Goal: Task Accomplishment & Management: Complete application form

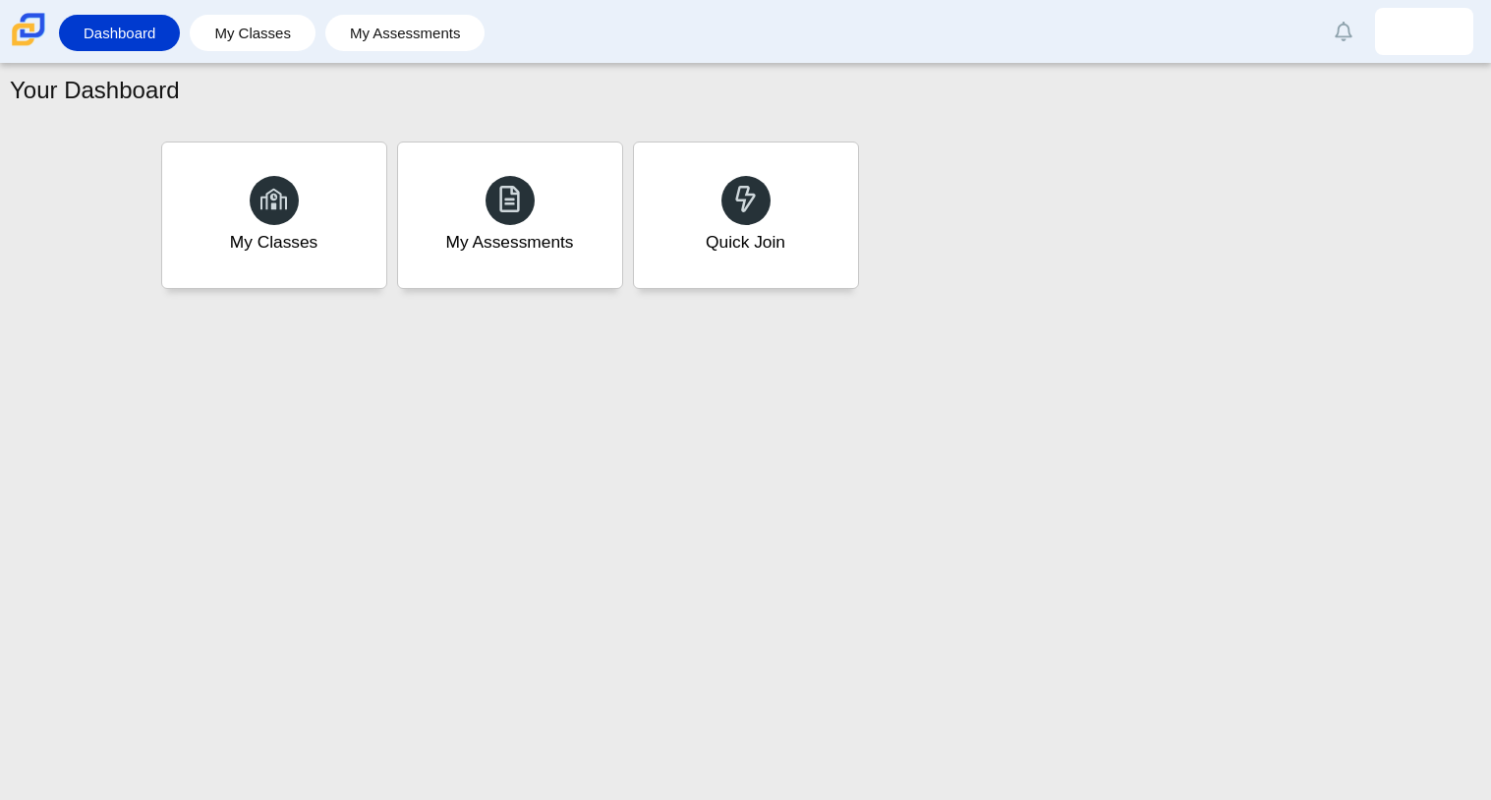
click at [919, 614] on div "Your Dashboard My Classes My Assessments Quick Join" at bounding box center [745, 432] width 1491 height 736
click at [742, 223] on div at bounding box center [745, 199] width 51 height 51
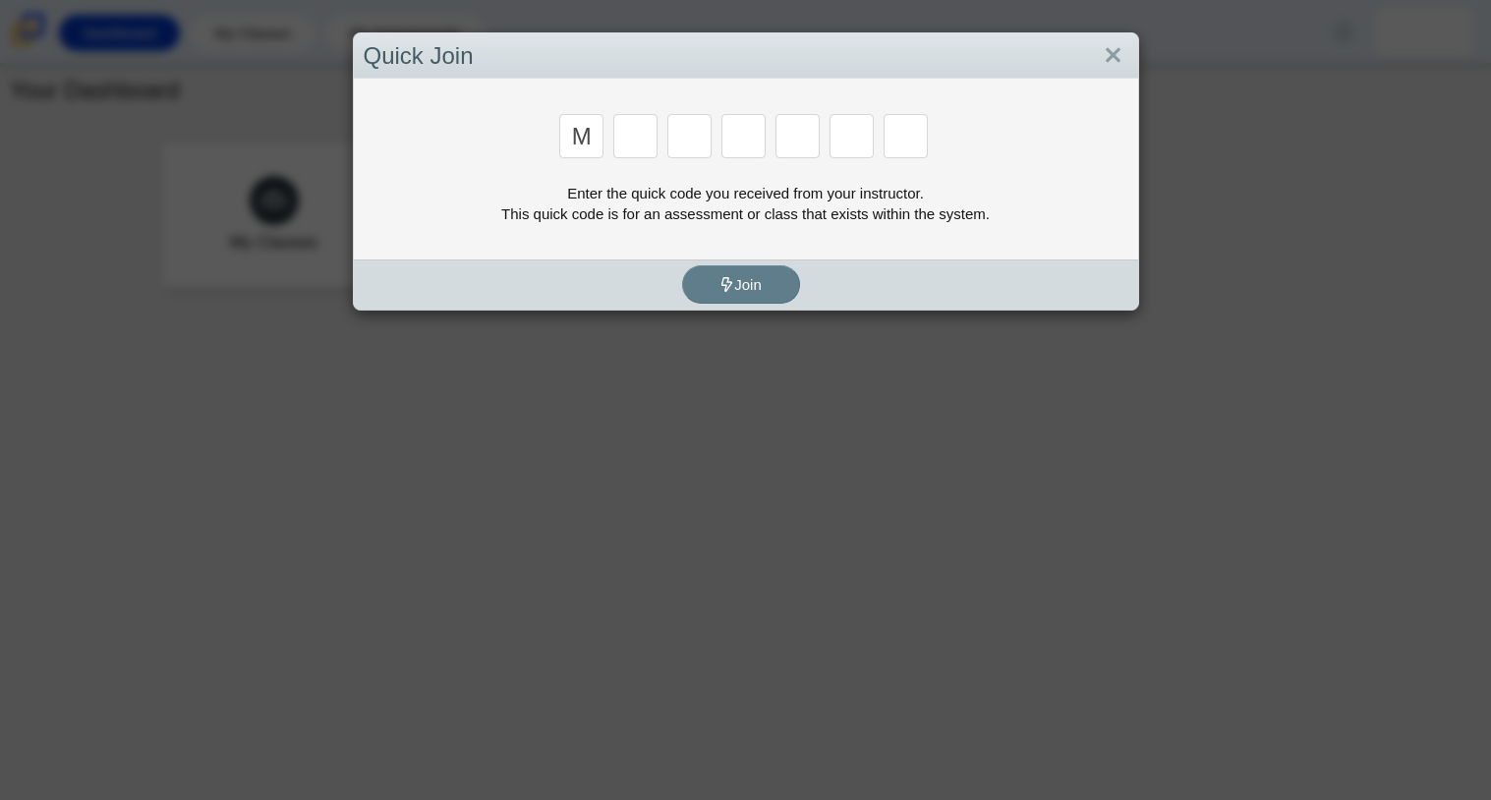
type input "m"
type input "7"
type input "e"
type input "3"
type input "e"
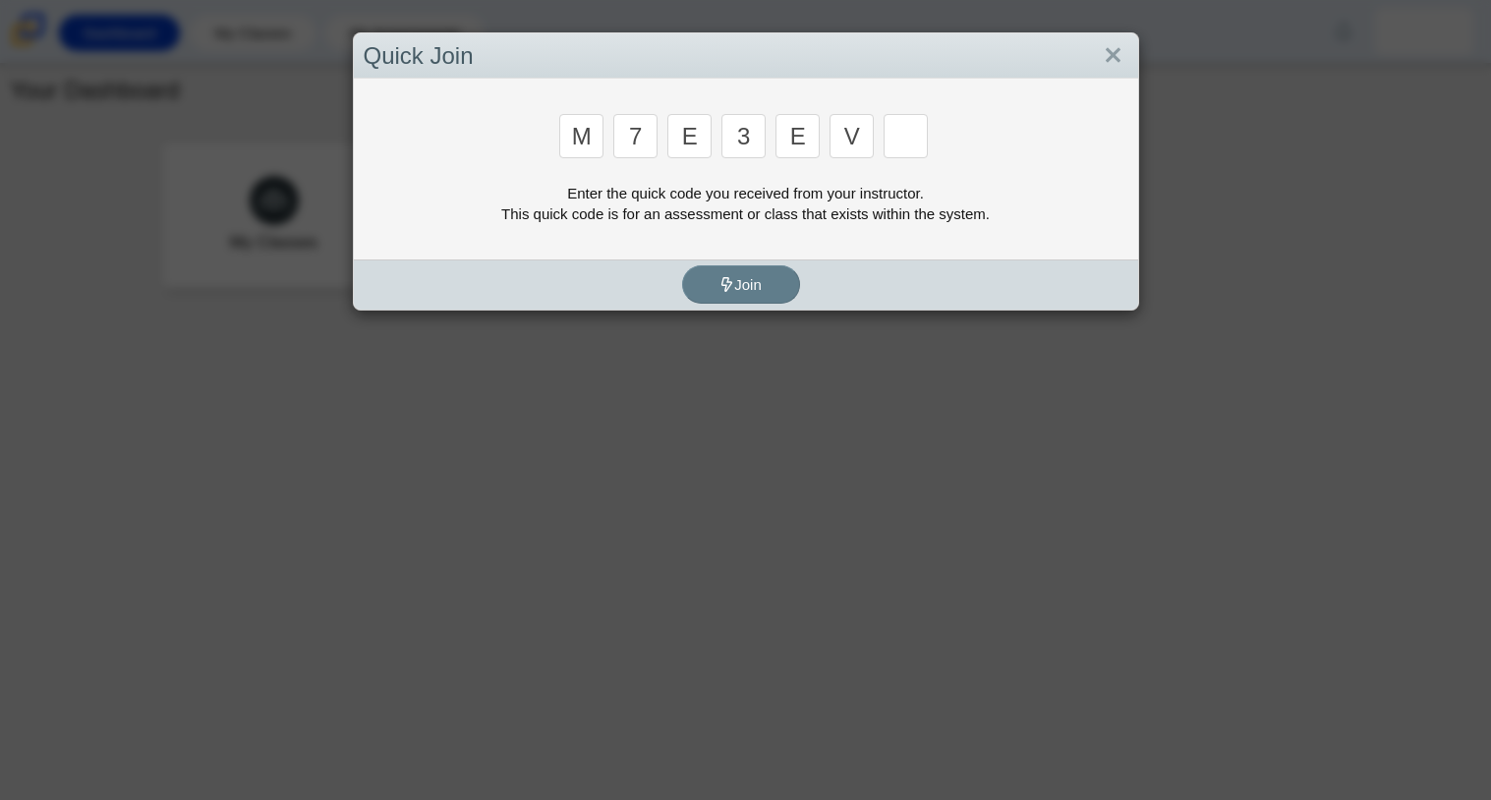
type input "v"
type input "w"
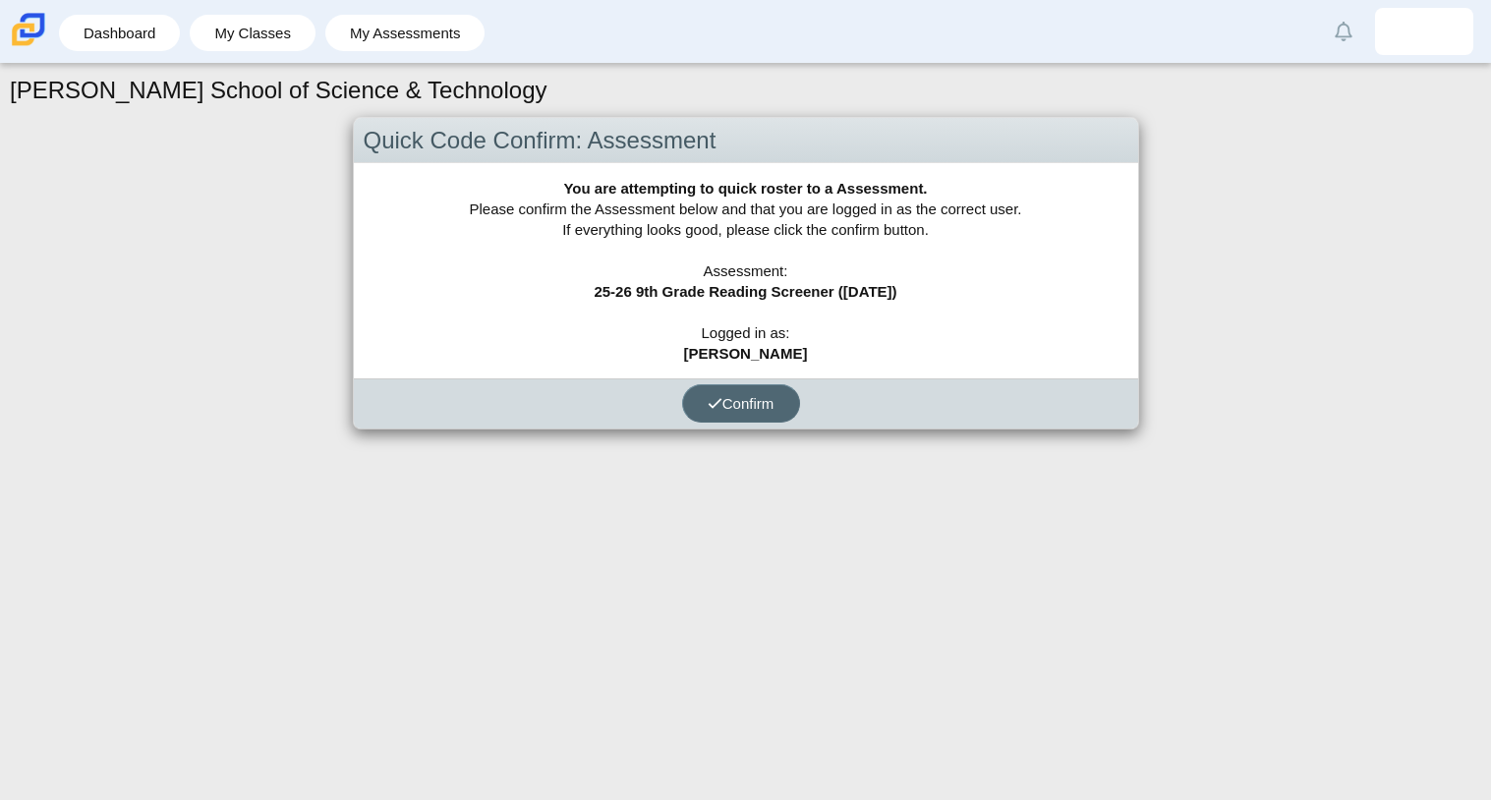
click at [691, 396] on button "Confirm" at bounding box center [741, 403] width 118 height 38
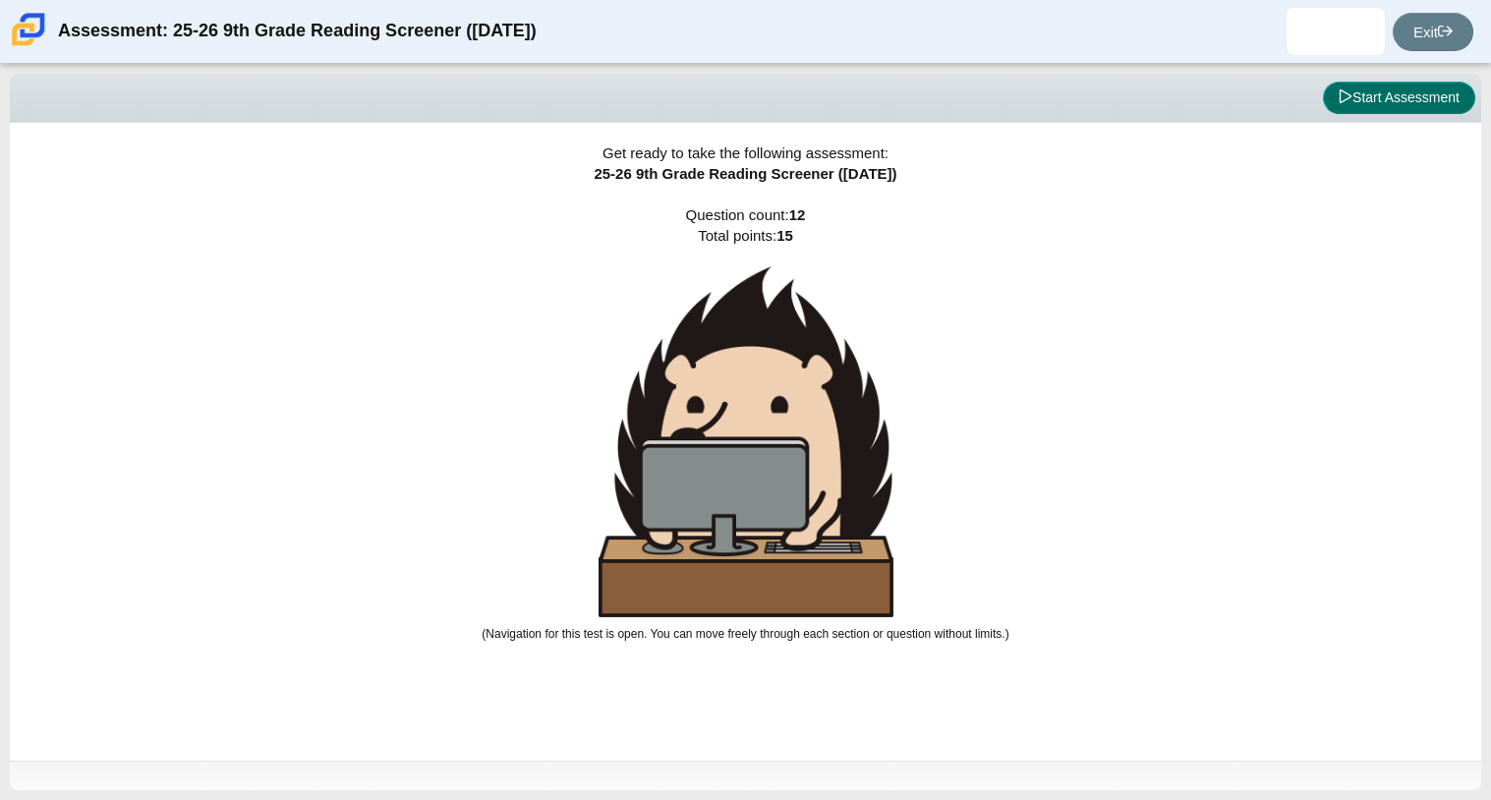
click at [1354, 105] on button "Start Assessment" at bounding box center [1399, 98] width 152 height 33
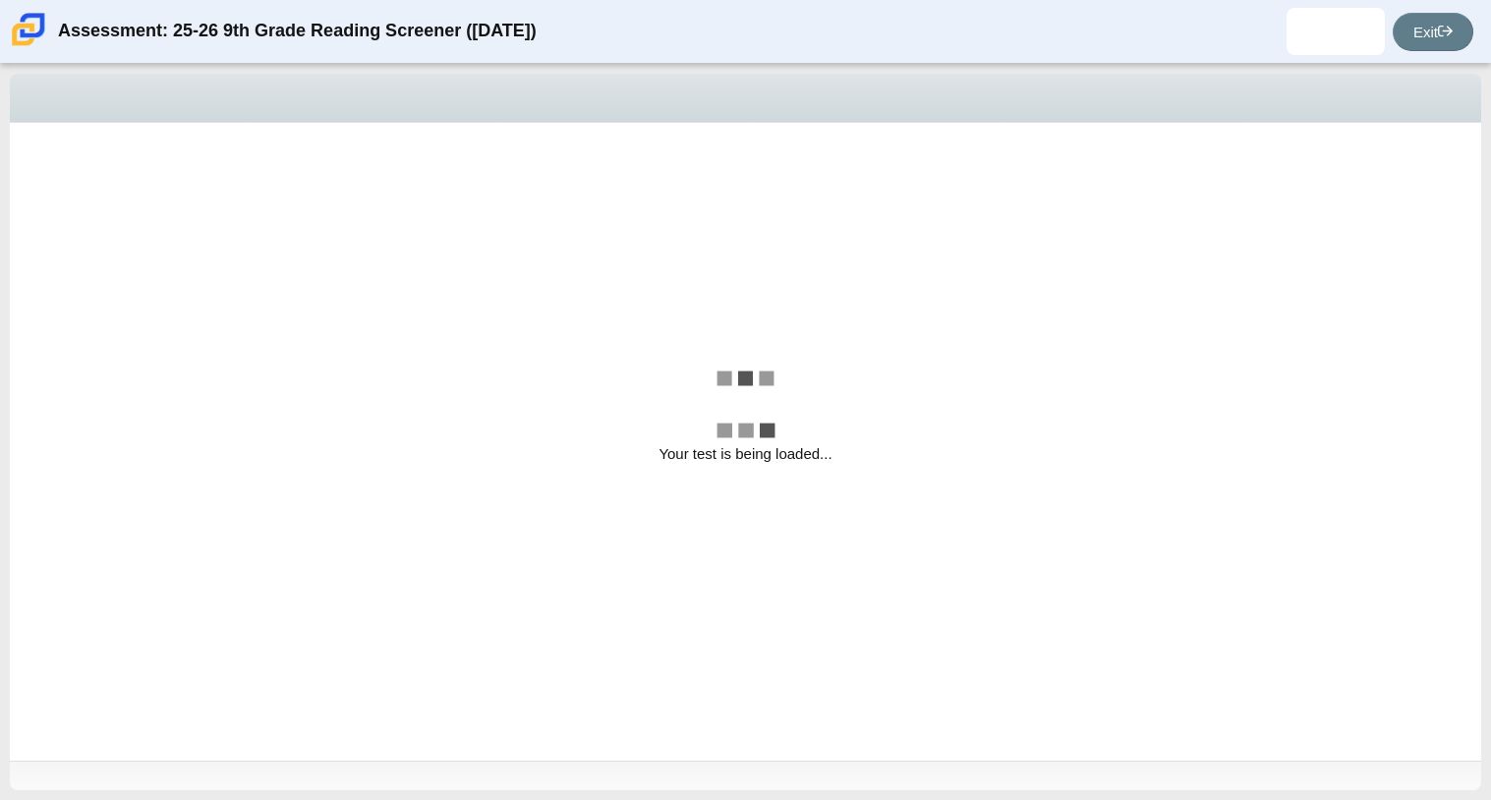
select select "ccc5b315-3c7c-471c-bf90-f22c8299c798"
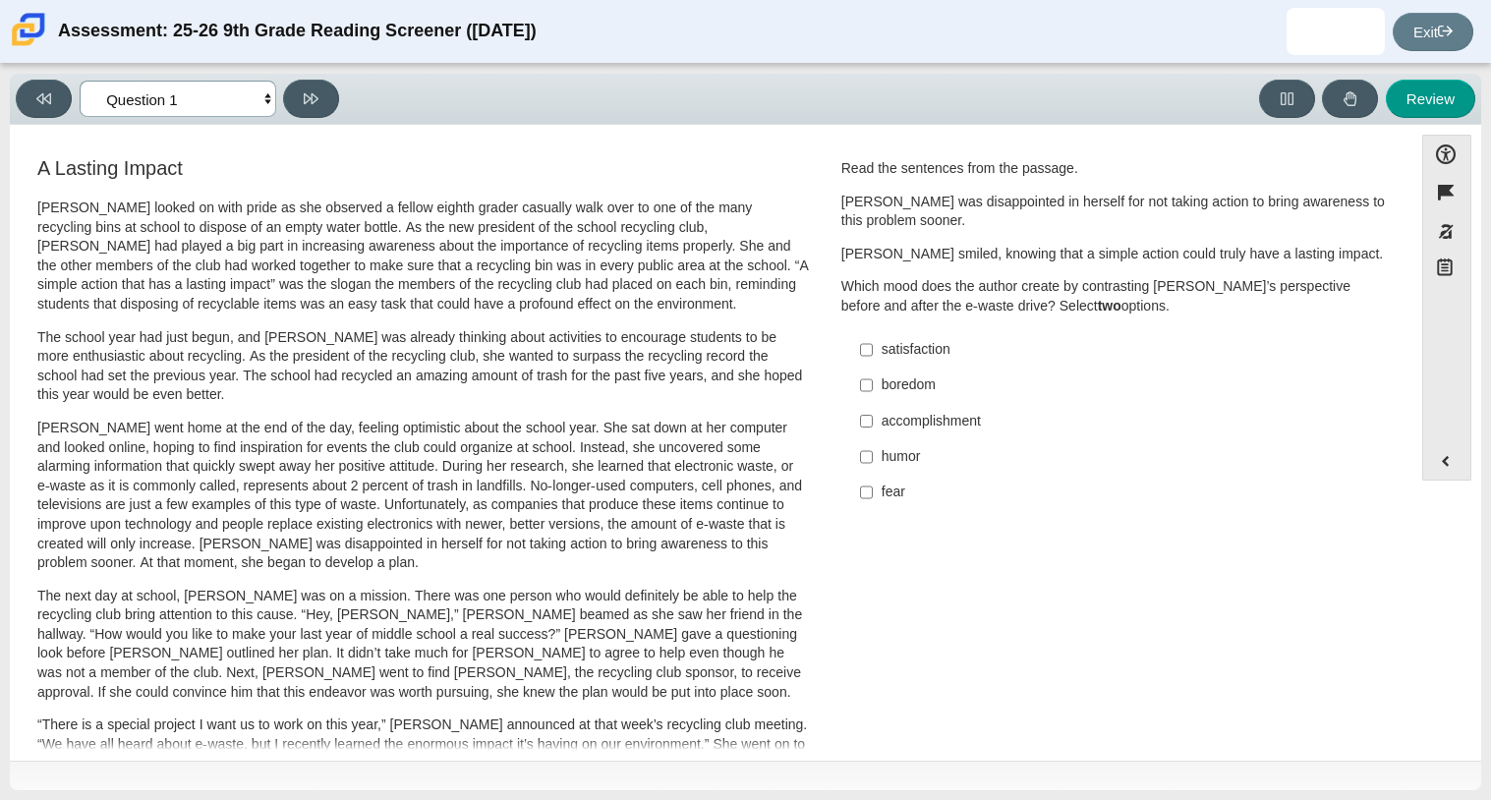
click at [255, 97] on select "Questions Question 1 Question 2 Question 3 Question 4 Question 5 Question 6 Que…" at bounding box center [178, 99] width 197 height 36
click at [256, 84] on select "Questions Question 1 Question 2 Question 3 Question 4 Question 5 Question 6 Que…" at bounding box center [178, 99] width 197 height 36
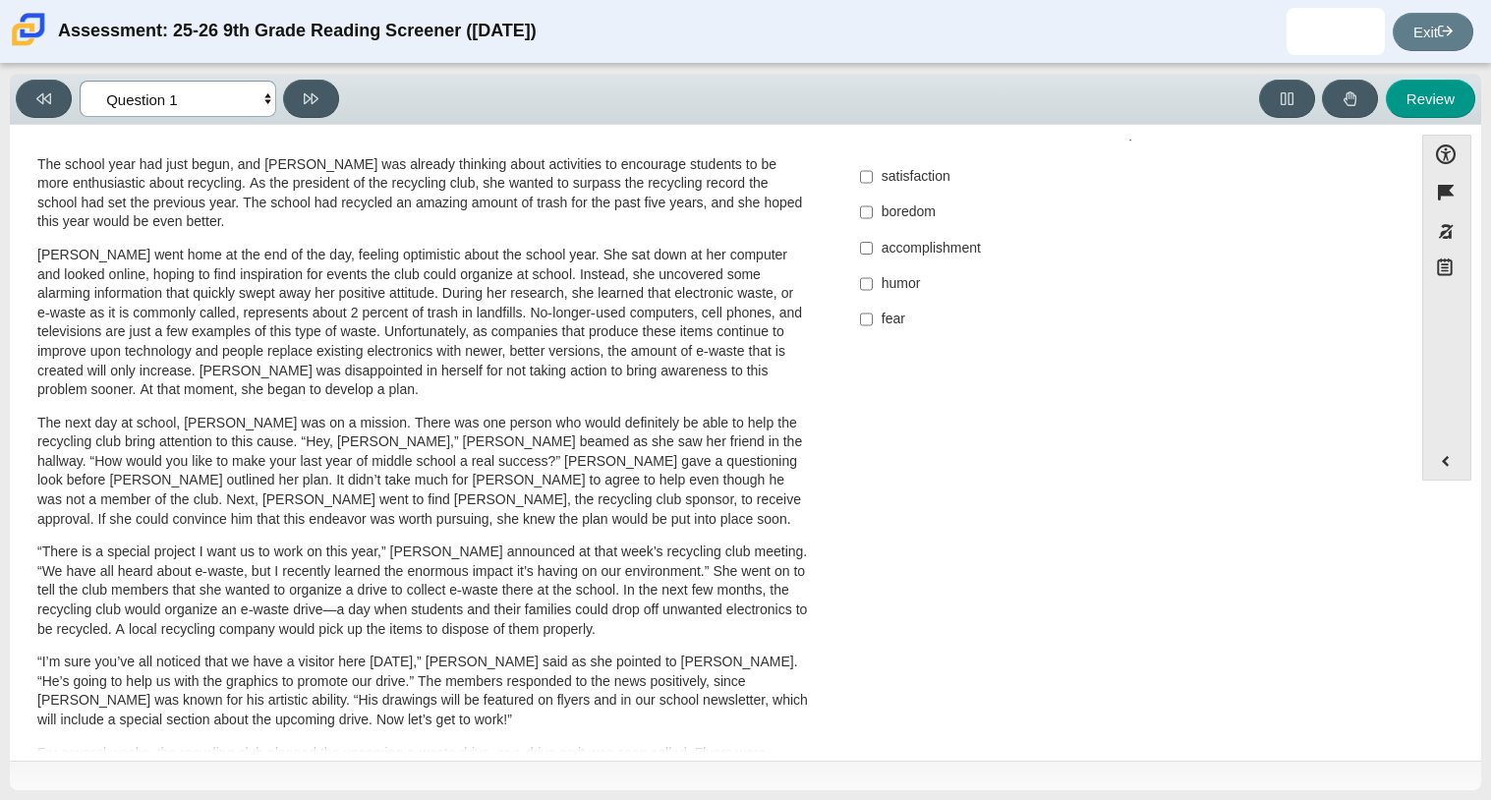
scroll to position [524, 0]
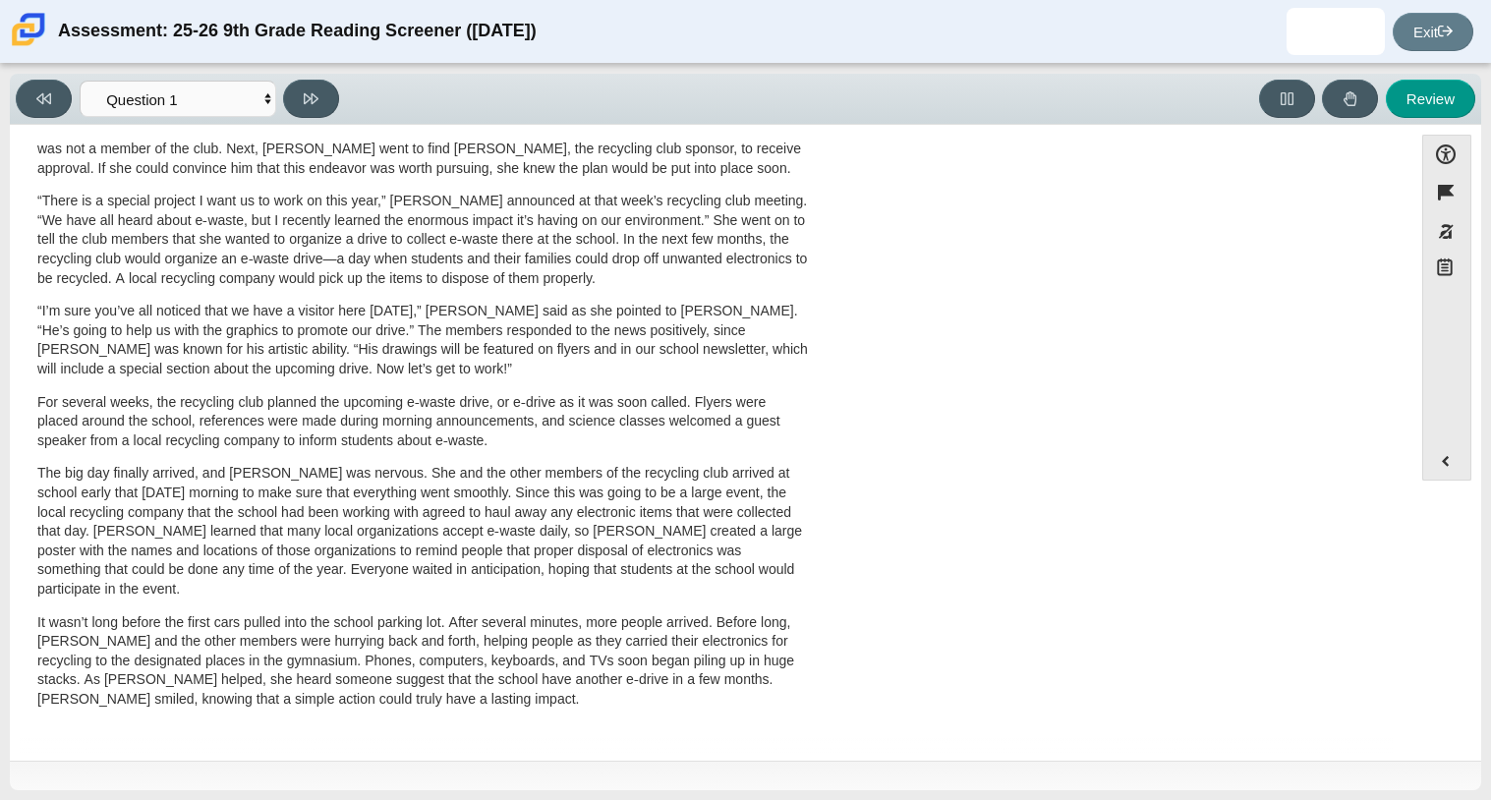
click at [362, 477] on p "The big day finally arrived, and Scarlett was nervous. She and the other member…" at bounding box center [422, 531] width 771 height 135
drag, startPoint x: 362, startPoint y: 477, endPoint x: 292, endPoint y: 472, distance: 69.9
click at [292, 472] on p "The big day finally arrived, and Scarlett was nervous. She and the other member…" at bounding box center [422, 531] width 771 height 135
click at [279, 477] on p "The big day finally arrived, and Scarlett was nervous. She and the other member…" at bounding box center [422, 531] width 771 height 135
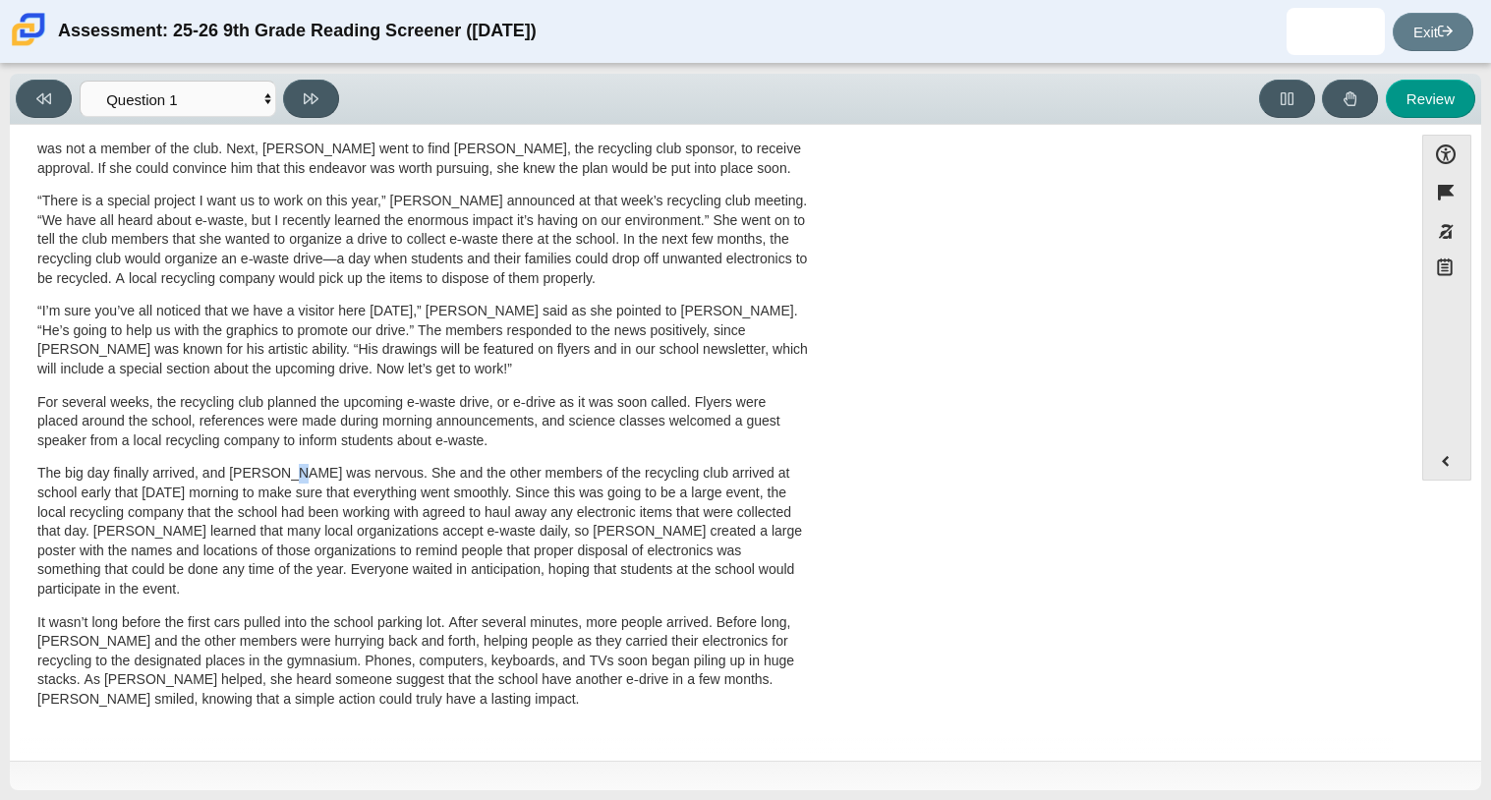
drag, startPoint x: 279, startPoint y: 477, endPoint x: 368, endPoint y: 477, distance: 88.4
click at [368, 477] on p "The big day finally arrived, and Scarlett was nervous. She and the other member…" at bounding box center [422, 531] width 771 height 135
drag, startPoint x: 368, startPoint y: 477, endPoint x: 285, endPoint y: 477, distance: 82.5
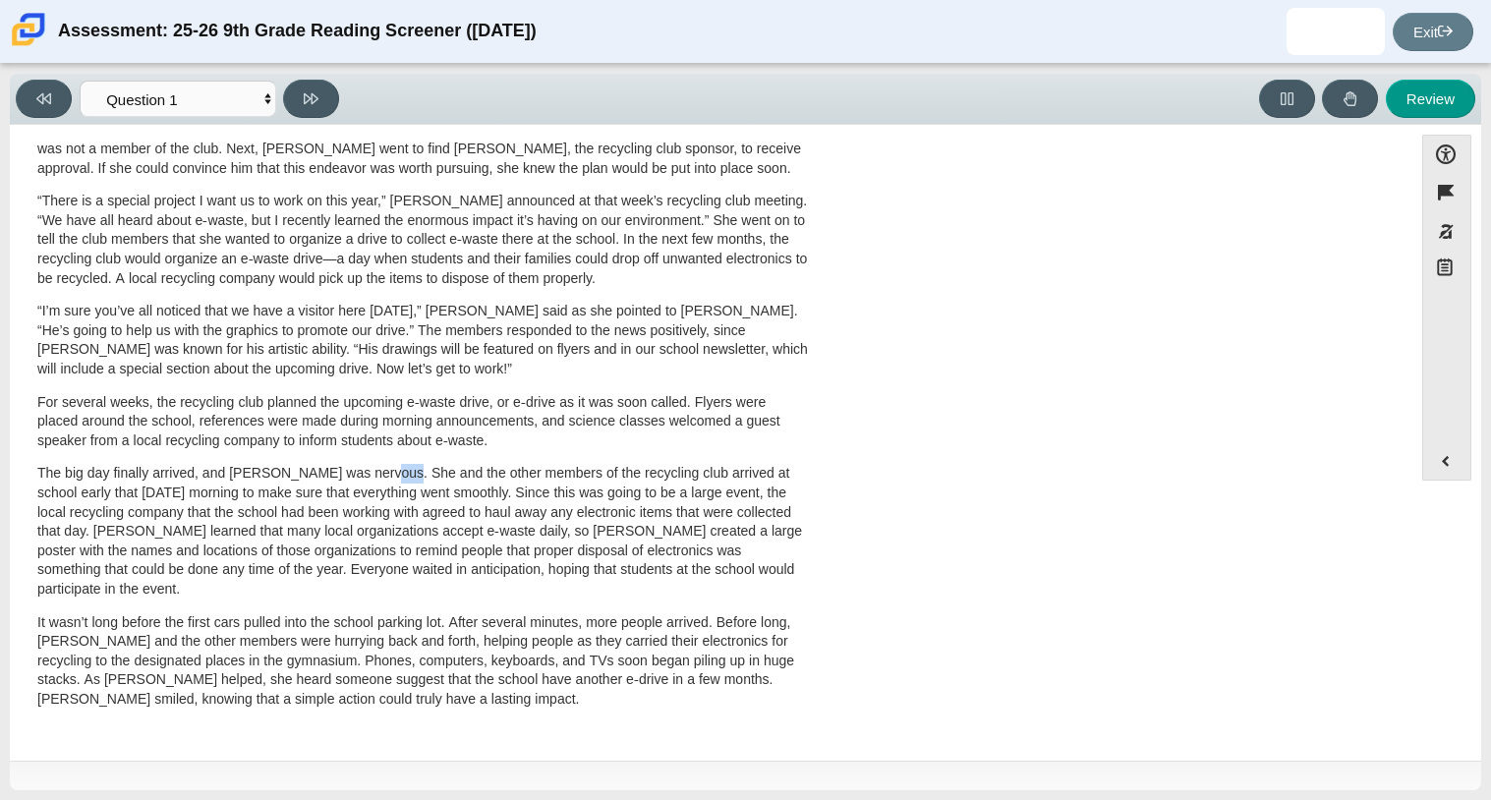
click at [285, 477] on p "The big day finally arrived, and Scarlett was nervous. She and the other member…" at bounding box center [422, 531] width 771 height 135
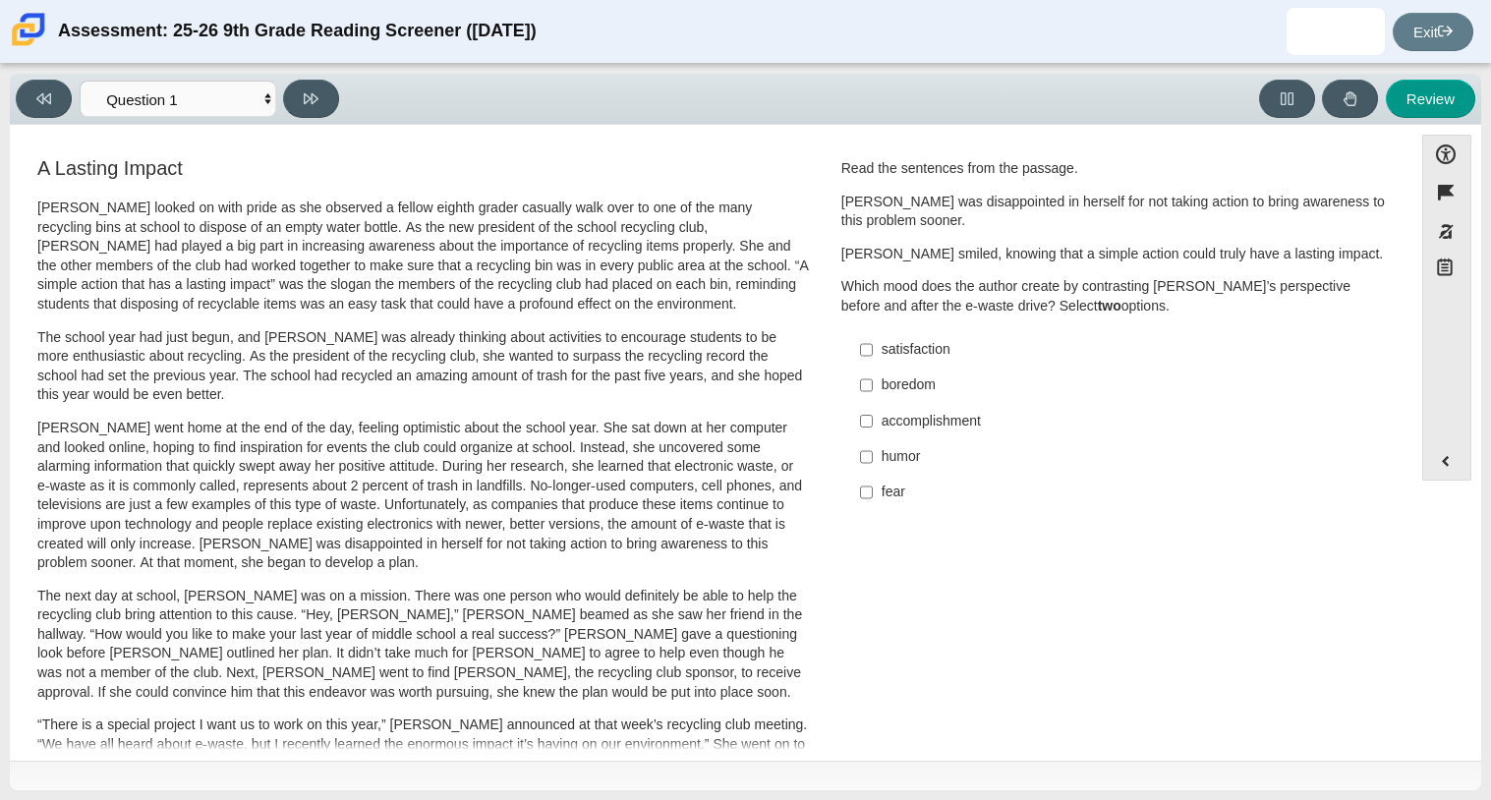
click at [945, 419] on div "accomplishment" at bounding box center [1129, 422] width 496 height 20
click at [873, 419] on input "accomplishment accomplishment" at bounding box center [866, 420] width 13 height 35
checkbox input "true"
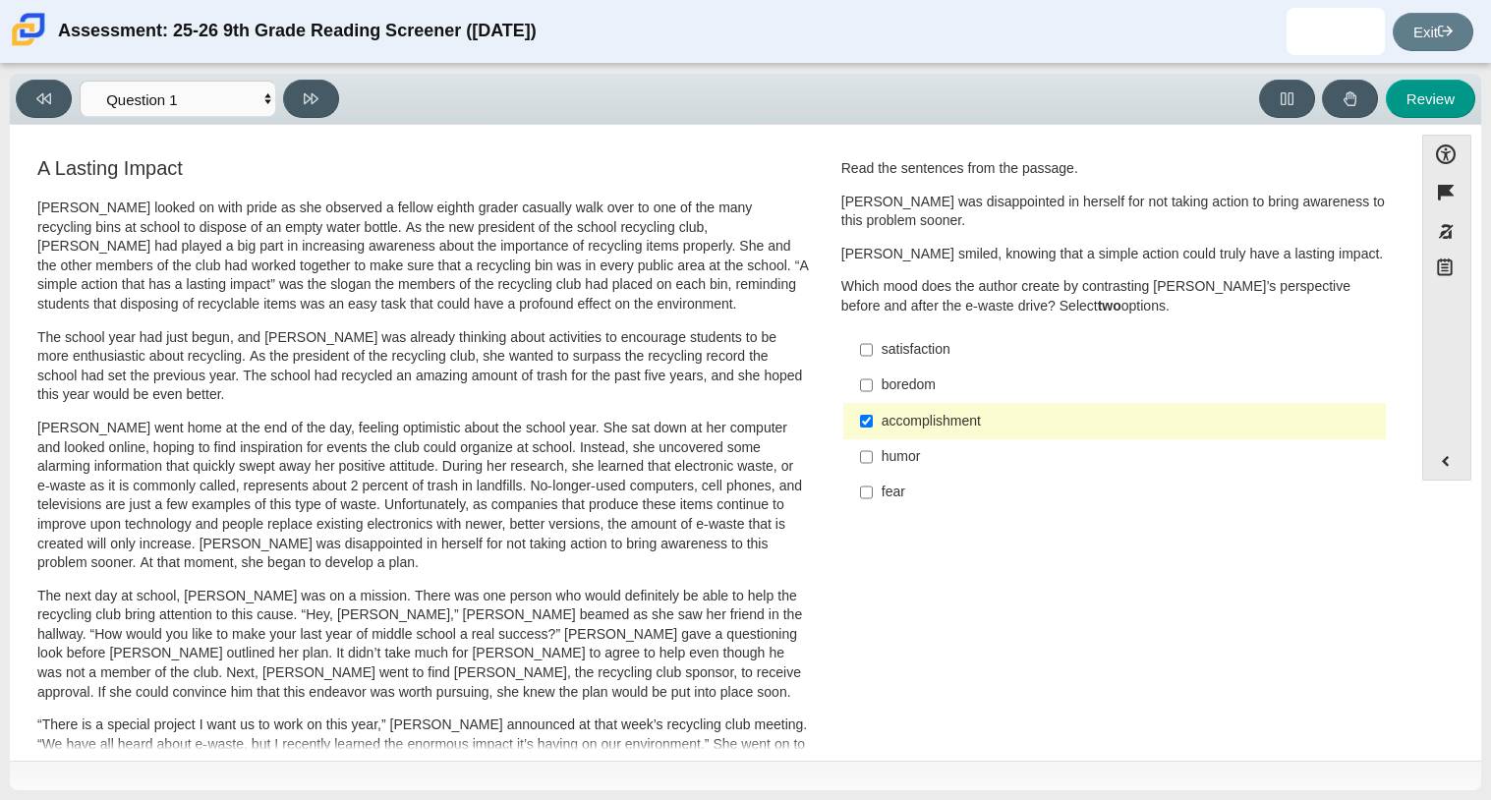
click at [1182, 358] on div "satisfaction" at bounding box center [1129, 350] width 496 height 20
click at [873, 358] on input "satisfaction satisfaction" at bounding box center [866, 349] width 13 height 35
checkbox input "true"
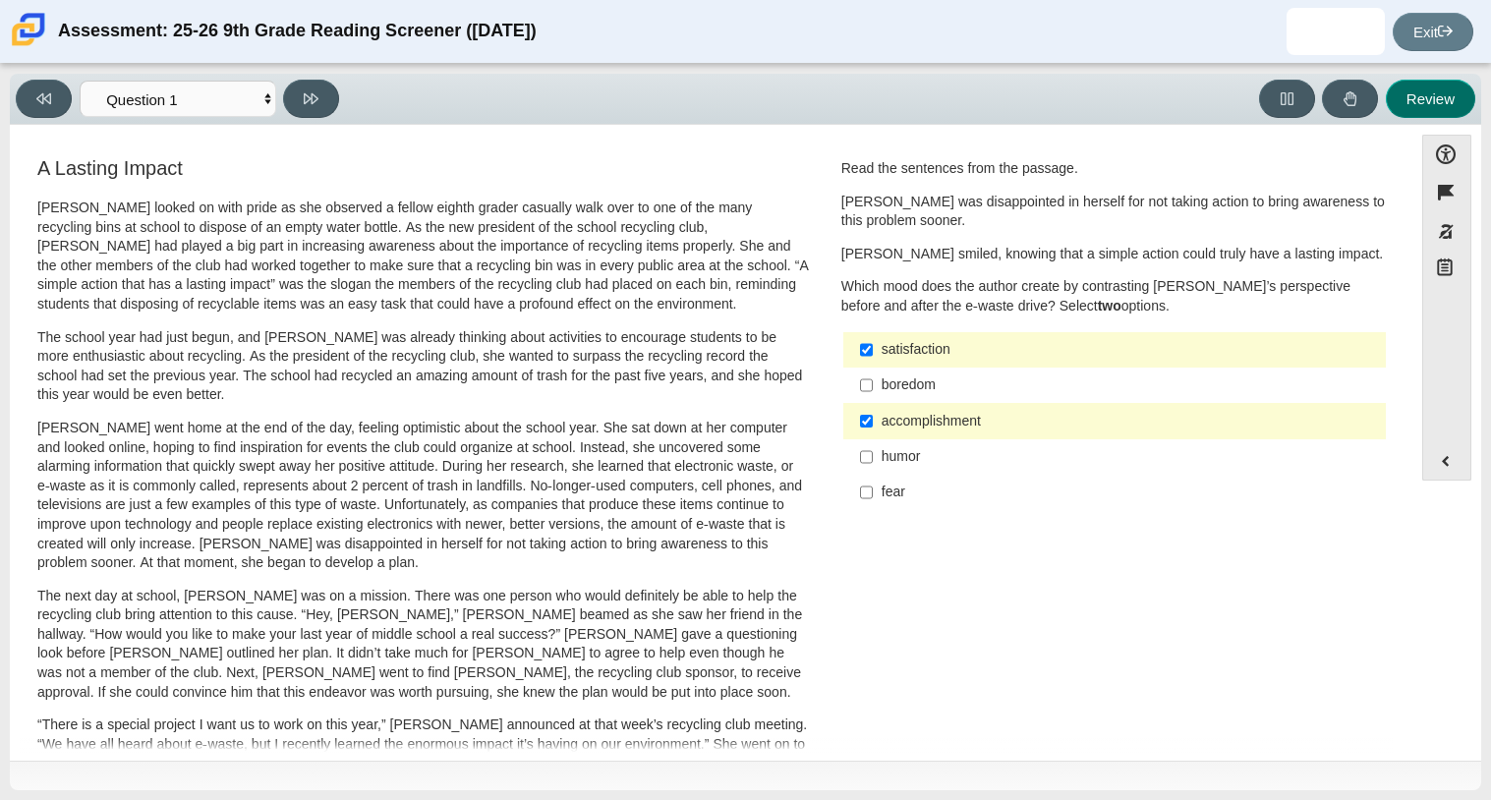
click at [1403, 89] on button "Review" at bounding box center [1430, 99] width 89 height 38
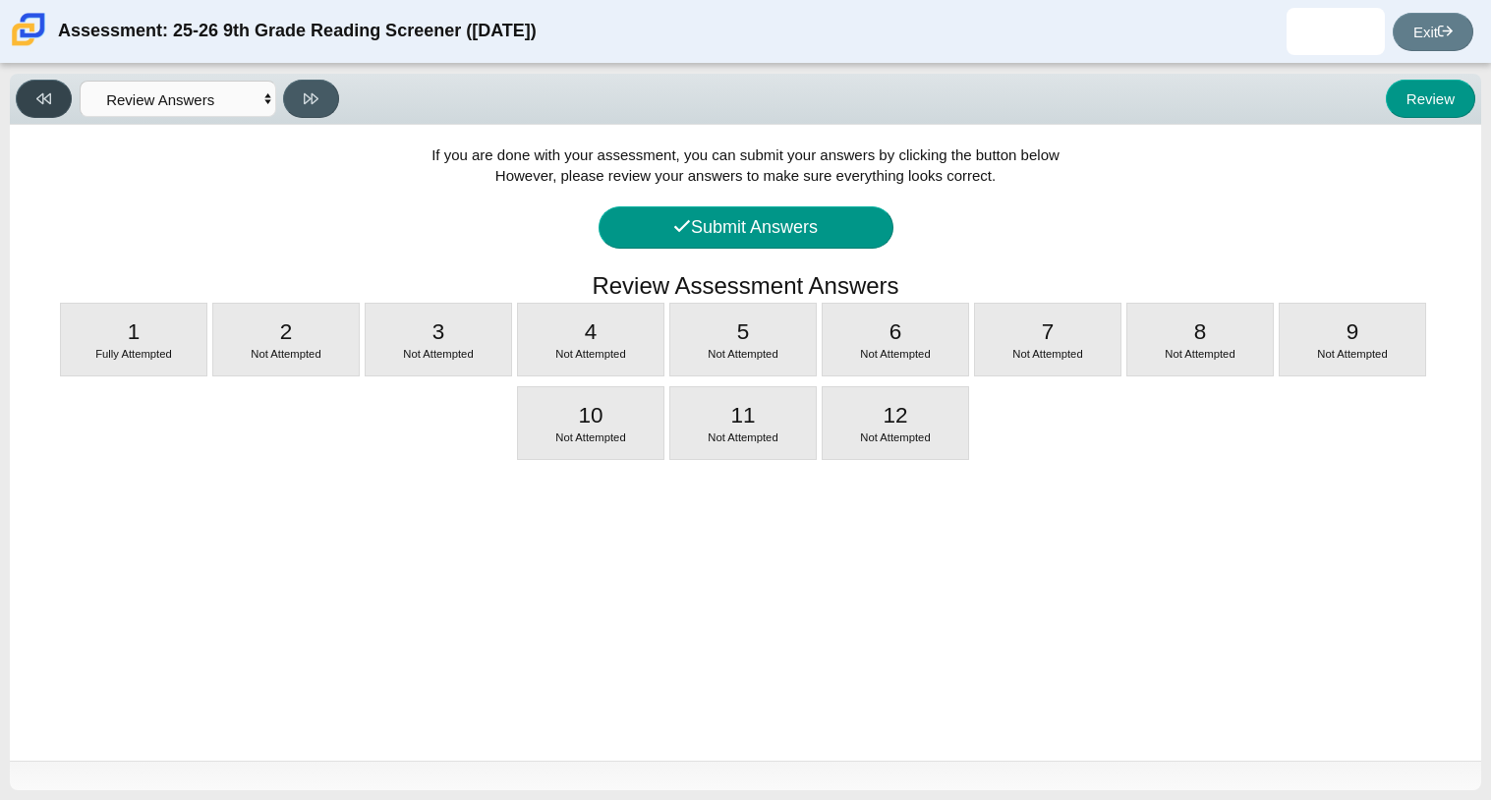
click at [53, 91] on button at bounding box center [44, 99] width 56 height 38
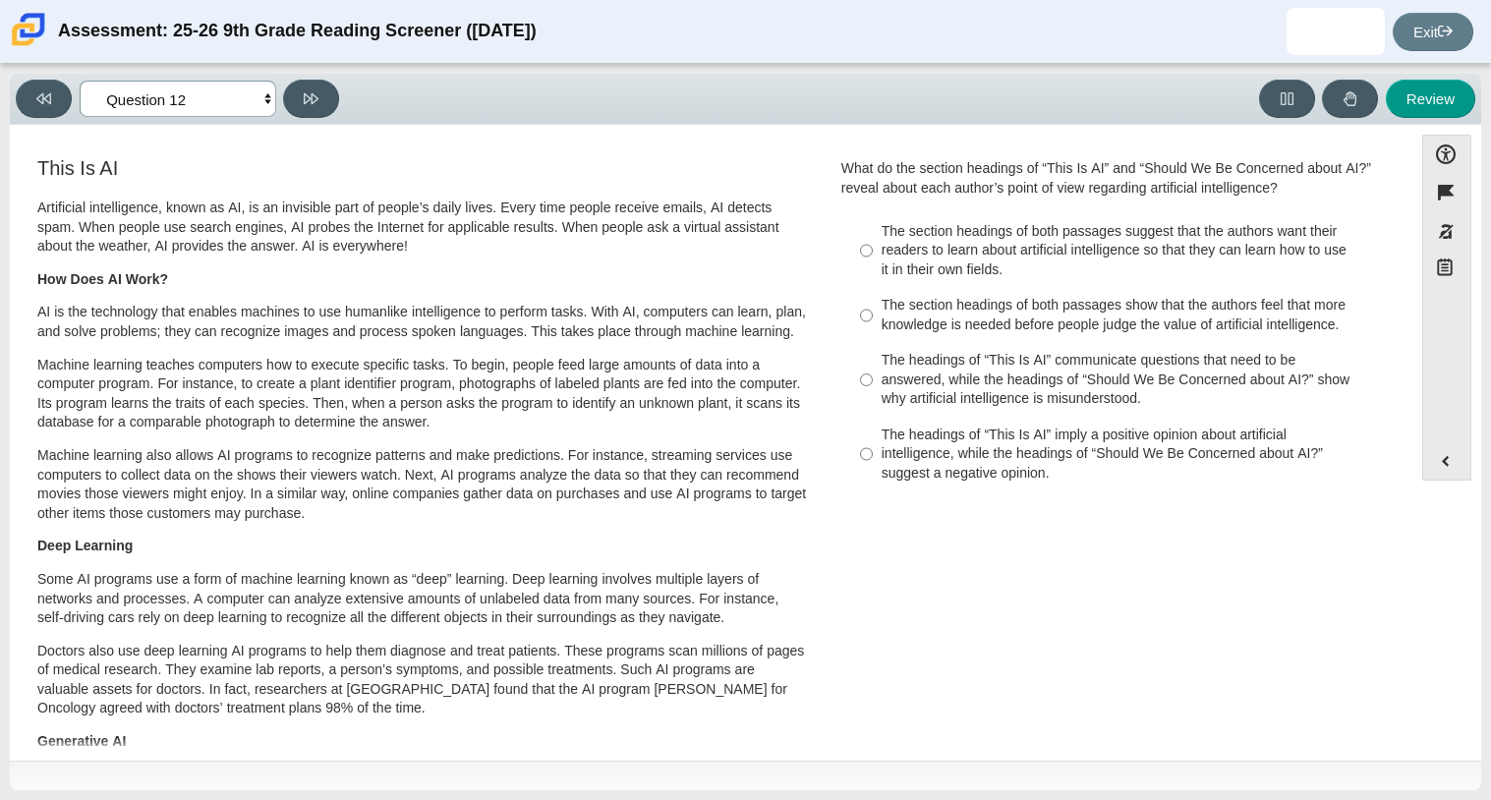
click at [258, 92] on select "Questions Question 1 Question 2 Question 3 Question 4 Question 5 Question 6 Que…" at bounding box center [178, 99] width 197 height 36
click at [80, 81] on select "Questions Question 1 Question 2 Question 3 Question 4 Question 5 Question 6 Que…" at bounding box center [178, 99] width 197 height 36
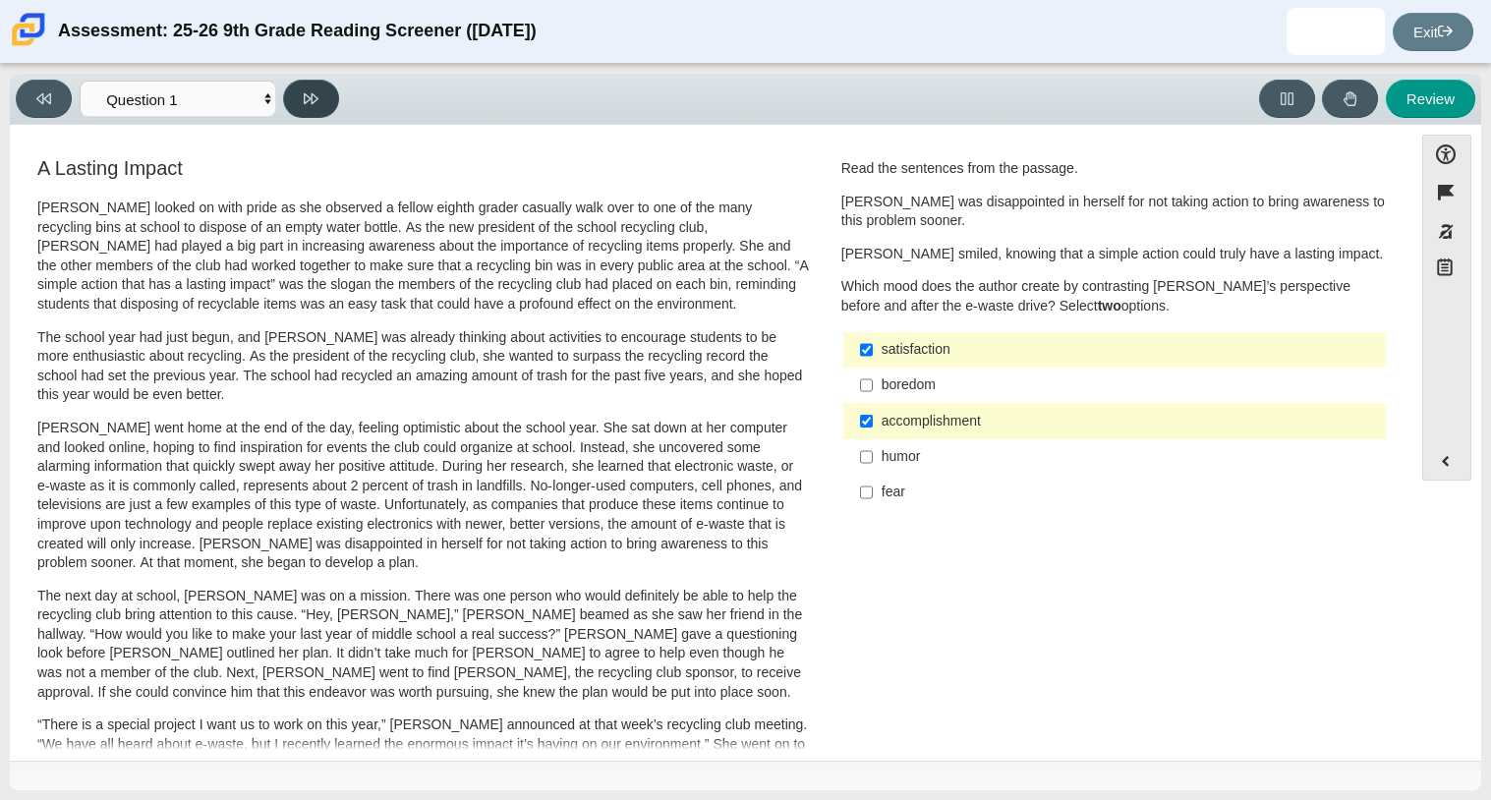
click at [333, 107] on button at bounding box center [311, 99] width 56 height 38
select select "0ff64528-ffd7-428d-b192-babfaadd44e8"
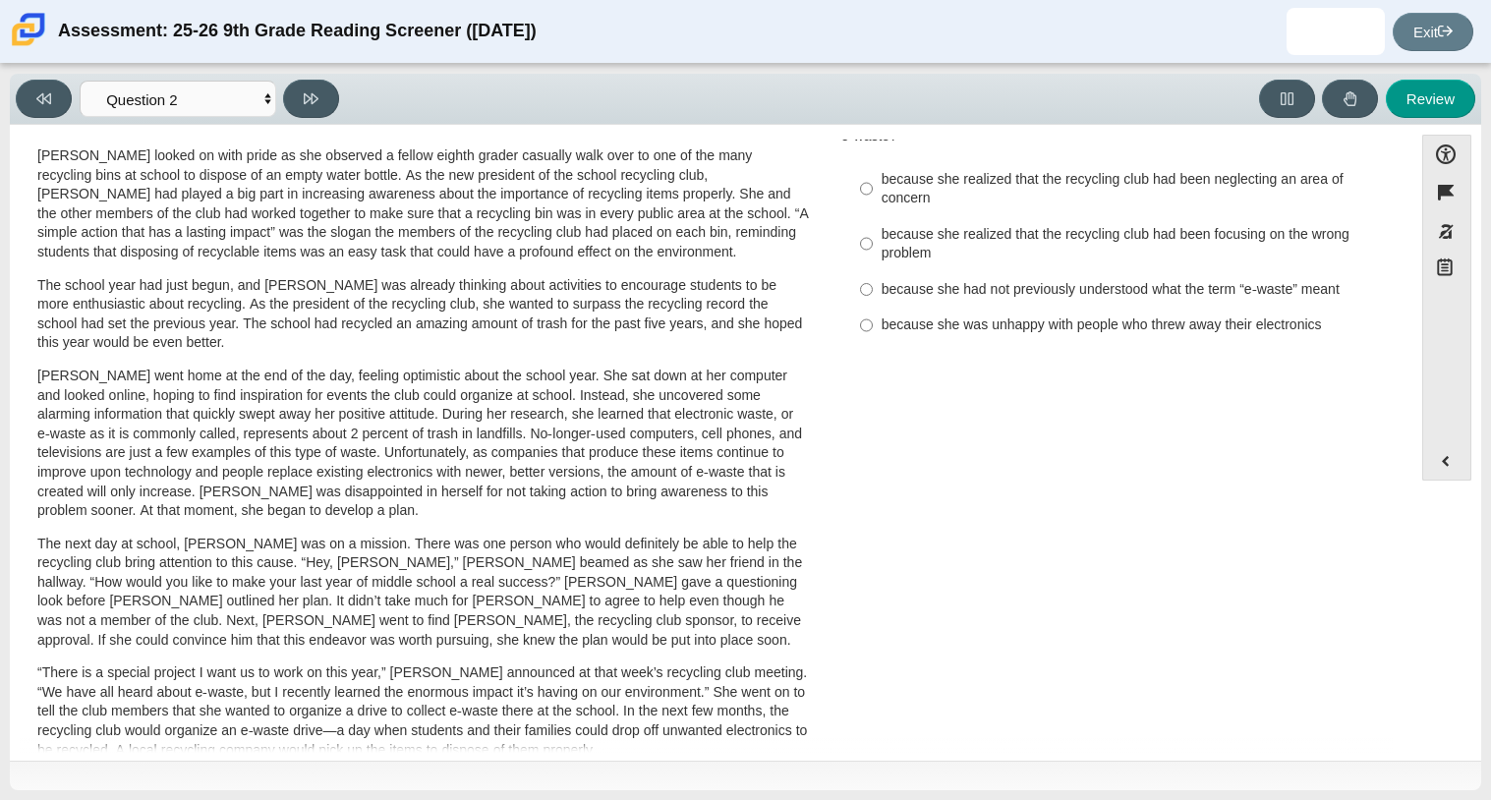
scroll to position [48, 0]
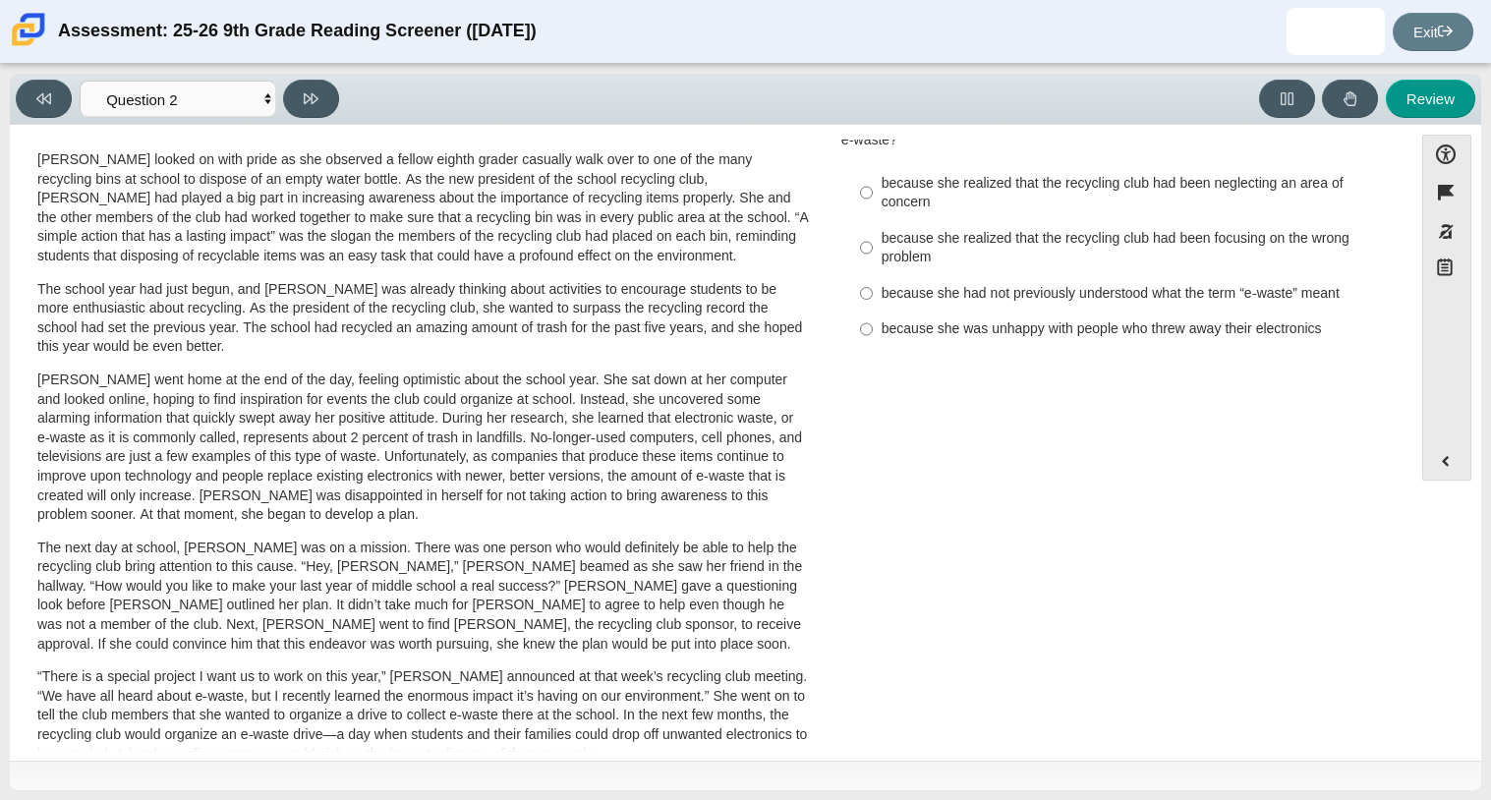
click at [750, 320] on p "The school year had just begun, and Scarlett was already thinking about activit…" at bounding box center [422, 318] width 771 height 77
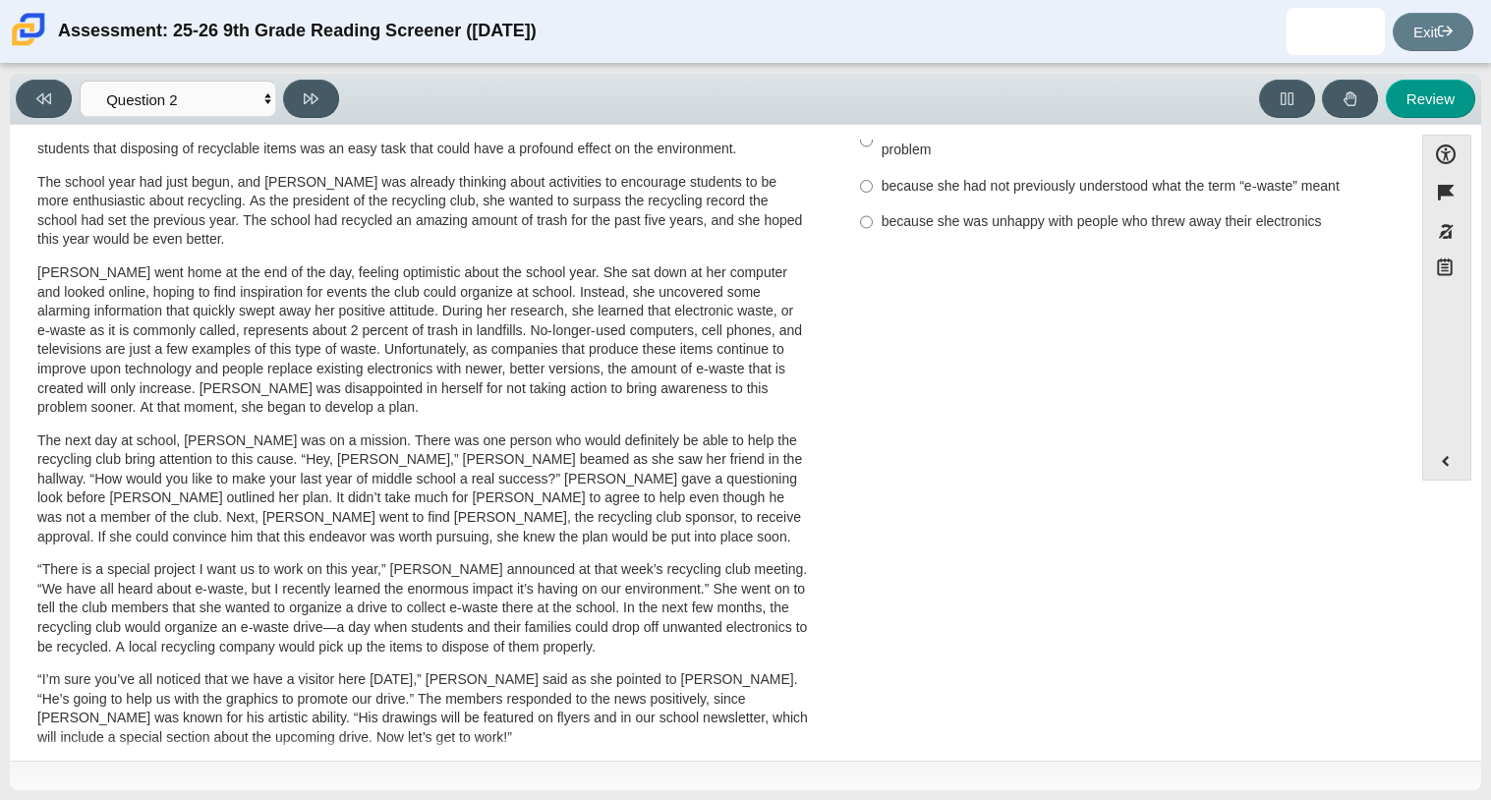
scroll to position [0, 0]
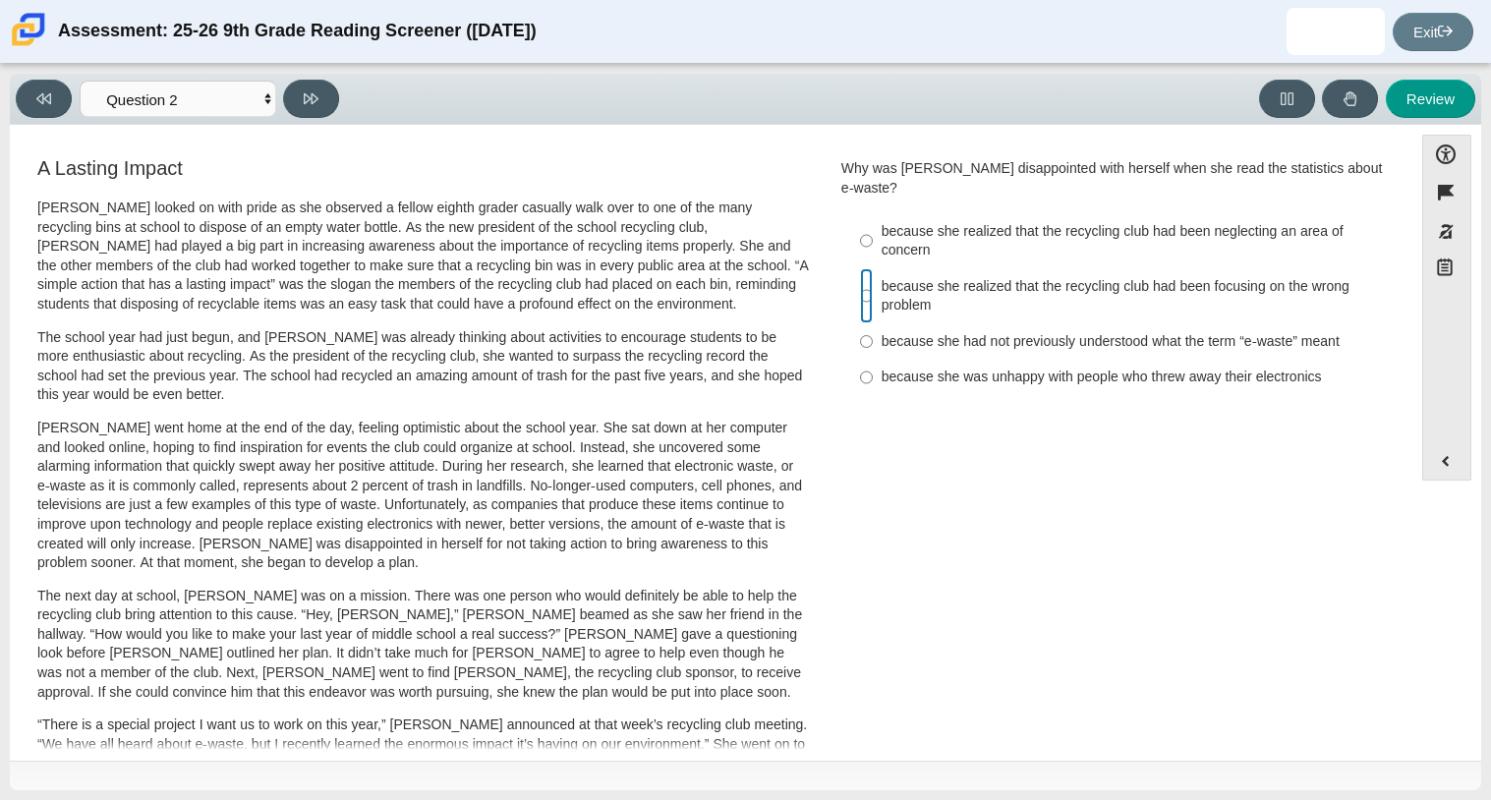
click at [860, 280] on input "because she realized that the recycling club had been focusing on the wrong pro…" at bounding box center [866, 295] width 13 height 55
radio input "true"
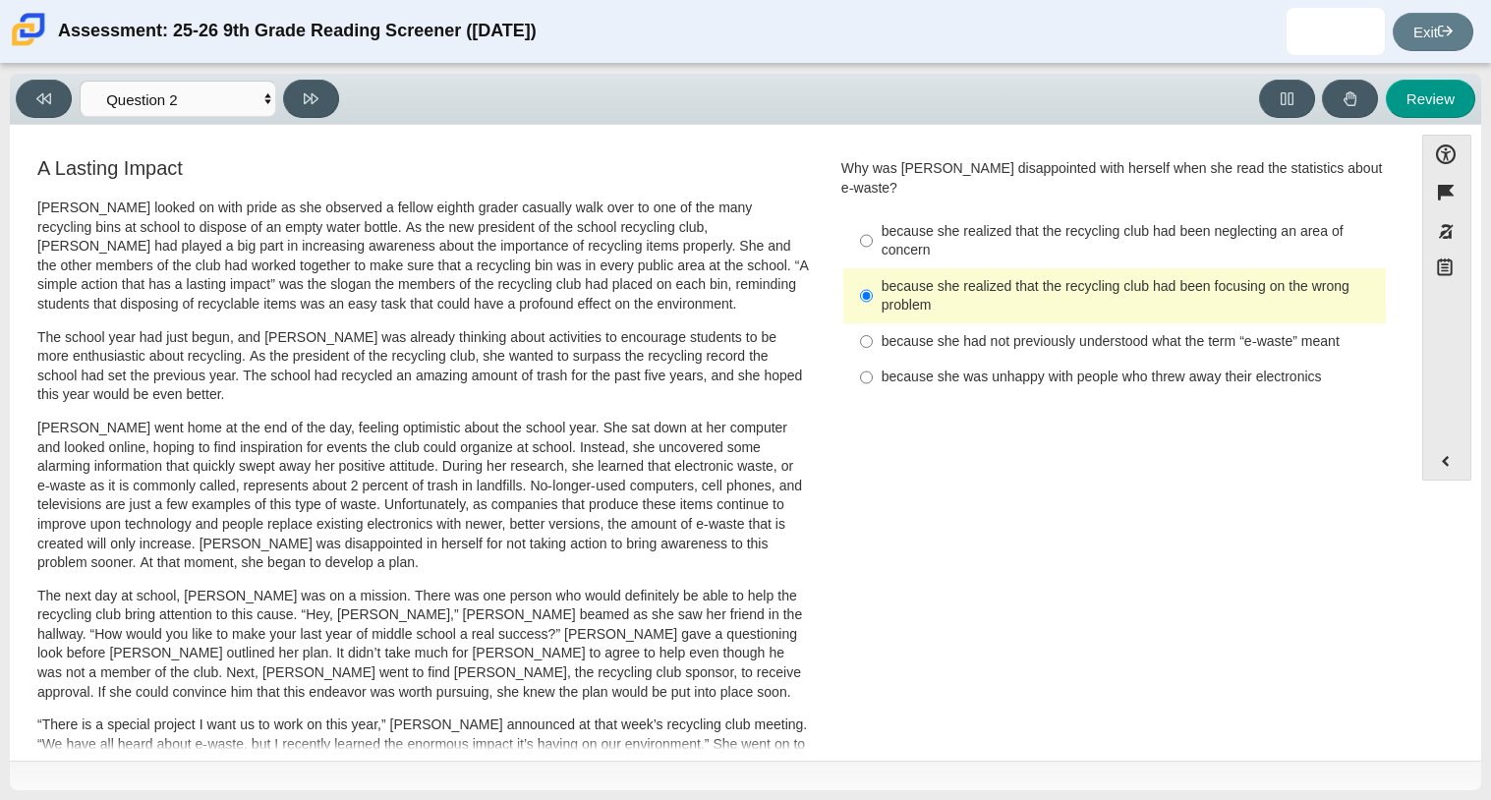
click at [851, 218] on label "because she realized that the recycling club had been neglecting an area of con…" at bounding box center [1115, 240] width 539 height 55
click at [860, 218] on input "because she realized that the recycling club had been neglecting an area of con…" at bounding box center [866, 240] width 13 height 55
radio input "true"
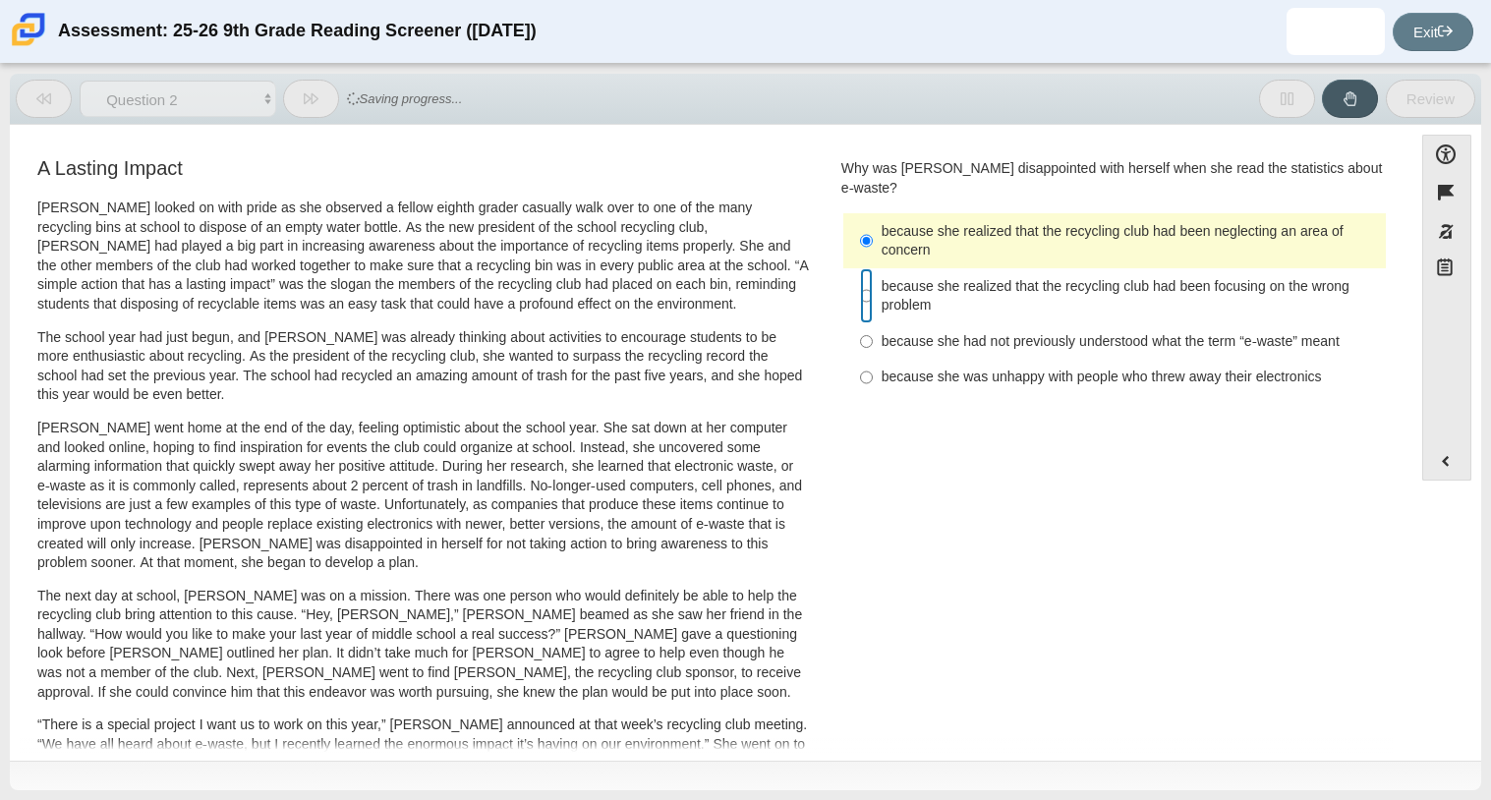
click at [860, 268] on input "because she realized that the recycling club had been focusing on the wrong pro…" at bounding box center [866, 295] width 13 height 55
radio input "true"
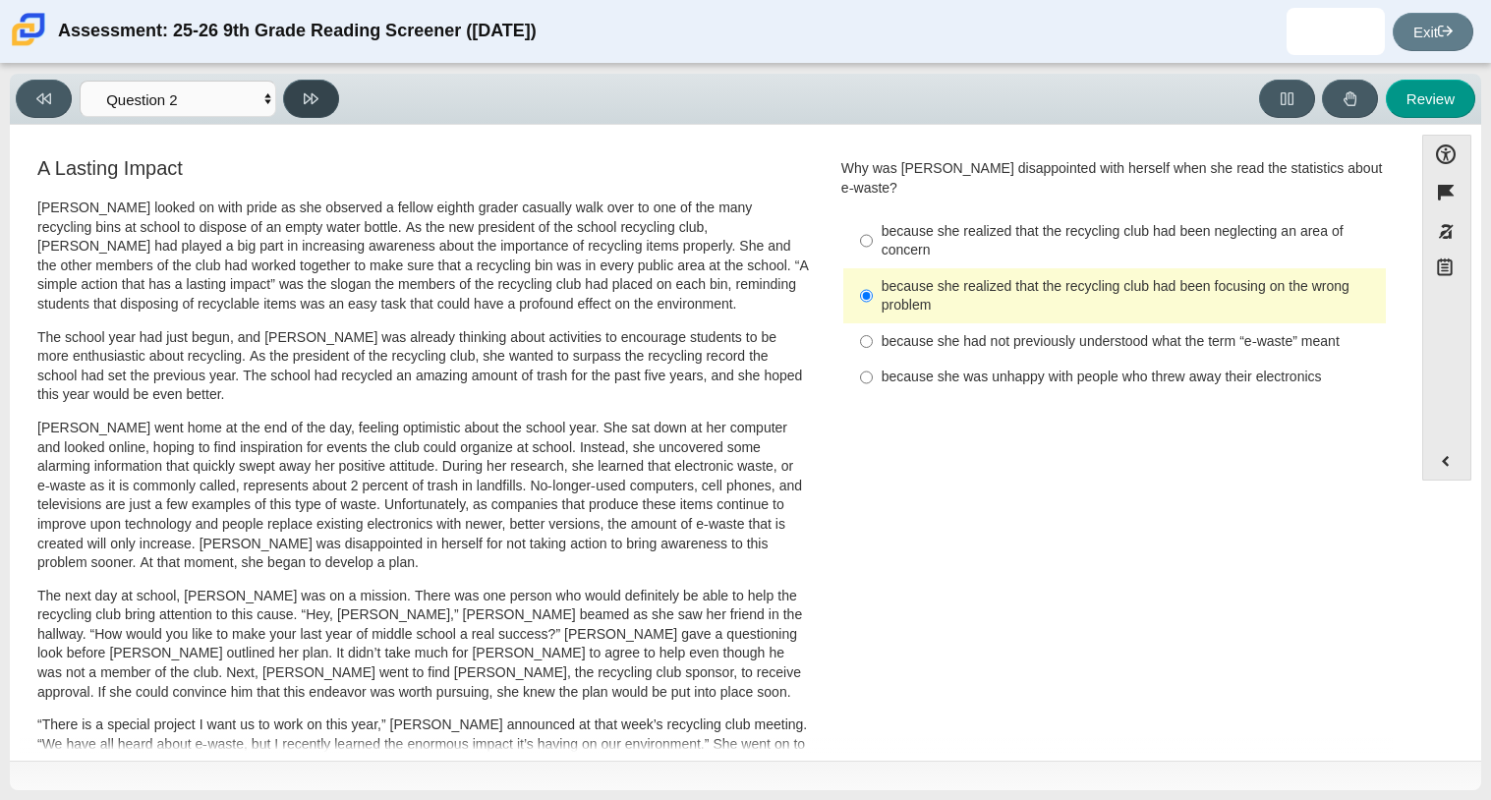
click at [312, 106] on button at bounding box center [311, 99] width 56 height 38
select select "7ce3d843-6974-4858-901c-1ff39630e843"
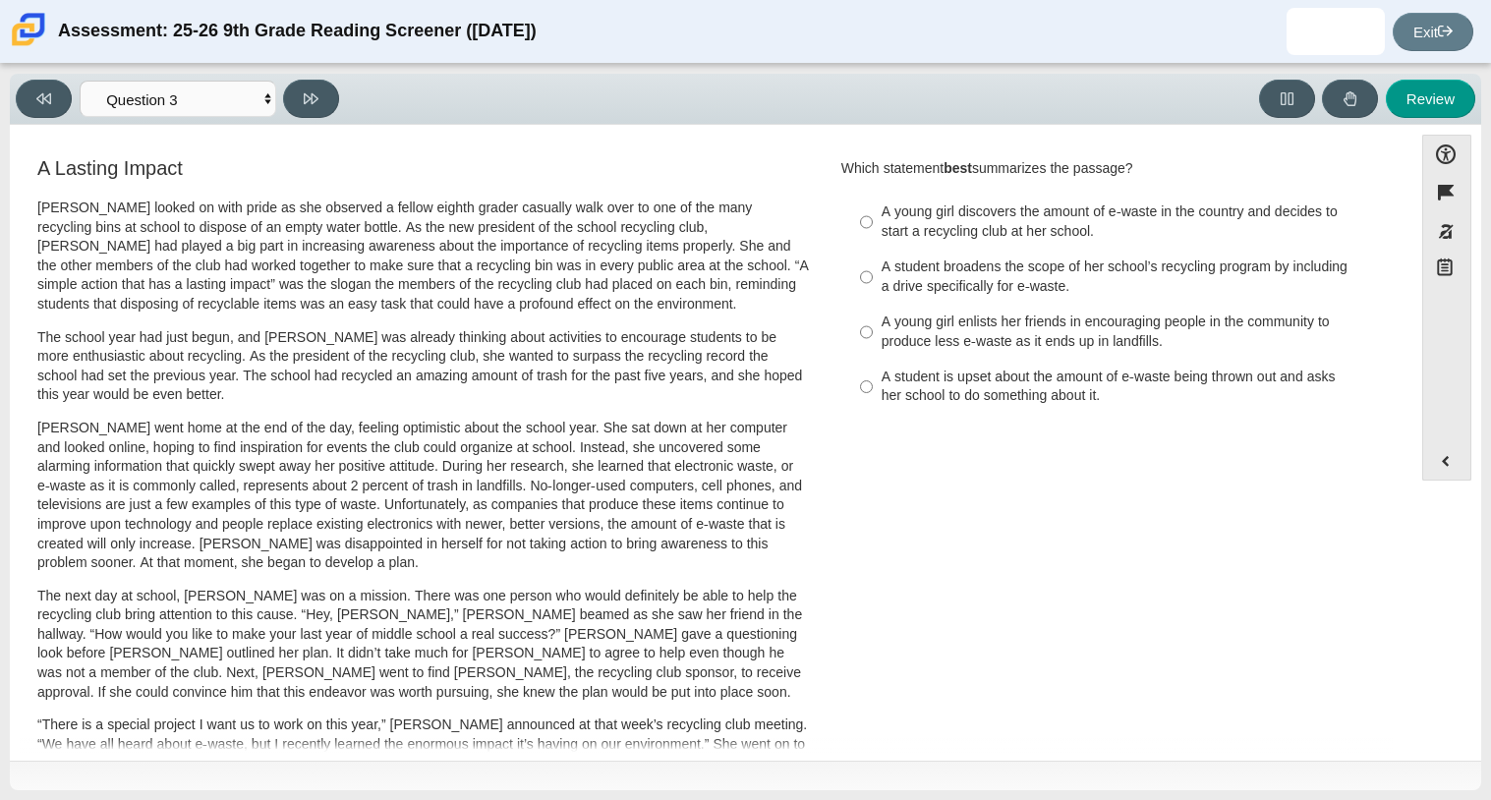
click at [882, 350] on div "A young girl enlists her friends in encouraging people in the community to prod…" at bounding box center [1129, 331] width 496 height 38
click at [873, 350] on input "A young girl enlists her friends in encouraging people in the community to prod…" at bounding box center [866, 332] width 13 height 55
radio input "true"
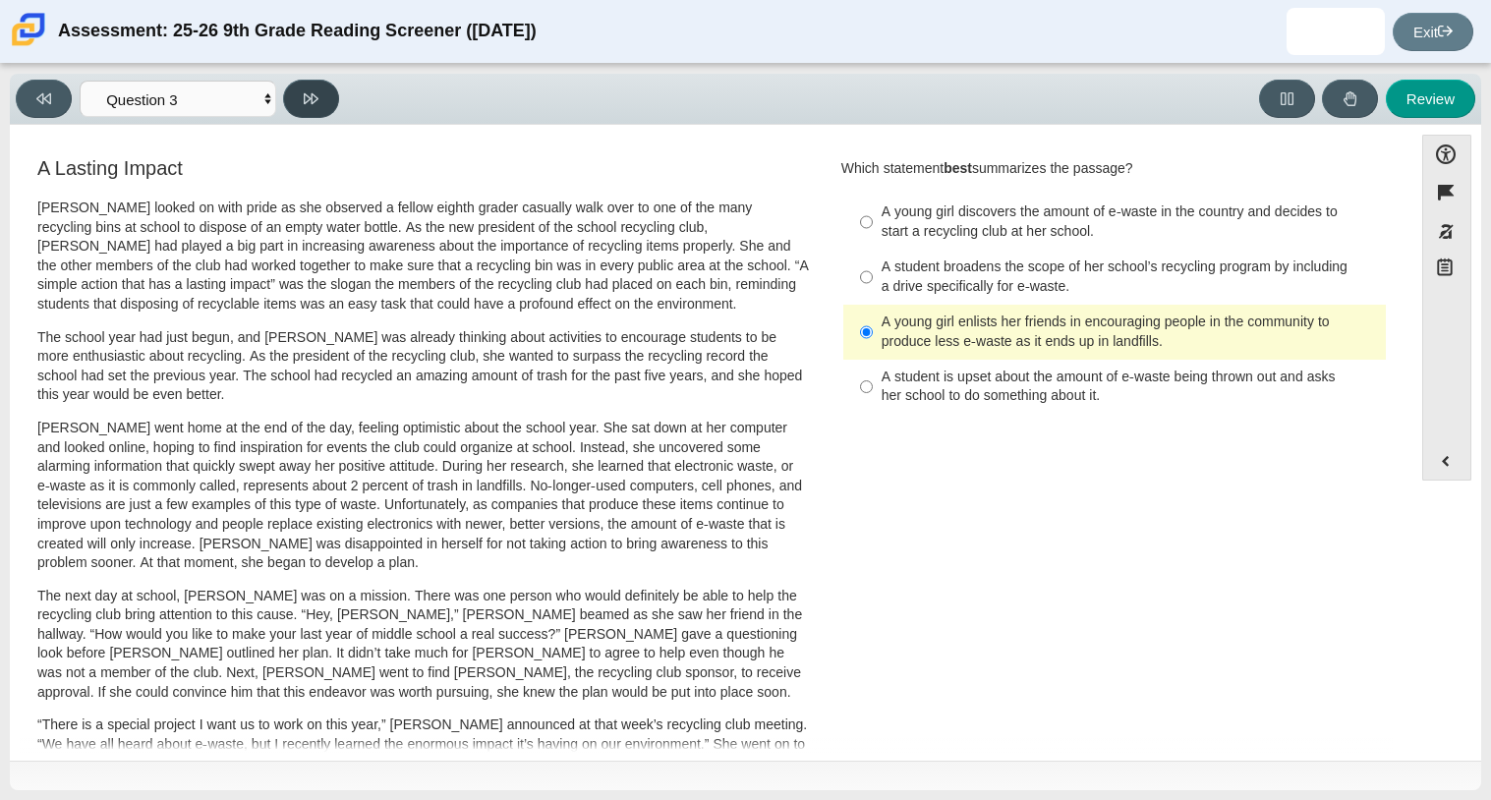
click at [319, 99] on button at bounding box center [311, 99] width 56 height 38
select select "ca9ea0f1-49c5-4bd1-83b0-472c18652b42"
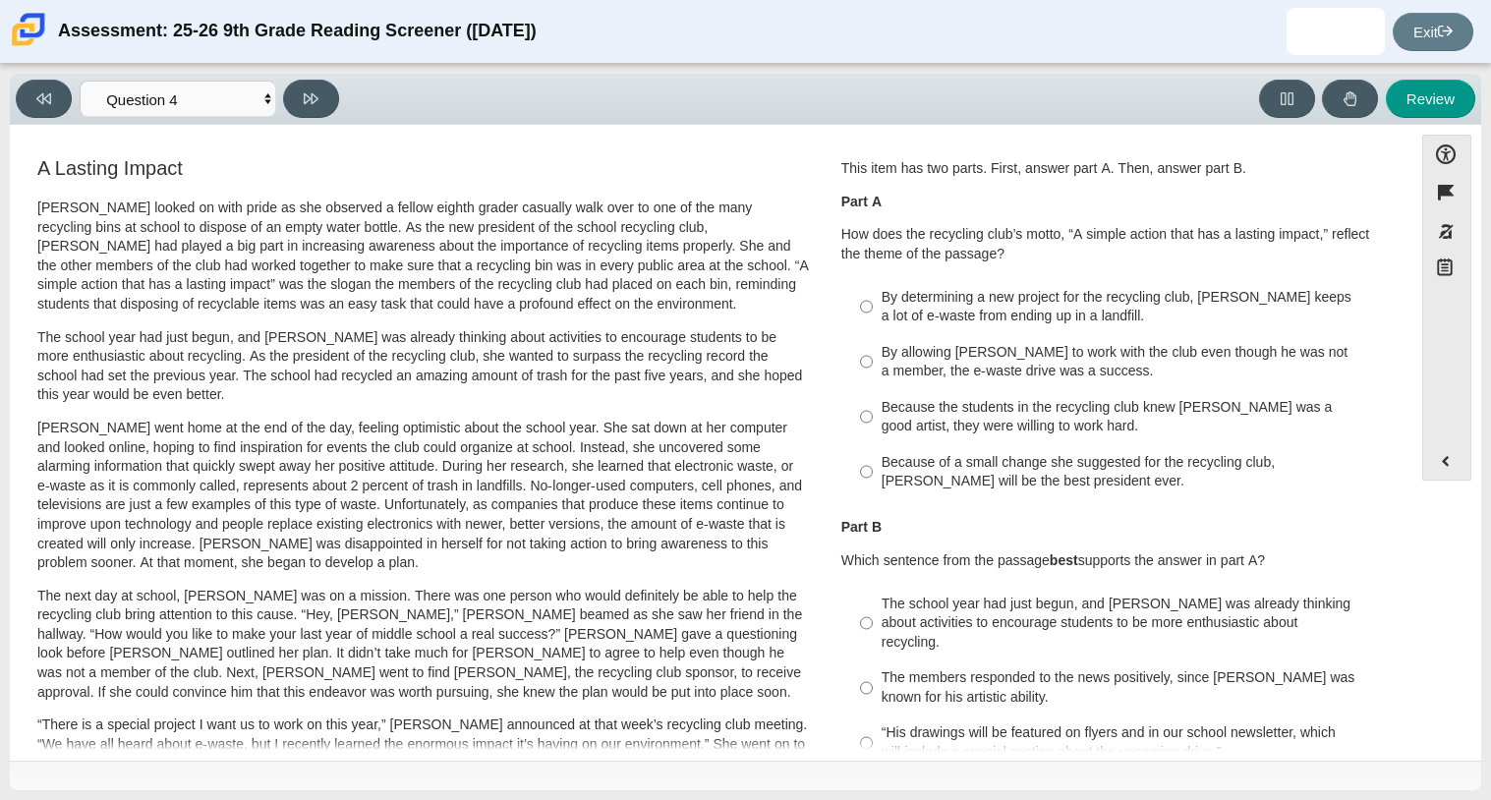
click at [843, 304] on li "By determining a new project for the recycling club, Scarlett keeps a lot of e-…" at bounding box center [1114, 306] width 542 height 55
click at [860, 307] on input "By determining a new project for the recycling club, Scarlett keeps a lot of e-…" at bounding box center [866, 306] width 13 height 55
radio input "true"
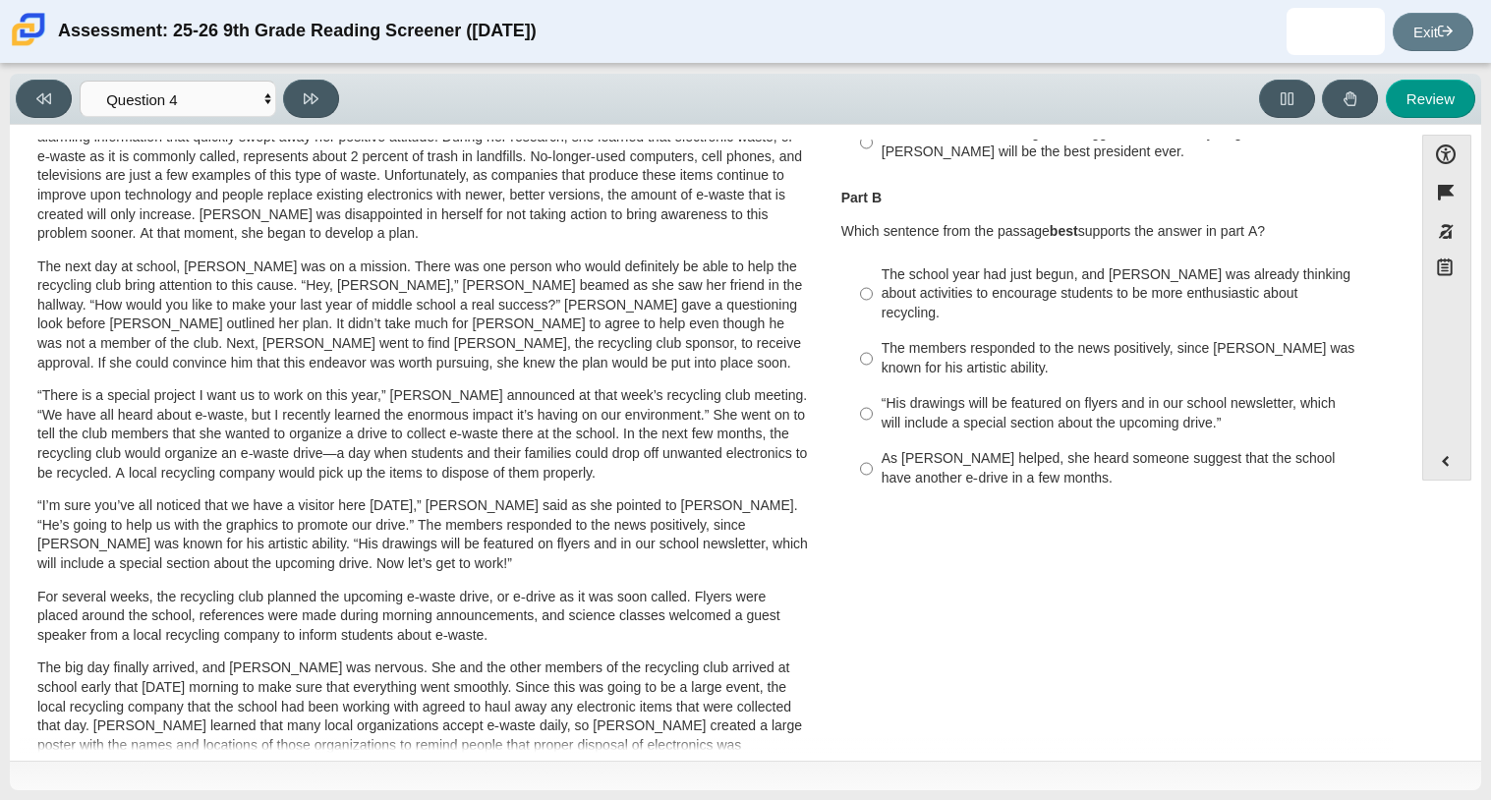
scroll to position [326, 0]
click at [852, 299] on label "The school year had just begun, and Scarlett was already thinking about activit…" at bounding box center [1115, 296] width 539 height 75
click at [860, 299] on input "The school year had just begun, and Scarlett was already thinking about activit…" at bounding box center [866, 296] width 13 height 75
radio input "true"
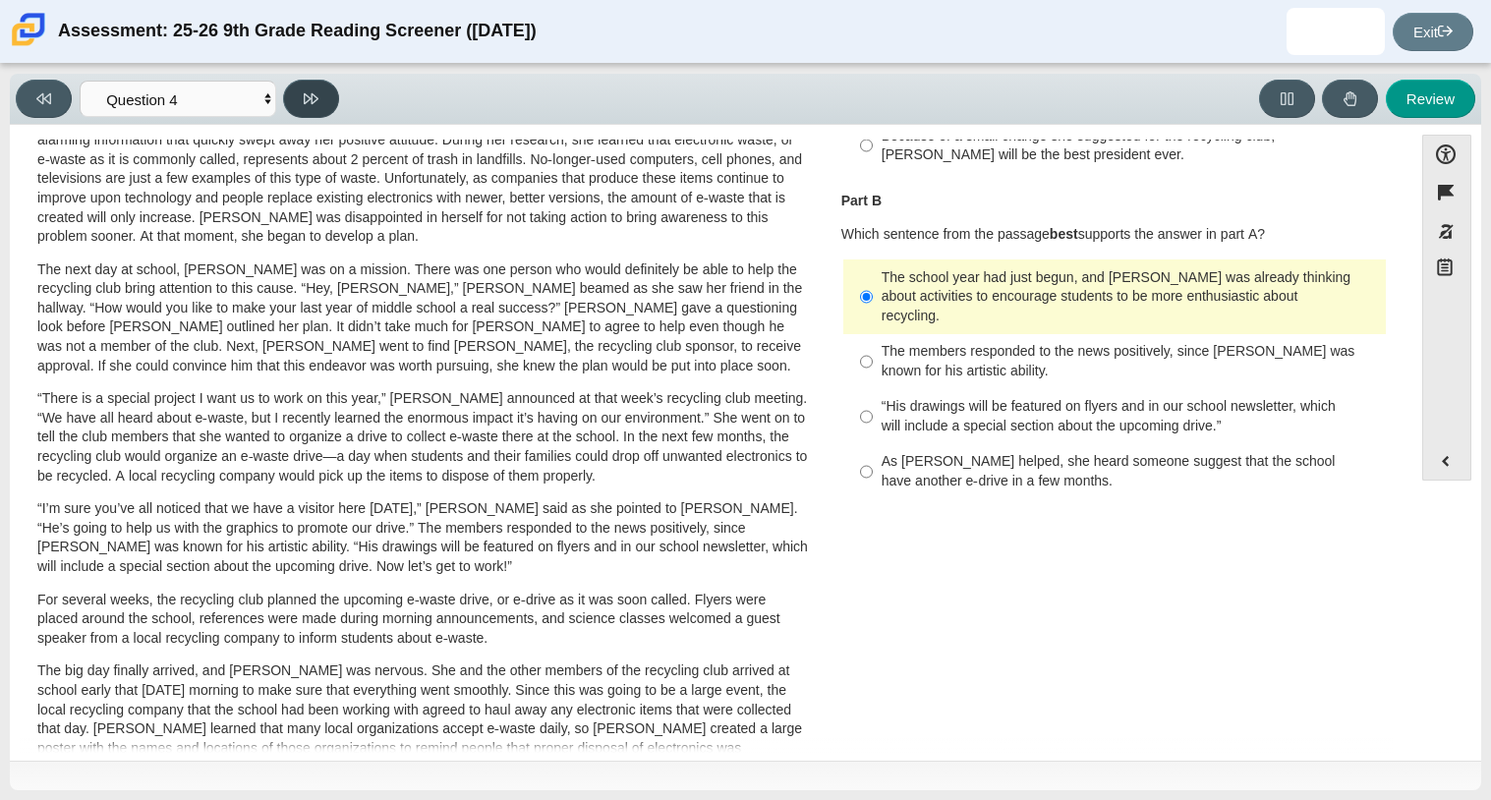
click at [319, 105] on button at bounding box center [311, 99] width 56 height 38
select select "e41f1a79-e29f-4095-8030-a53364015bed"
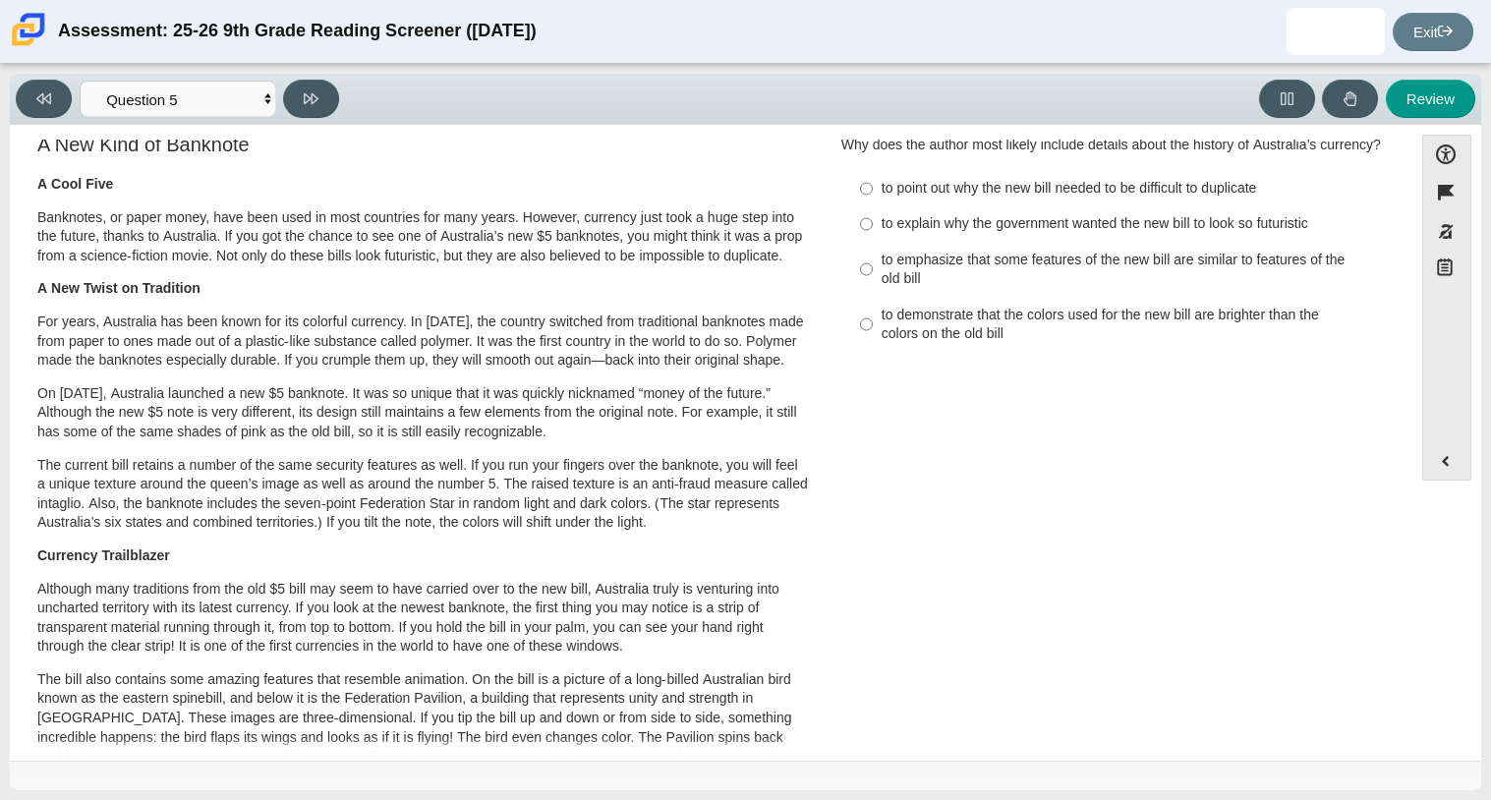
scroll to position [27, 0]
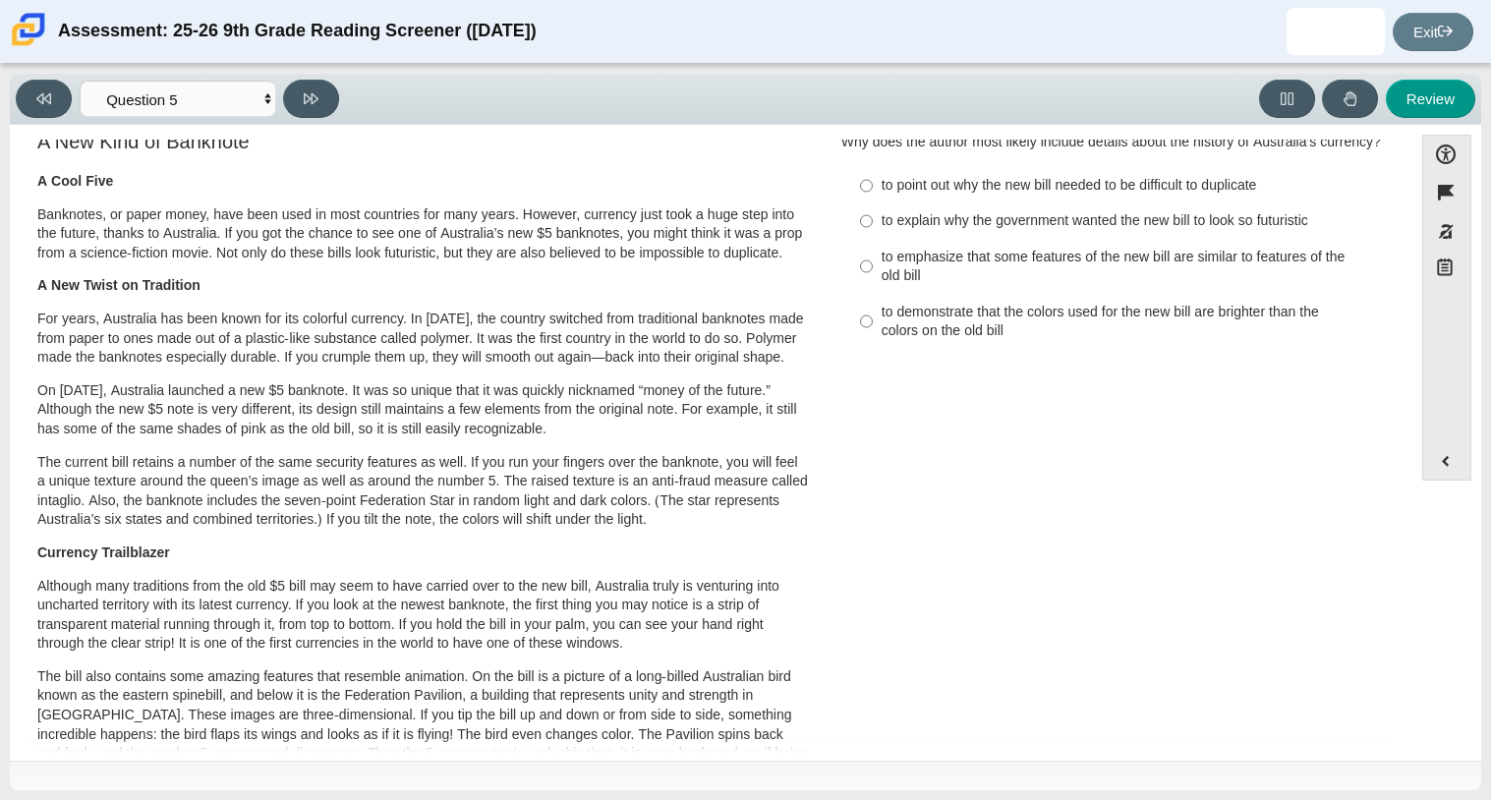
click at [868, 271] on label "to emphasize that some features of the new bill are similar to features of the …" at bounding box center [1115, 266] width 539 height 55
click at [868, 271] on input "to emphasize that some features of the new bill are similar to features of the …" at bounding box center [866, 266] width 13 height 55
radio input "true"
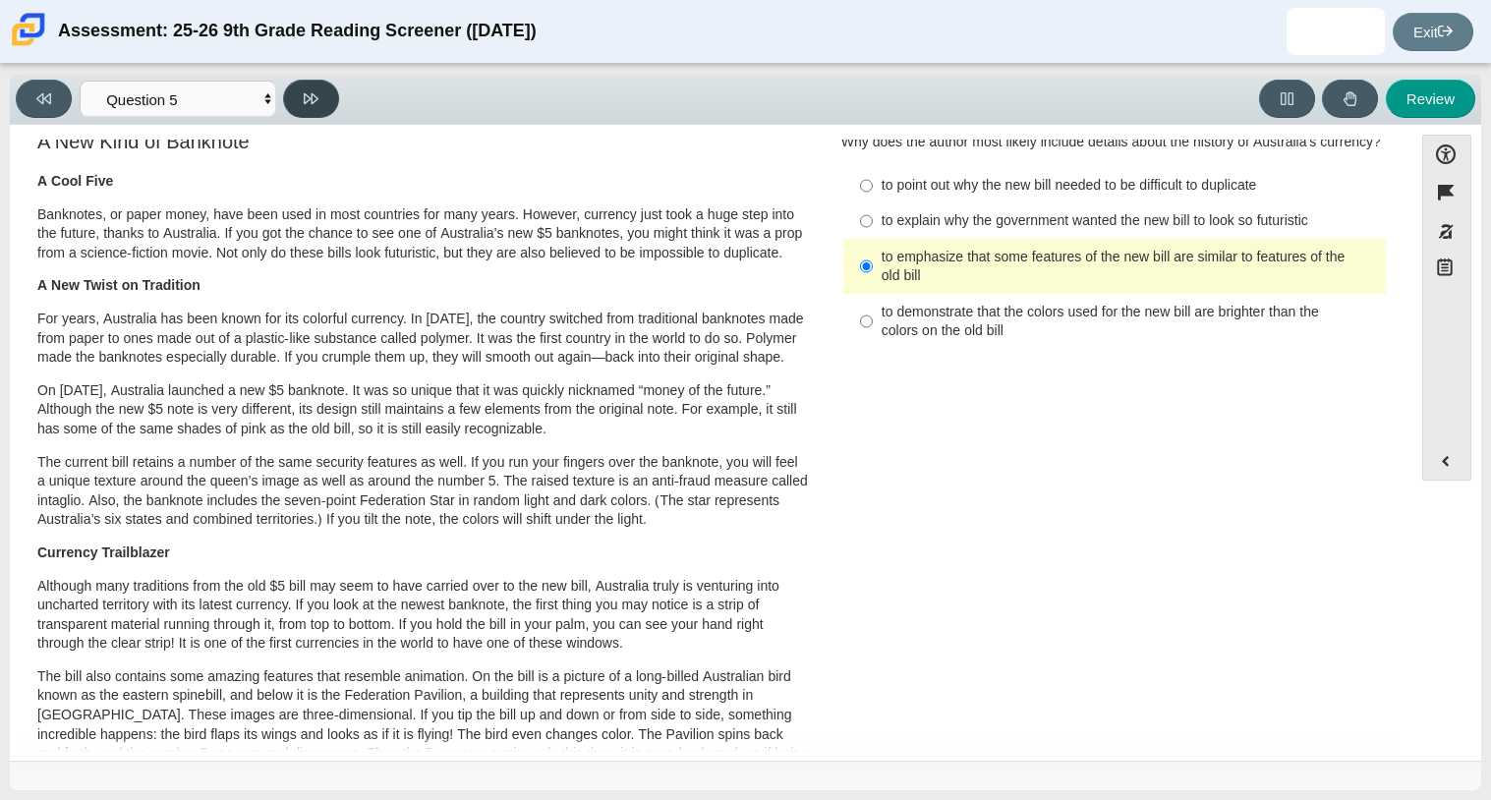
click at [326, 94] on button at bounding box center [311, 99] width 56 height 38
select select "69146e31-7b3d-4a3e-9ce6-f30c24342ae0"
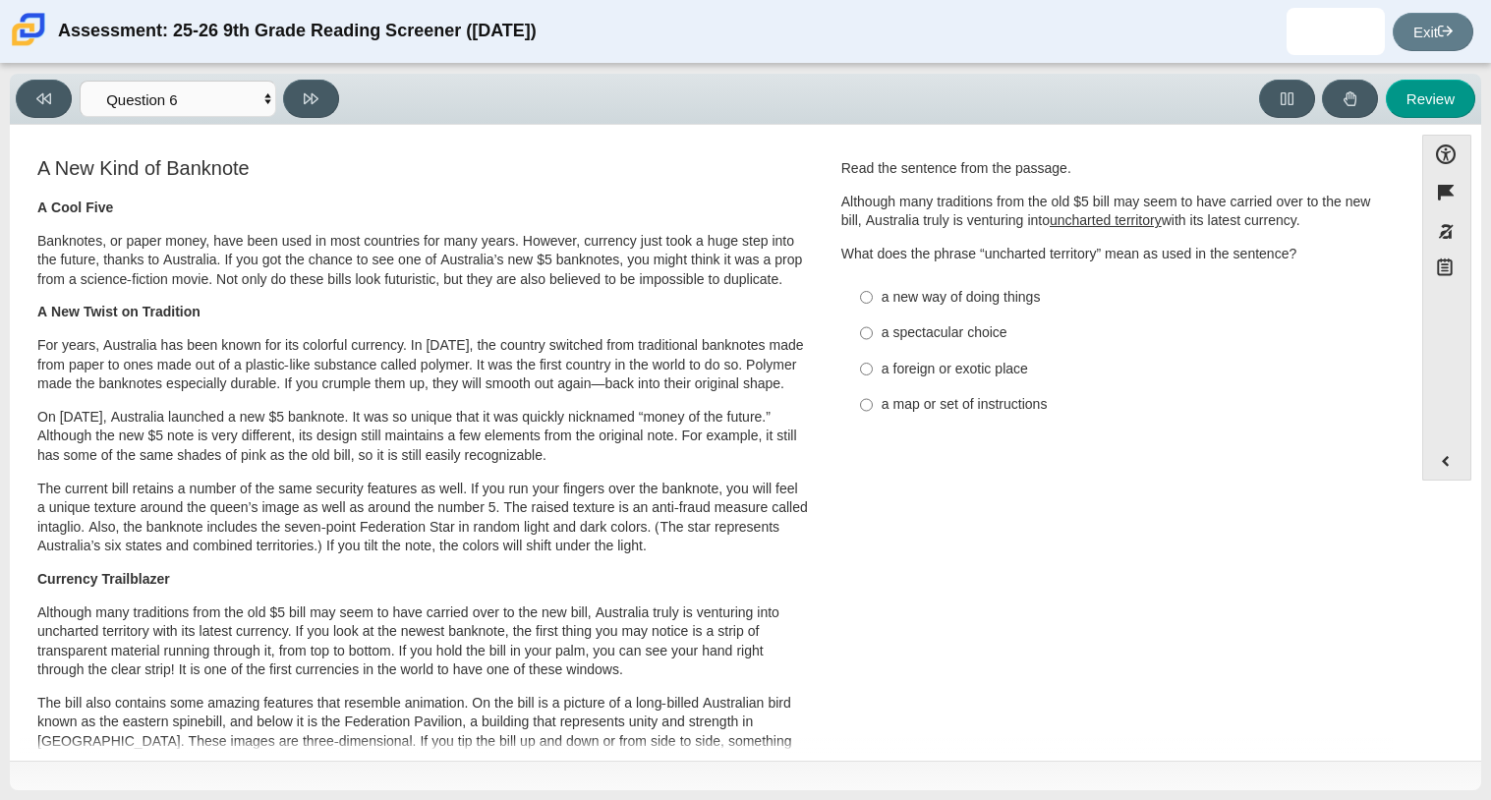
click at [867, 298] on label "a new way of doing things a new way of doing things" at bounding box center [1115, 296] width 539 height 35
click at [867, 298] on input "a new way of doing things a new way of doing things" at bounding box center [866, 296] width 13 height 35
radio input "true"
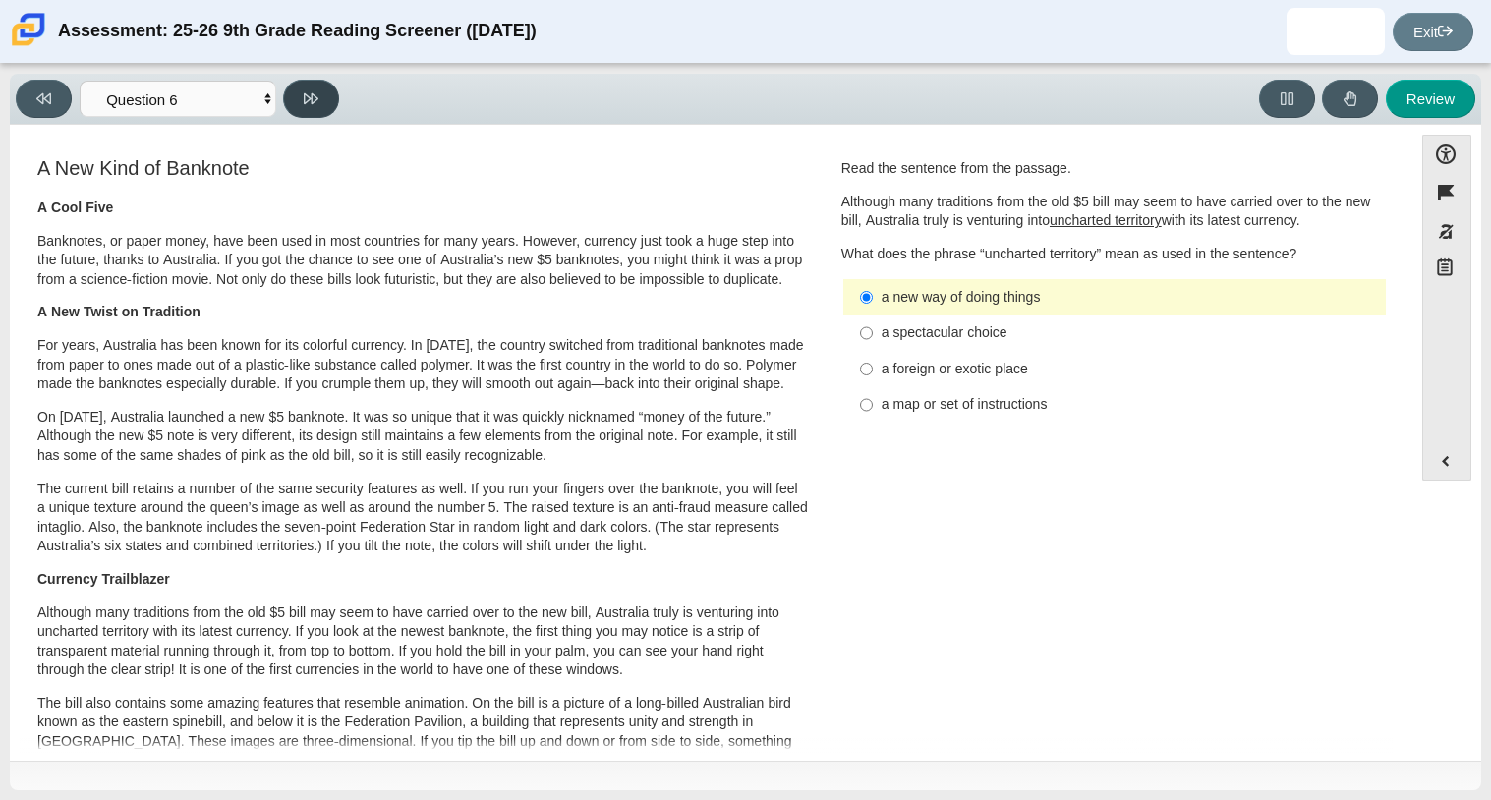
click at [324, 103] on button at bounding box center [311, 99] width 56 height 38
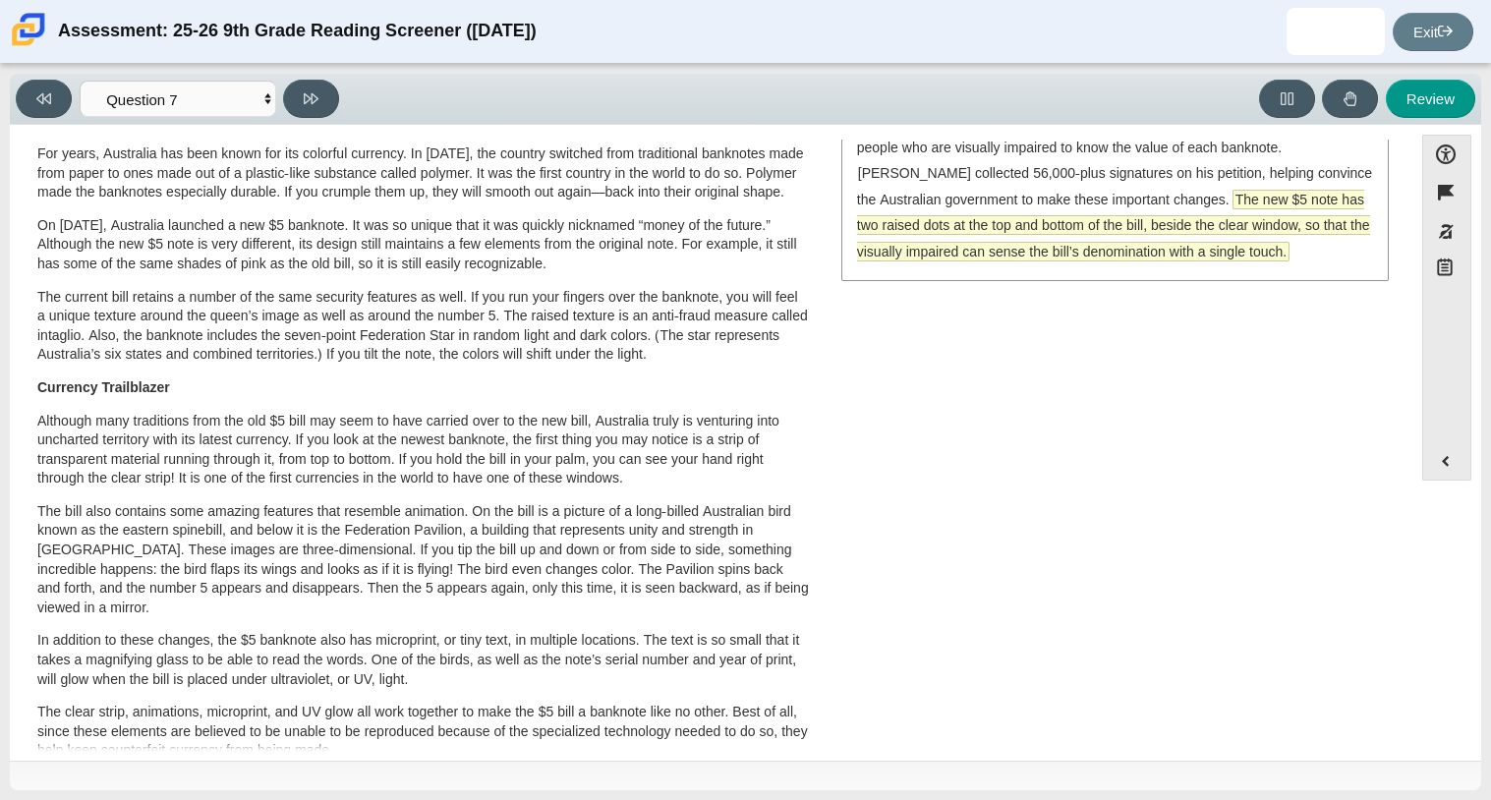
scroll to position [0, 0]
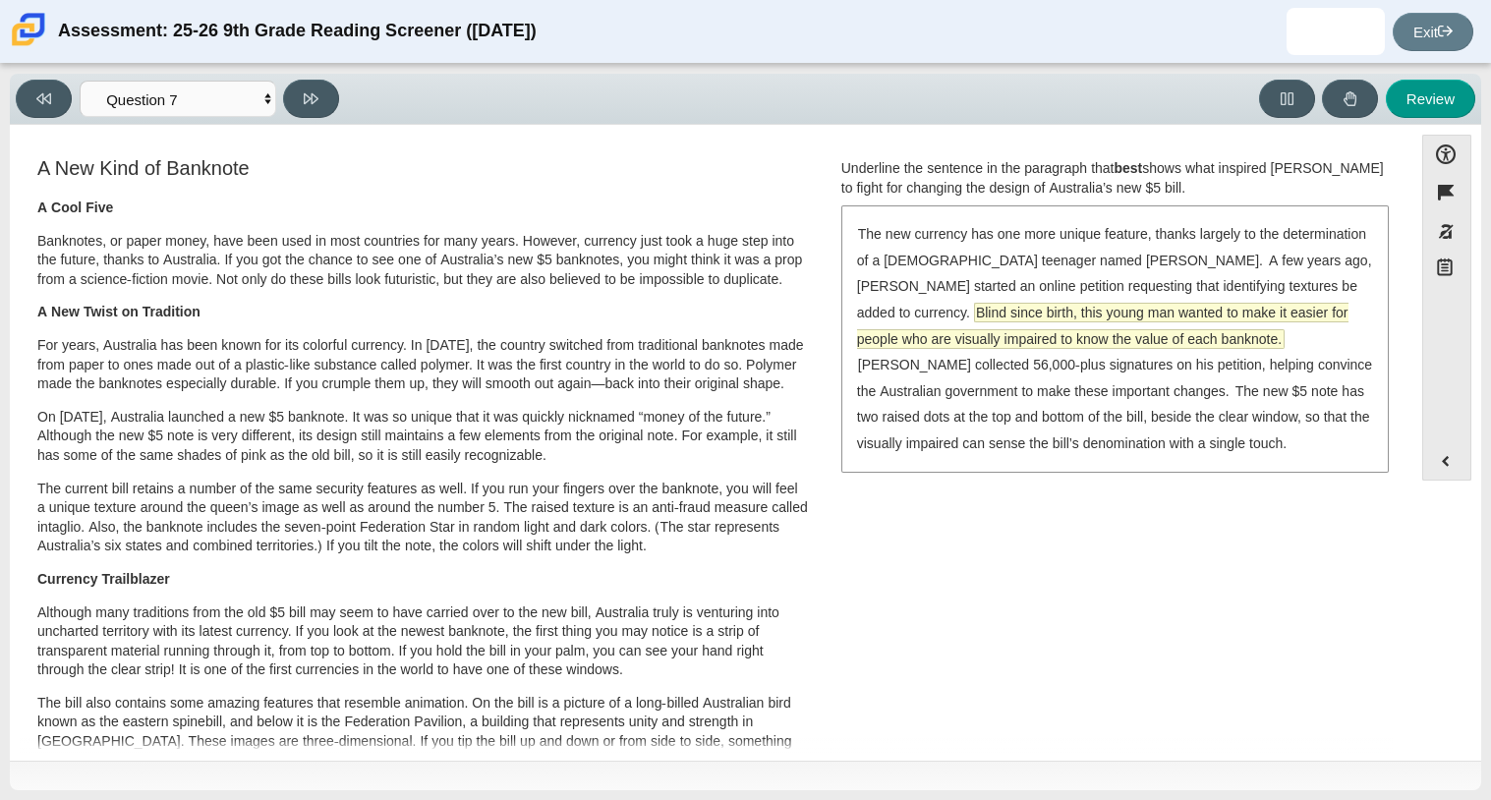
click at [1087, 342] on span "Blind since birth, this young man wanted to make it easier for people who are v…" at bounding box center [1102, 326] width 491 height 44
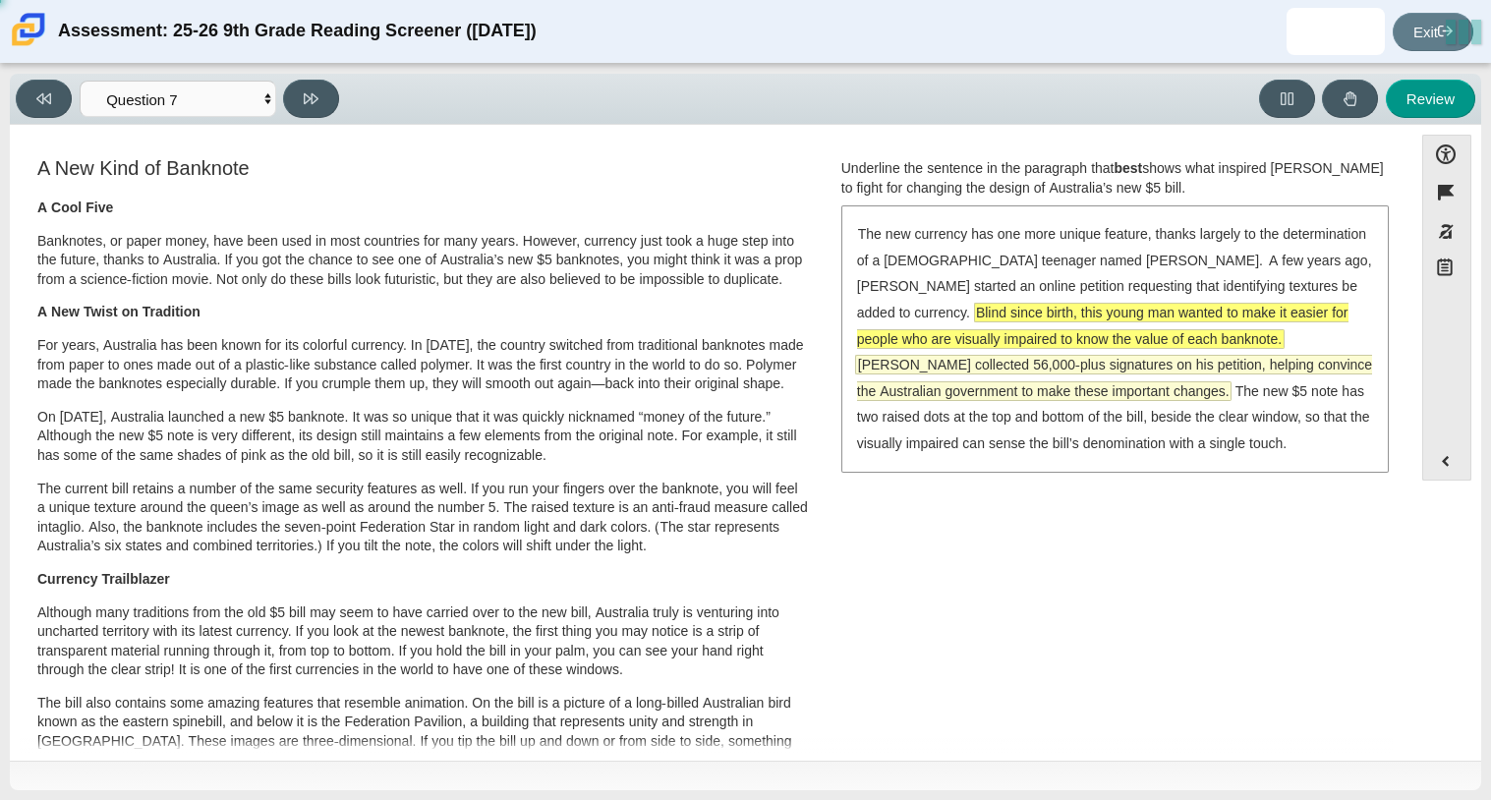
click at [1084, 364] on span "McLeod collected 56,000-plus signatures on his petition, helping convince the A…" at bounding box center [1114, 378] width 515 height 44
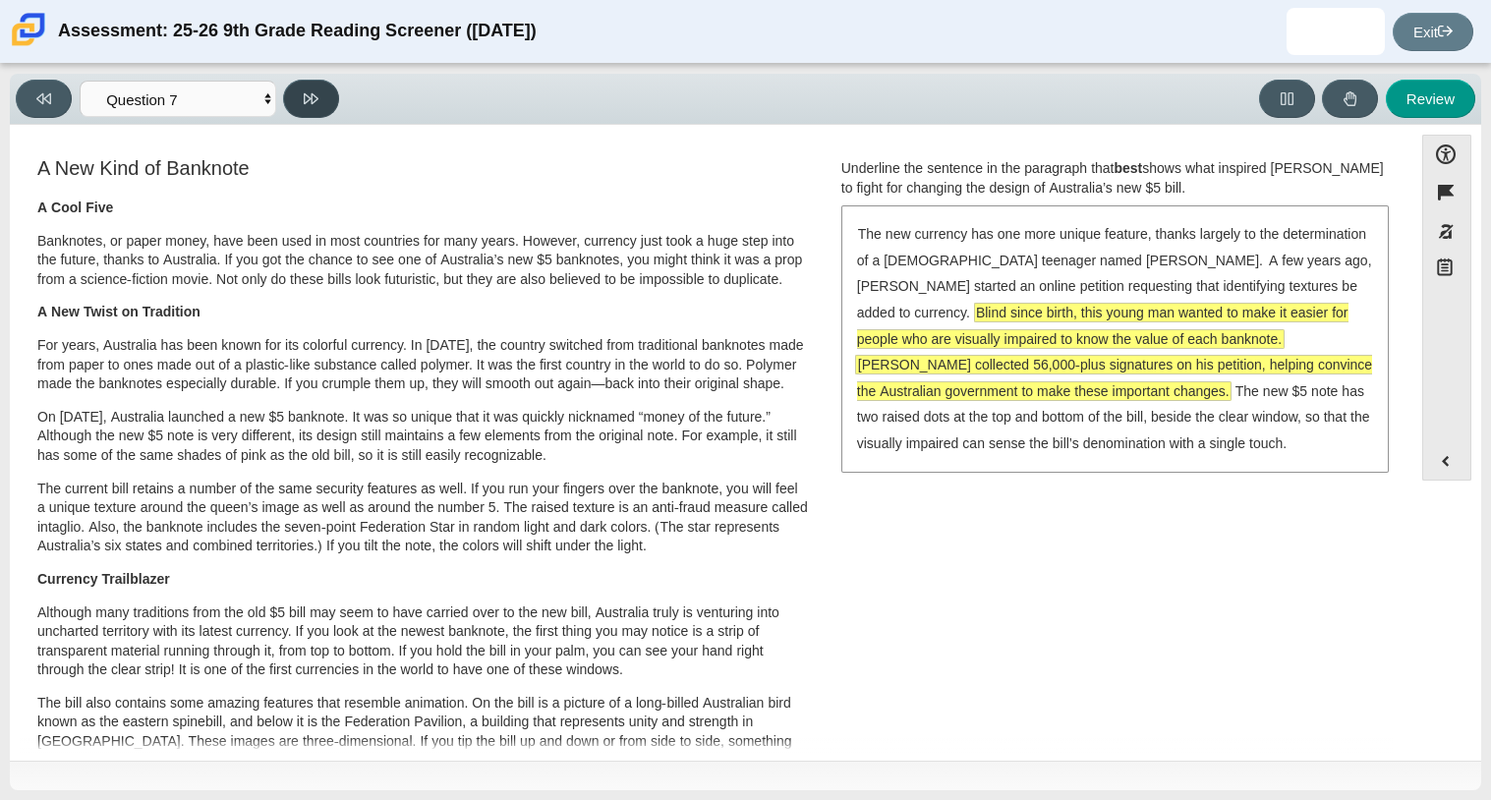
click at [311, 99] on icon at bounding box center [311, 98] width 15 height 11
select select "ea8338c2-a6a3-418e-a305-2b963b54a290"
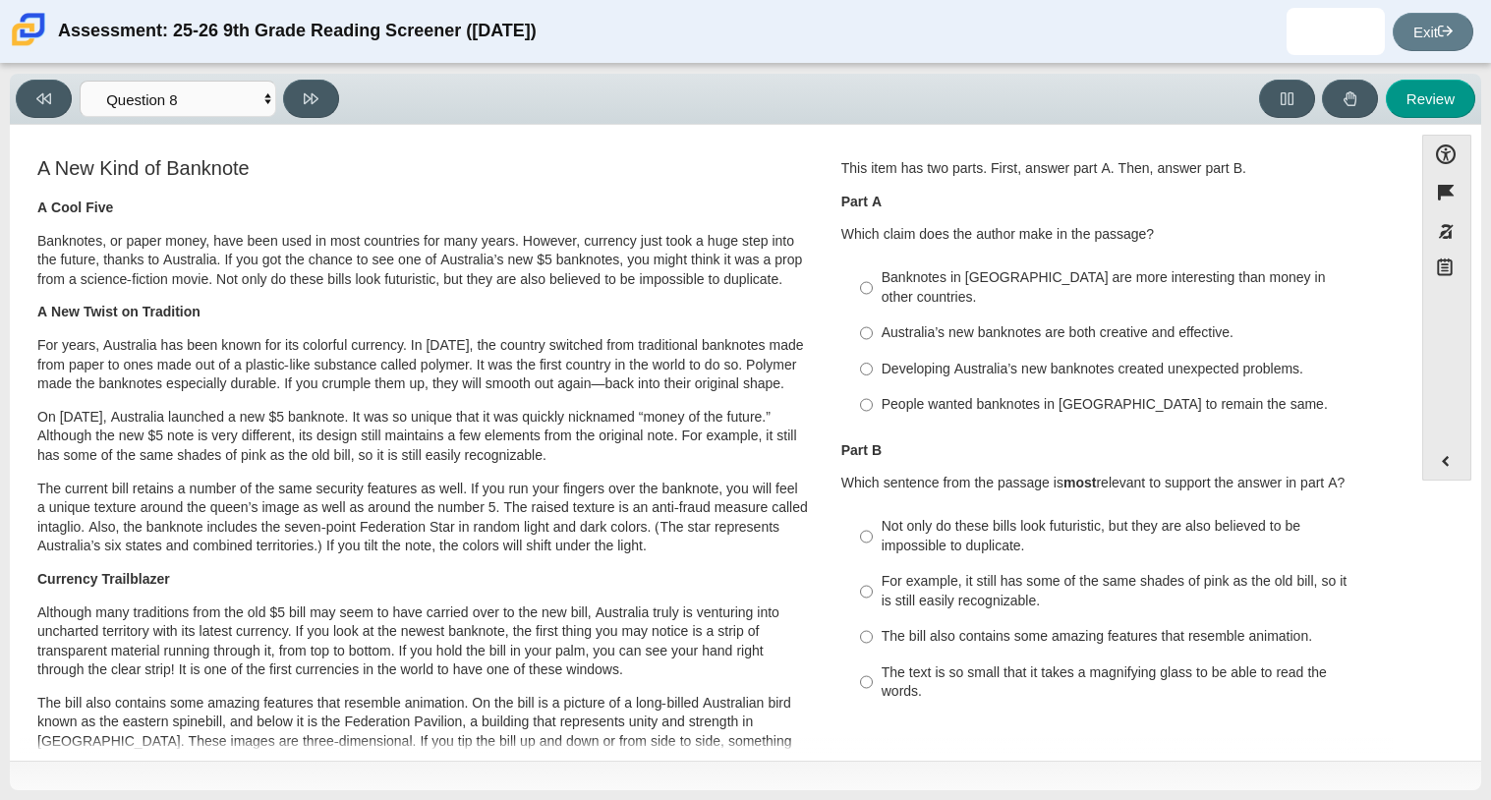
click at [889, 274] on div "Banknotes in Australia are more interesting than money in other countries." at bounding box center [1129, 287] width 496 height 38
click at [873, 274] on input "Banknotes in Australia are more interesting than money in other countries. Bank…" at bounding box center [866, 287] width 13 height 55
radio input "true"
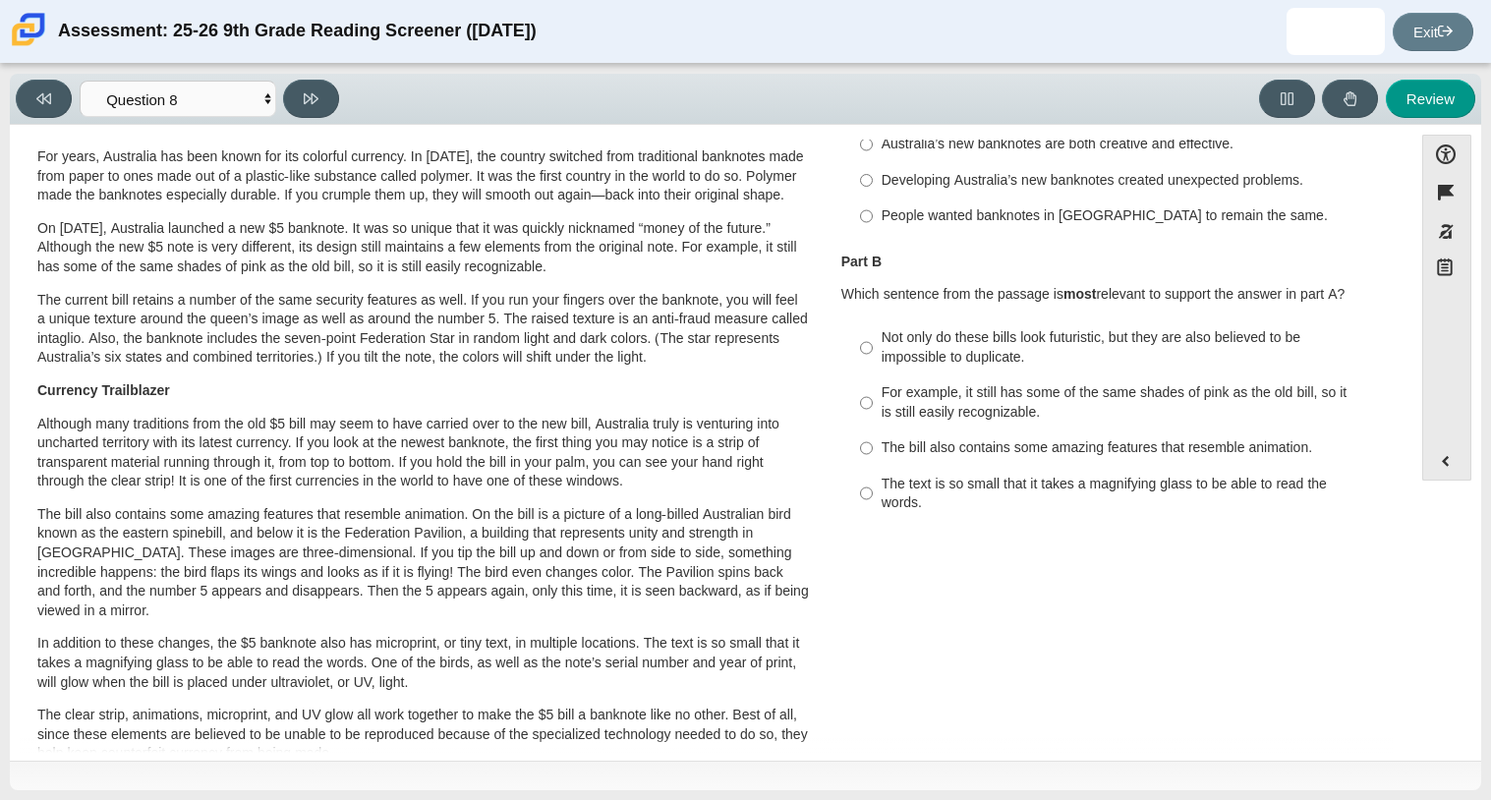
scroll to position [195, 0]
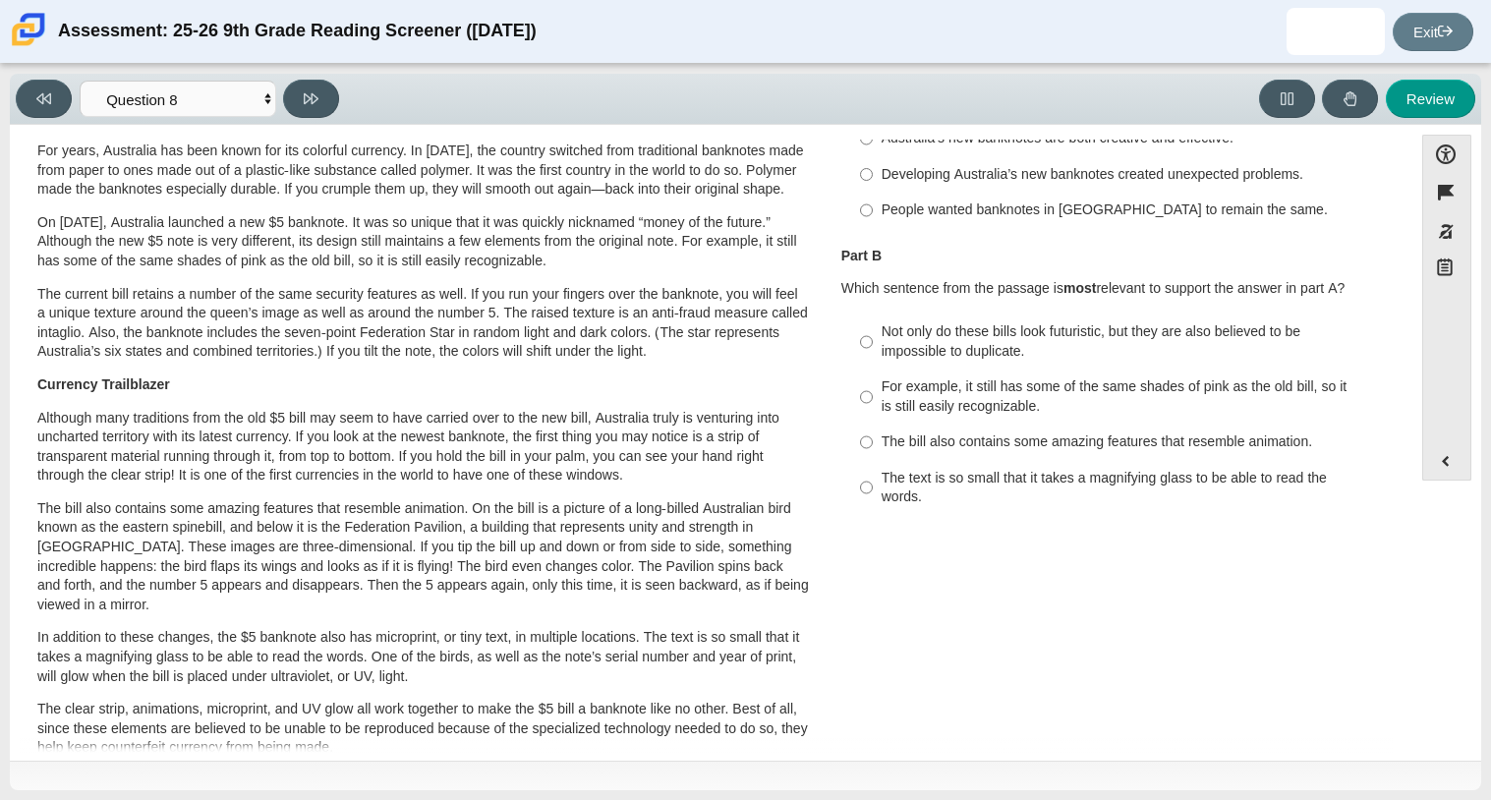
click at [882, 284] on div "Part B Which sentence from the passage is most relevant to support the answer i…" at bounding box center [1114, 382] width 546 height 270
click at [881, 432] on div "The bill also contains some amazing features that resemble animation." at bounding box center [1129, 442] width 496 height 20
click at [873, 424] on input "The bill also contains some amazing features that resemble animation. The bill …" at bounding box center [866, 441] width 13 height 35
radio input "true"
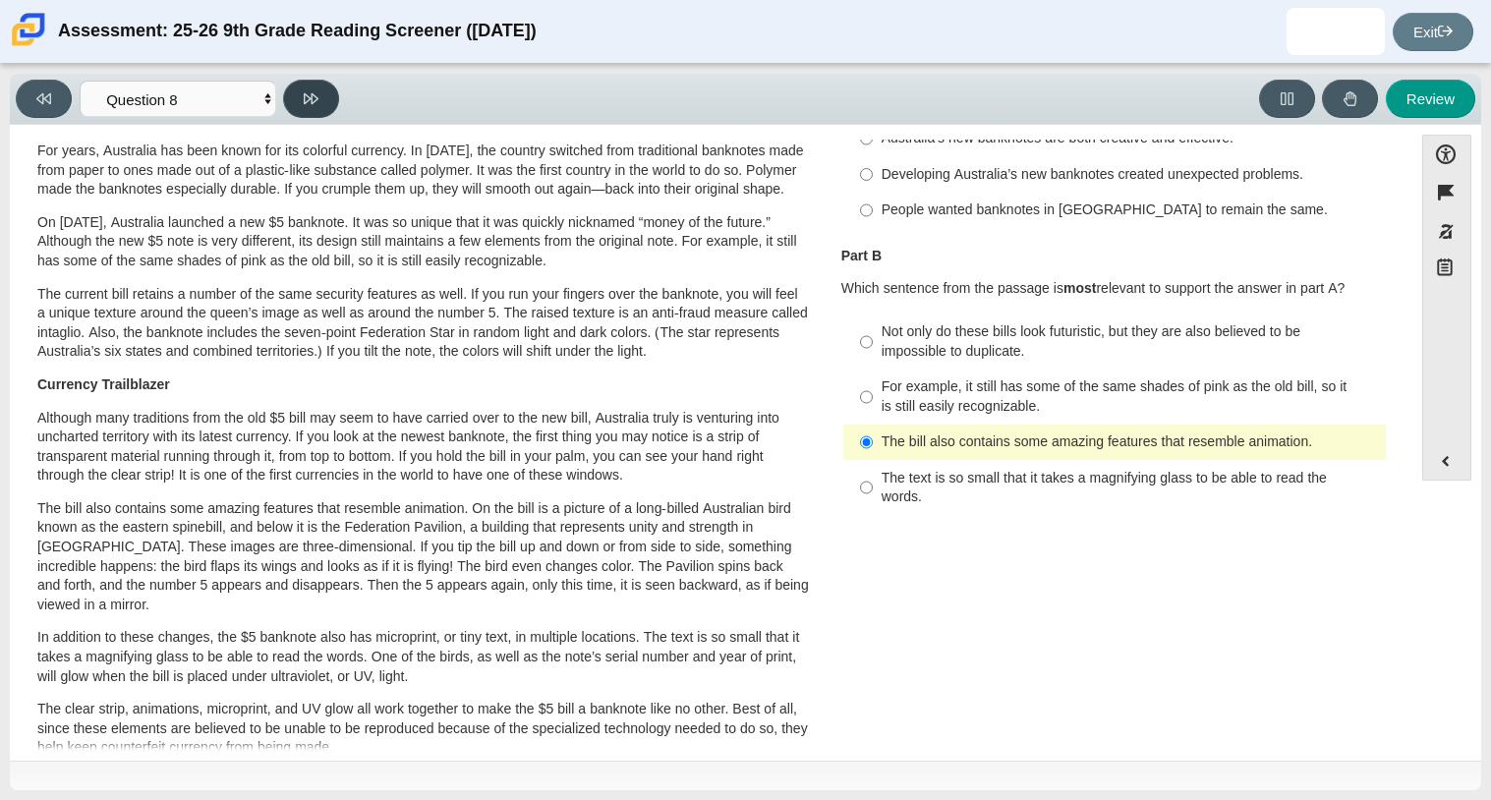
click at [300, 96] on button at bounding box center [311, 99] width 56 height 38
select select "89f058d6-b15c-4ef5-a4b3-fdaffb8868b6"
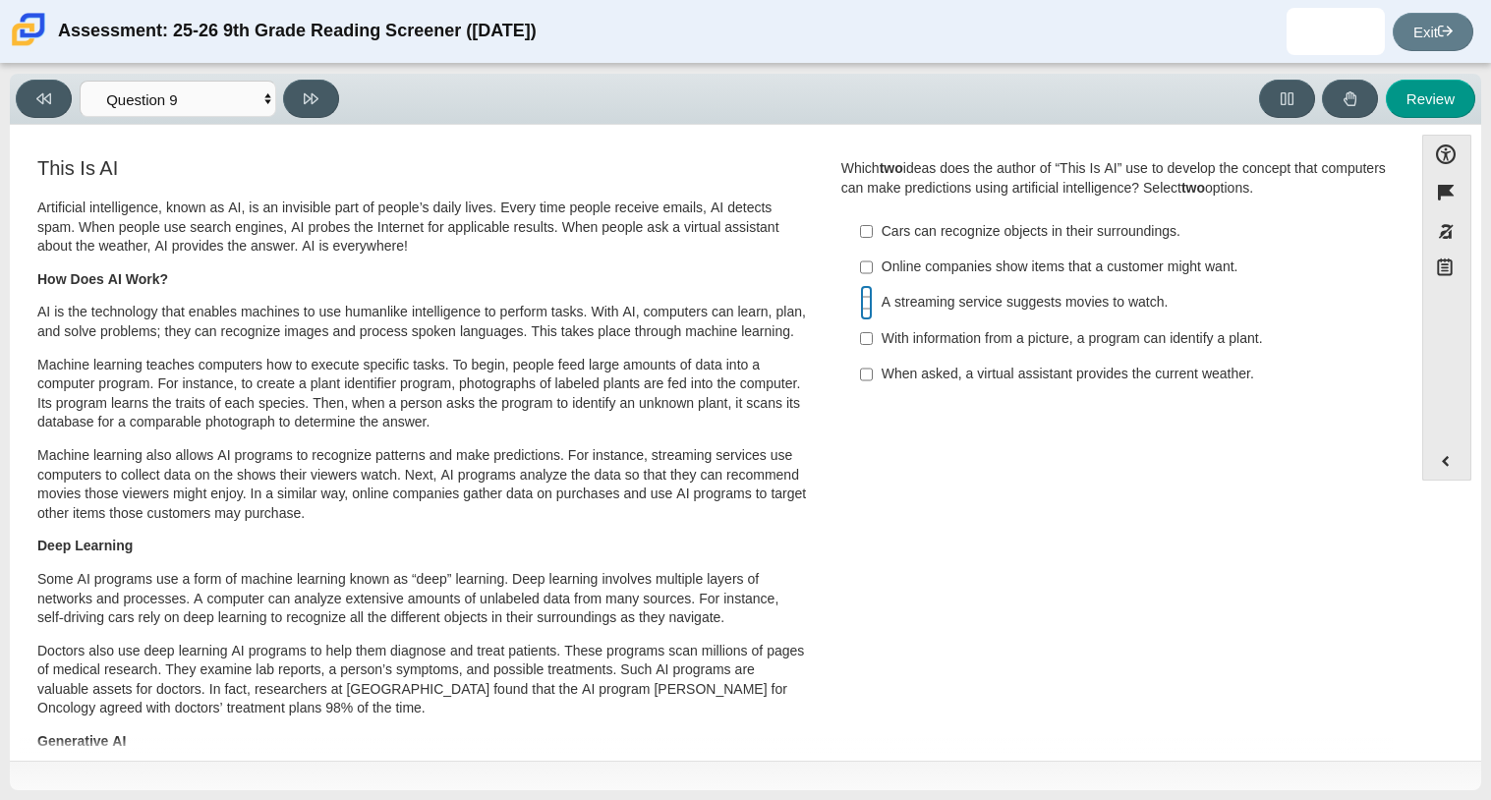
click at [860, 297] on input "A streaming service suggests movies to watch. A streaming service suggests movi…" at bounding box center [866, 302] width 13 height 35
checkbox input "true"
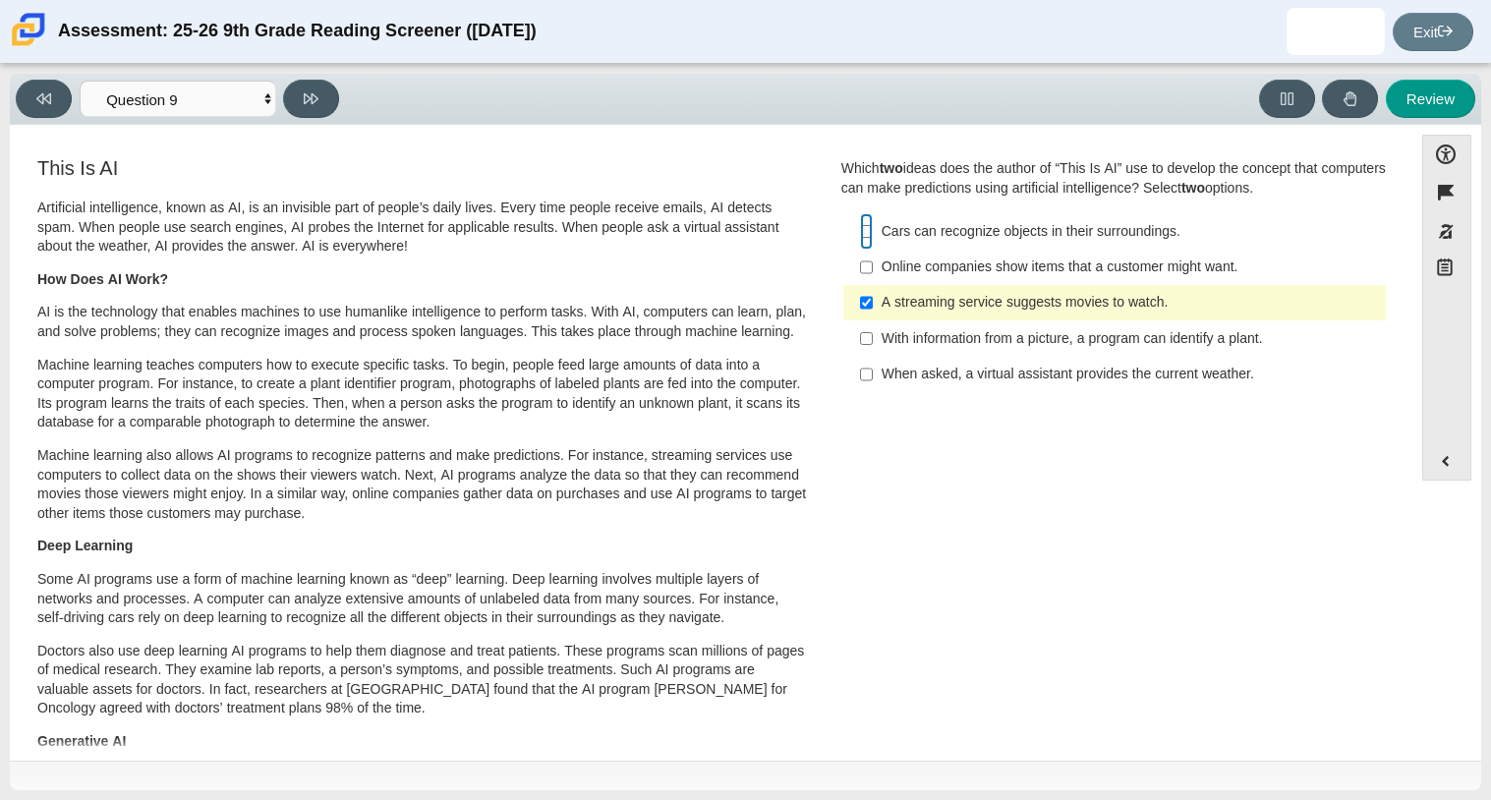
click at [860, 230] on input "Cars can recognize objects in their surroundings. Cars can recognize objects in…" at bounding box center [866, 230] width 13 height 35
checkbox input "true"
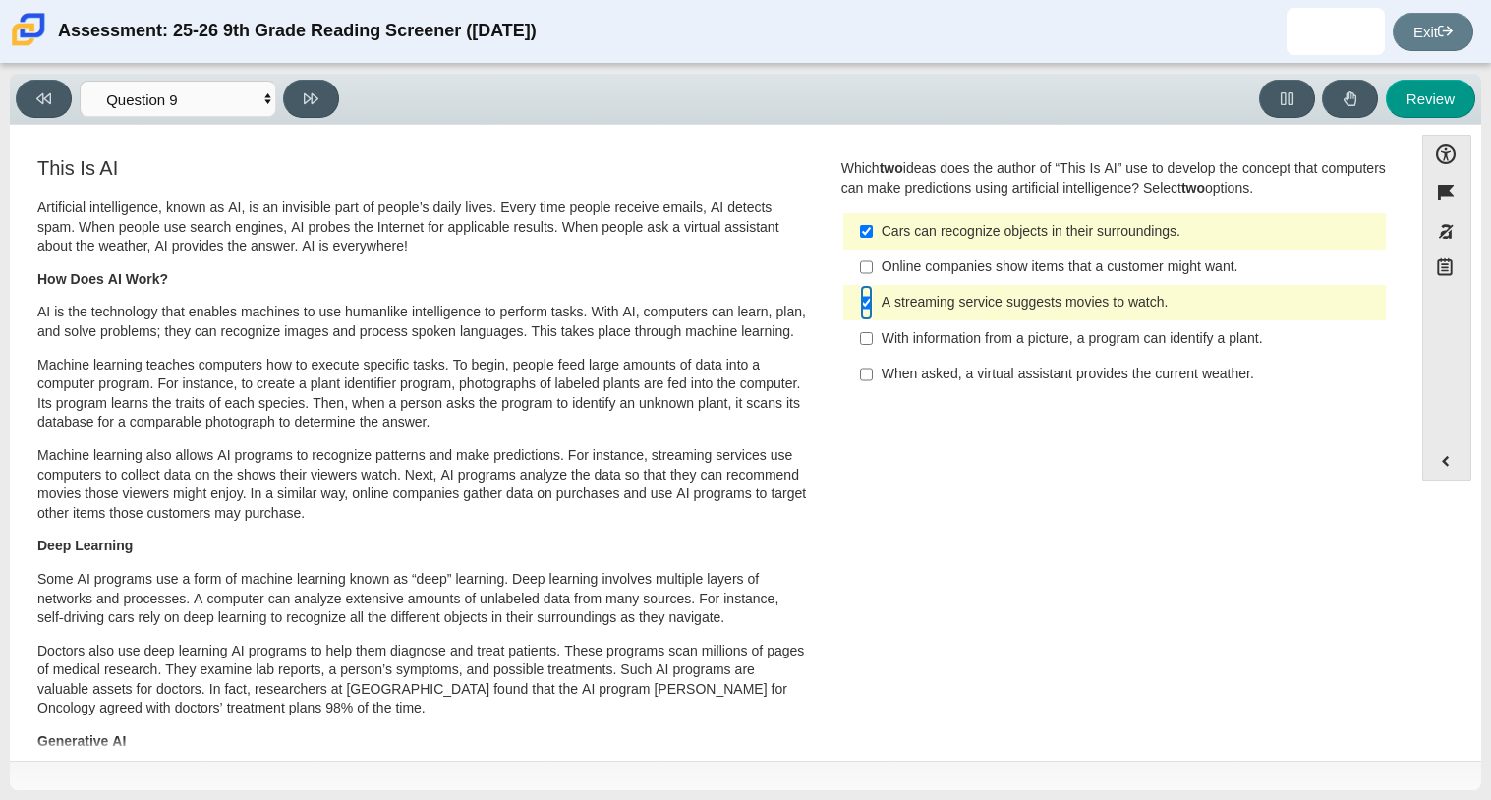
click at [865, 296] on input "A streaming service suggests movies to watch. A streaming service suggests movi…" at bounding box center [866, 302] width 13 height 35
checkbox input "false"
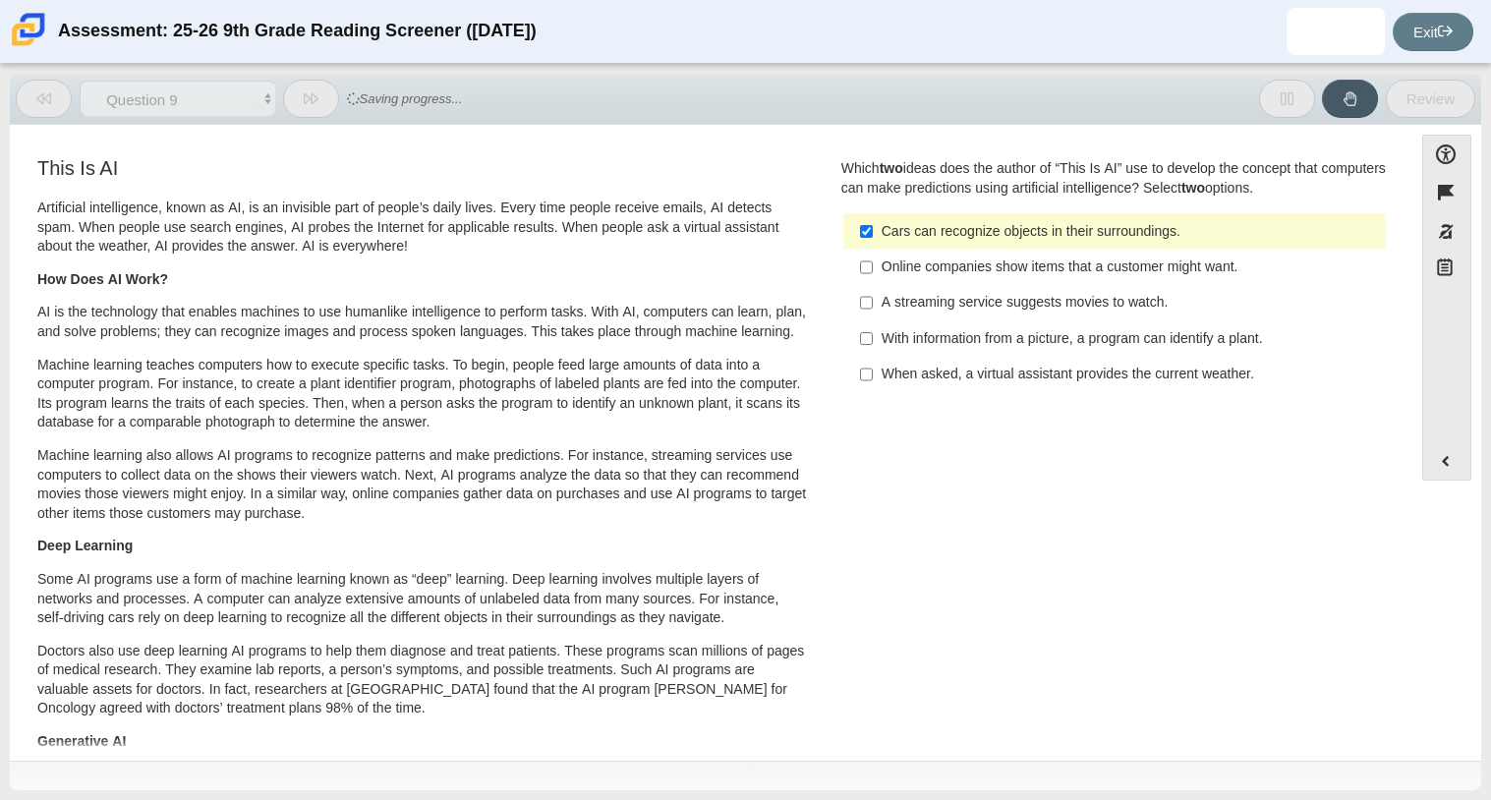
click at [851, 342] on label "With information from a picture, a program can identify a plant. With informati…" at bounding box center [1115, 337] width 539 height 35
click at [860, 342] on input "With information from a picture, a program can identify a plant. With informati…" at bounding box center [866, 337] width 13 height 35
checkbox input "true"
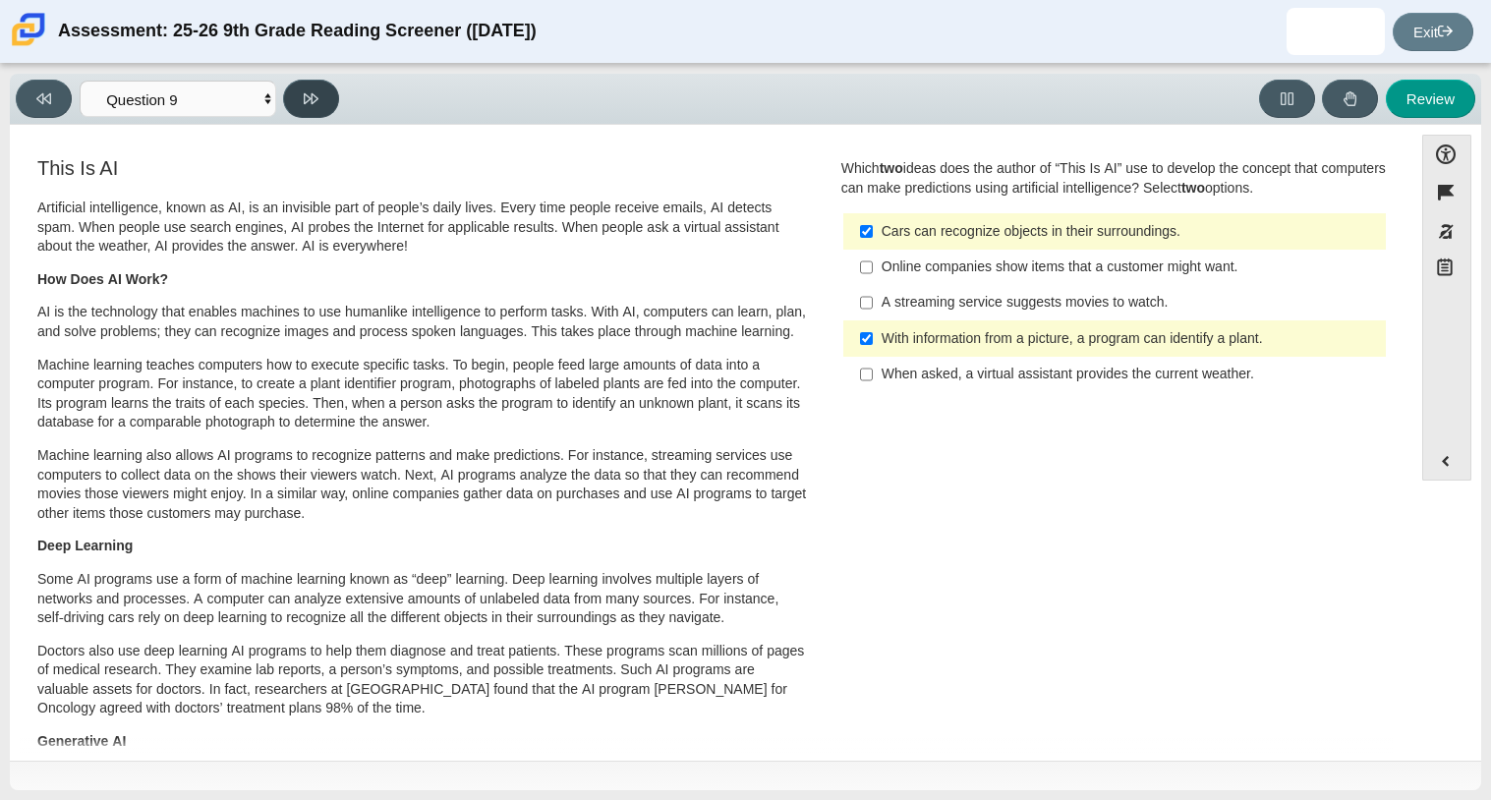
click at [311, 114] on button at bounding box center [311, 99] width 56 height 38
select select "cdf3c14e-a918-44d1-9b63-3db0fa81641e"
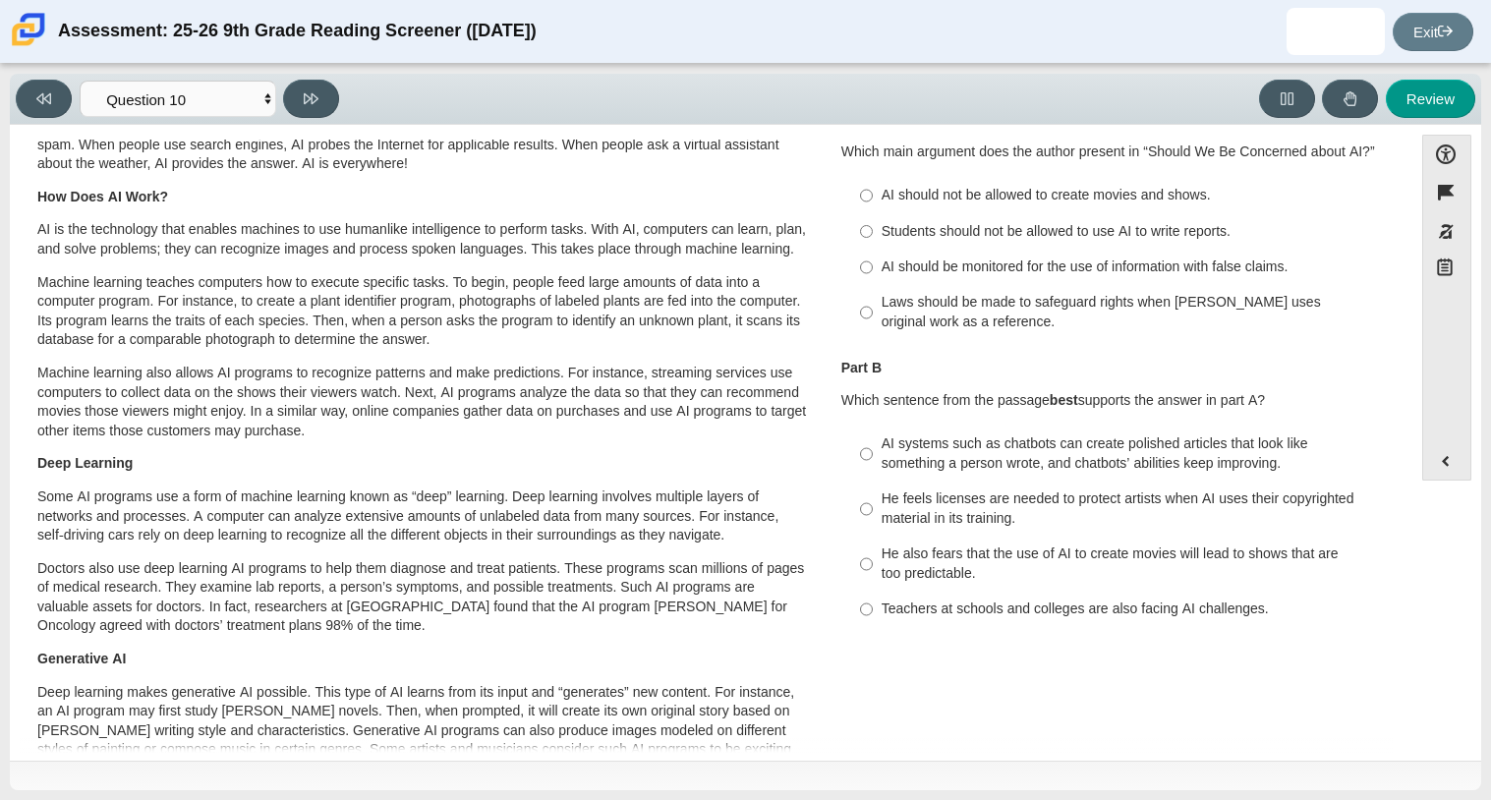
scroll to position [87, 0]
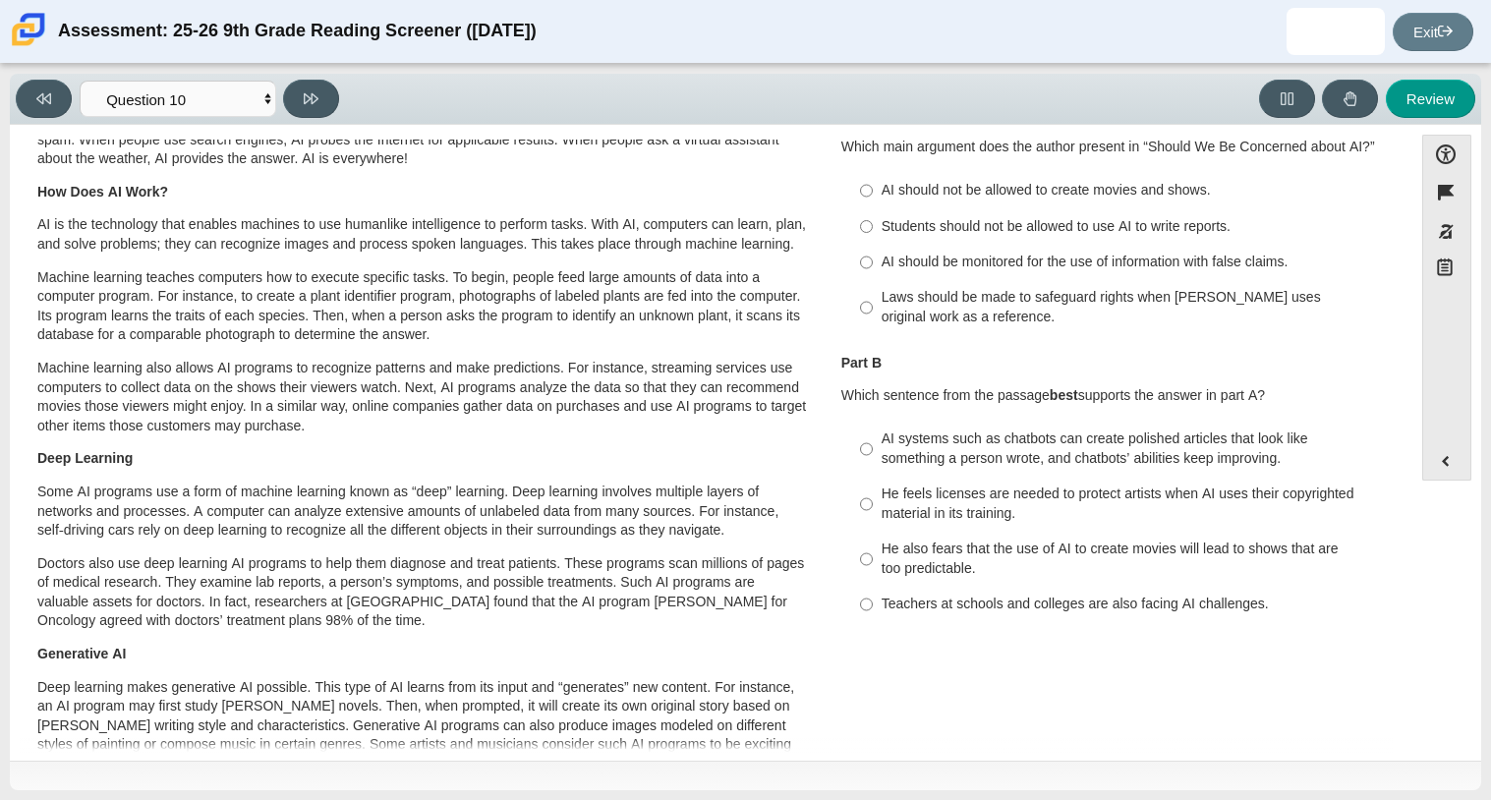
click at [1041, 237] on label "Students should not be allowed to use AI to write reports. Students should not …" at bounding box center [1115, 225] width 539 height 35
click at [873, 237] on input "Students should not be allowed to use AI to write reports. Students should not …" at bounding box center [866, 225] width 13 height 35
radio input "true"
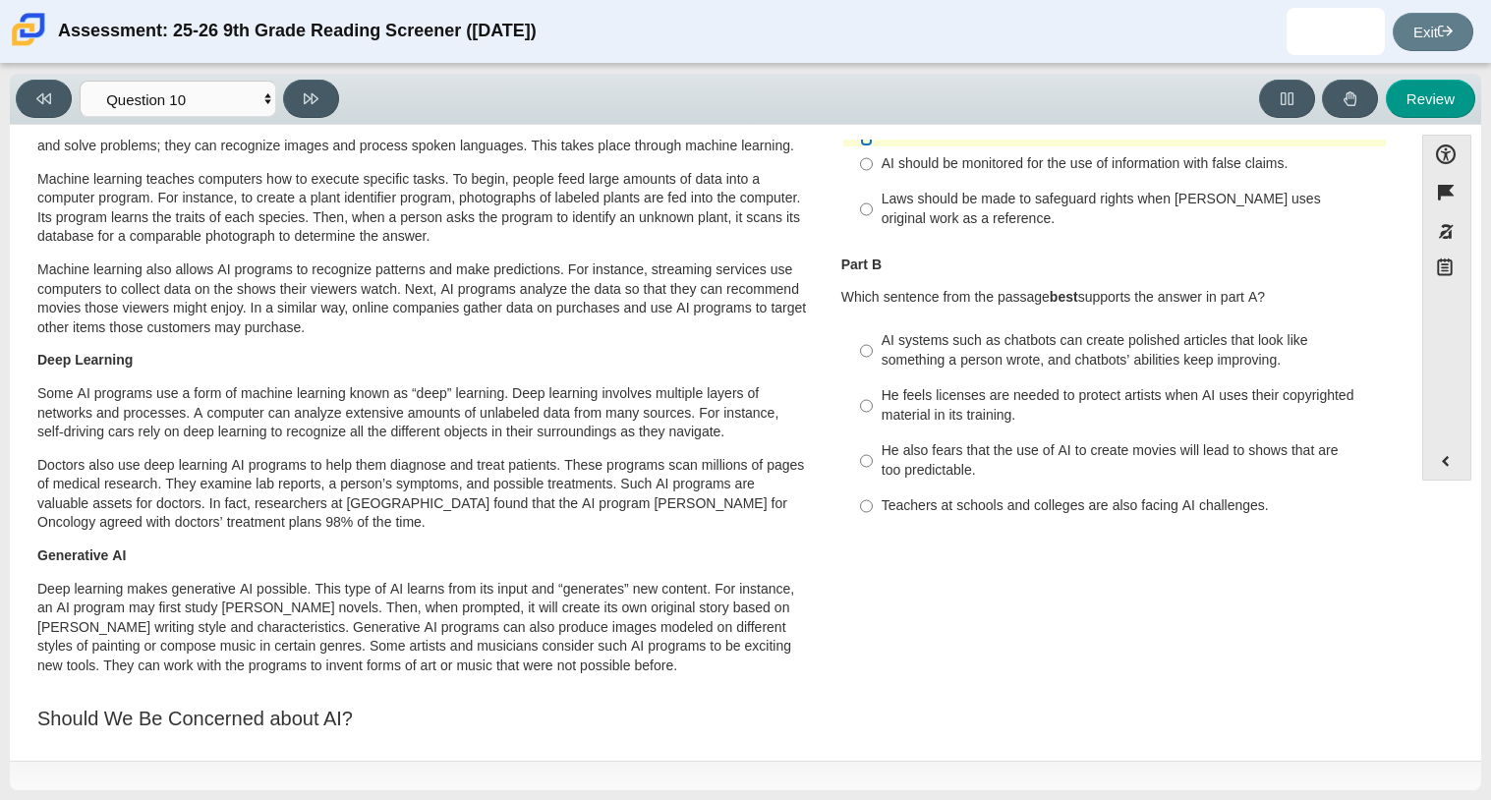
scroll to position [188, 0]
click at [966, 500] on div "Teachers at schools and colleges are also facing AI challenges." at bounding box center [1129, 504] width 496 height 20
click at [873, 500] on input "Teachers at schools and colleges are also facing AI challenges. Teachers at sch…" at bounding box center [866, 503] width 13 height 35
radio input "true"
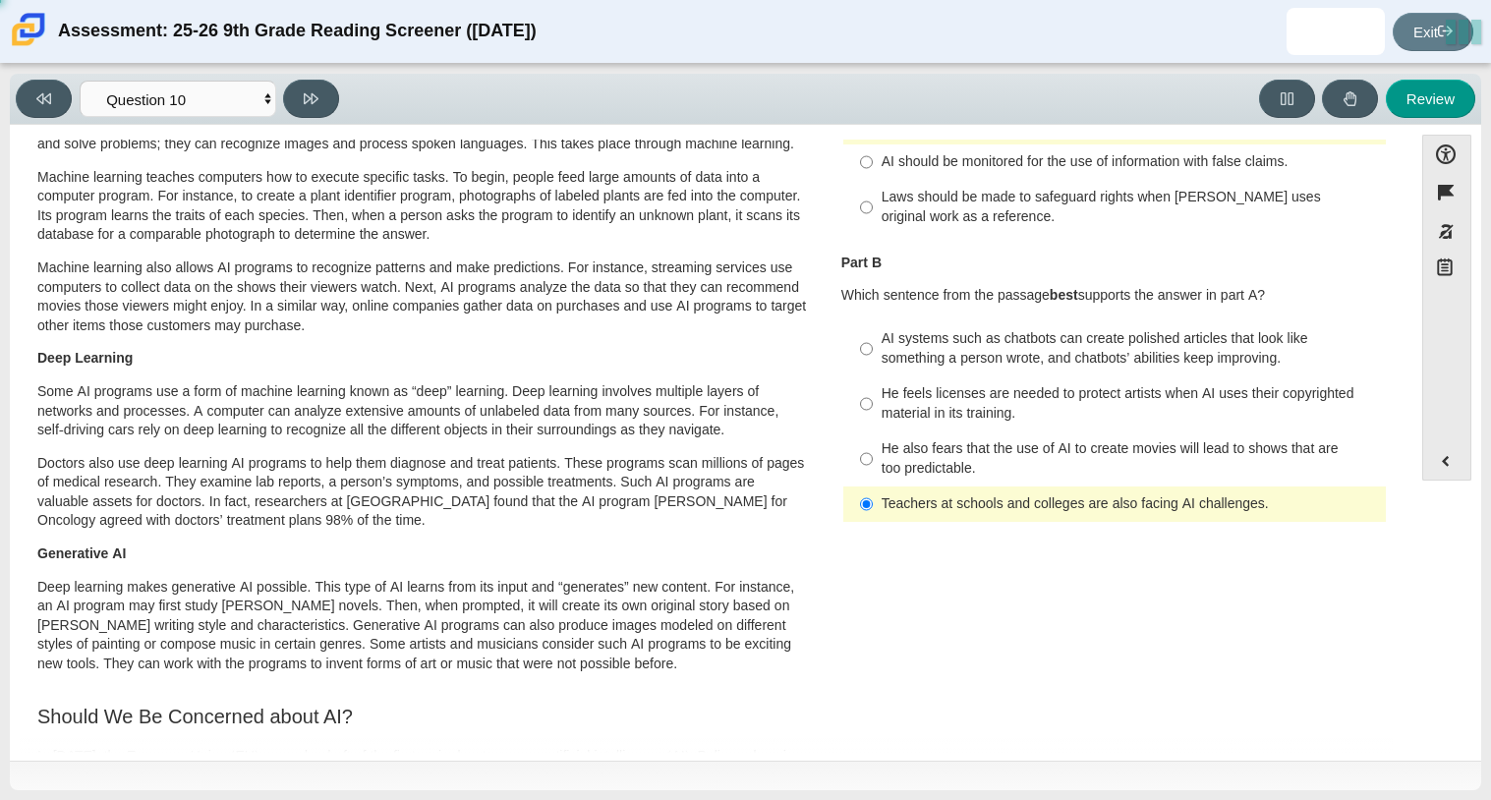
click at [921, 392] on div "He feels licenses are needed to protect artists when AI uses their copyrighted …" at bounding box center [1129, 403] width 496 height 38
click at [873, 392] on input "He feels licenses are needed to protect artists when AI uses their copyrighted …" at bounding box center [866, 403] width 13 height 55
radio input "true"
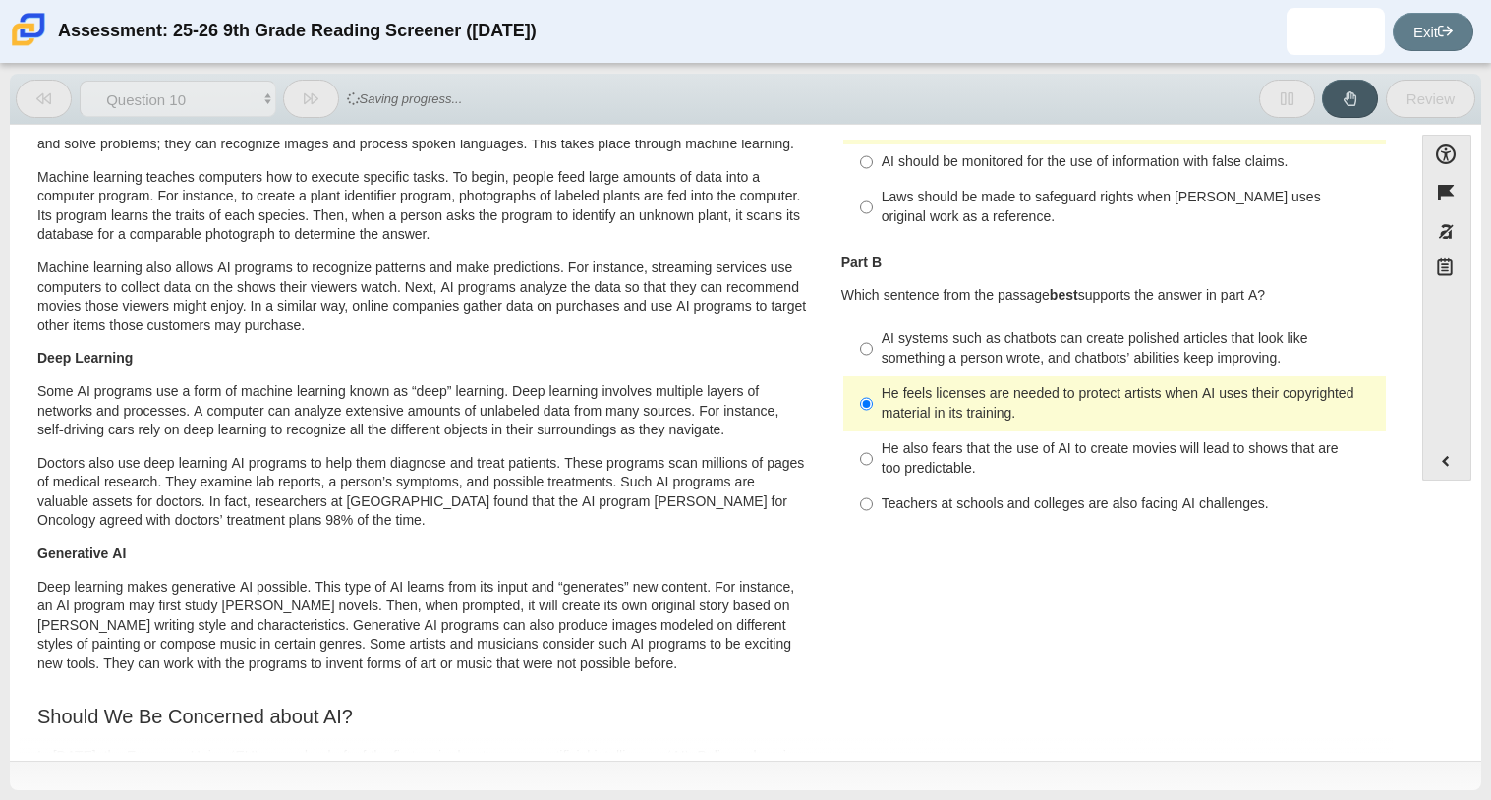
click at [909, 515] on label "Teachers at schools and colleges are also facing AI challenges. Teachers at sch…" at bounding box center [1115, 503] width 539 height 35
click at [873, 515] on input "Teachers at schools and colleges are also facing AI challenges. Teachers at sch…" at bounding box center [866, 503] width 13 height 35
radio input "true"
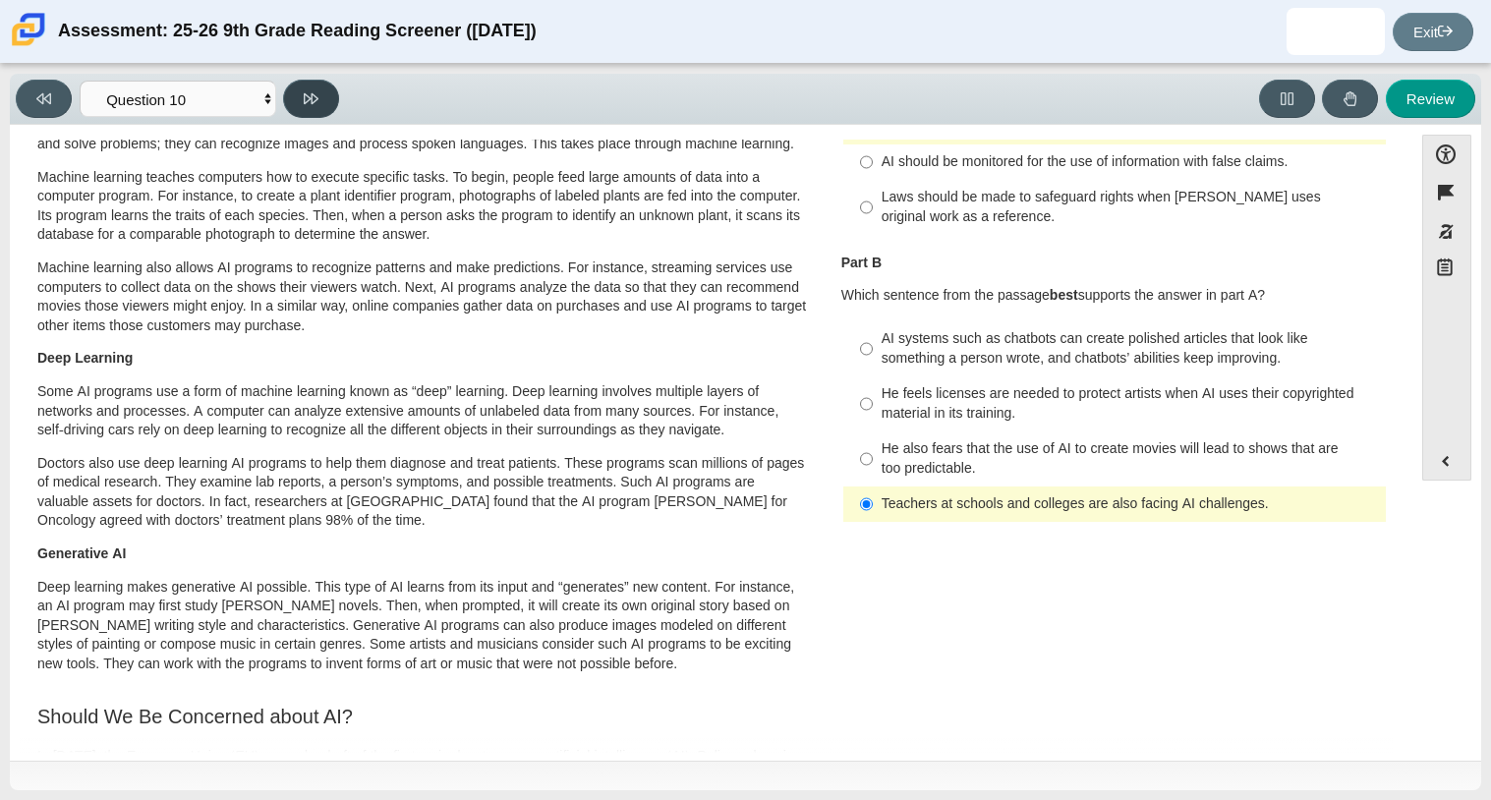
click at [317, 113] on button at bounding box center [311, 99] width 56 height 38
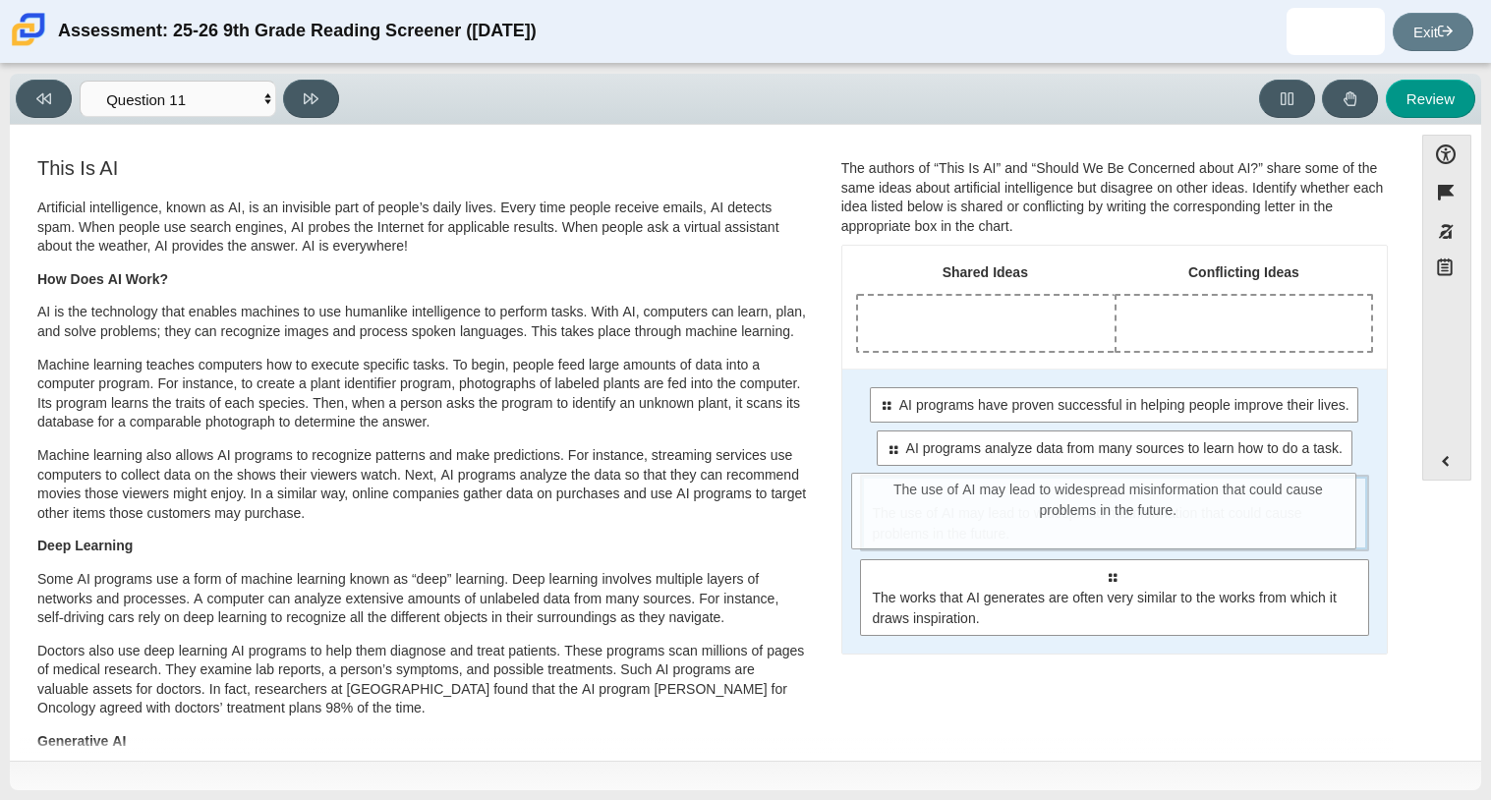
click at [1011, 540] on span "The use of AI may lead to widespread misinformation that could cause problems i…" at bounding box center [1116, 523] width 486 height 41
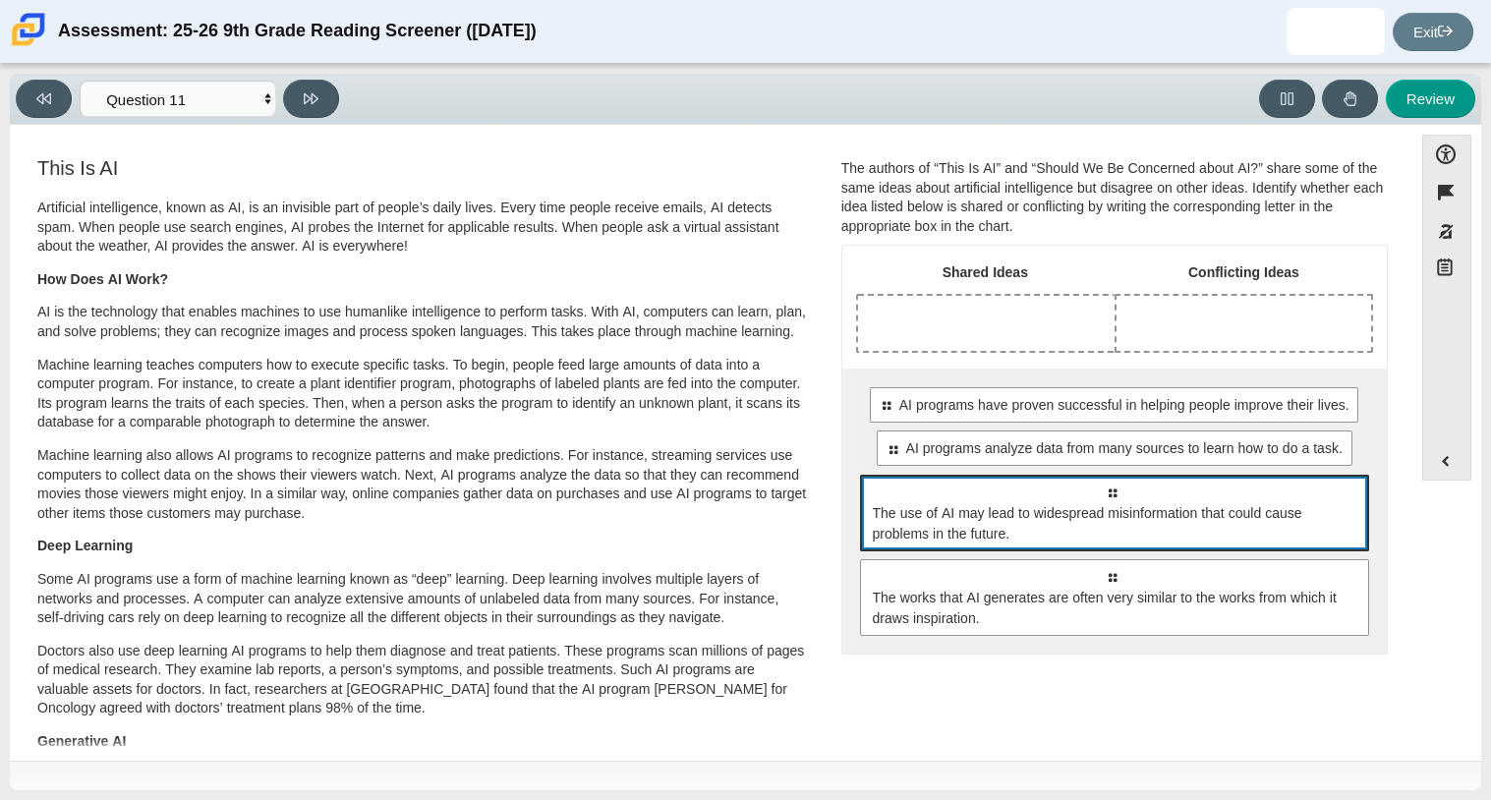
drag, startPoint x: 1009, startPoint y: 540, endPoint x: 981, endPoint y: 498, distance: 51.0
click at [981, 498] on div "Select to move response to a response input area. The use of AI may lead to wid…" at bounding box center [1114, 513] width 509 height 77
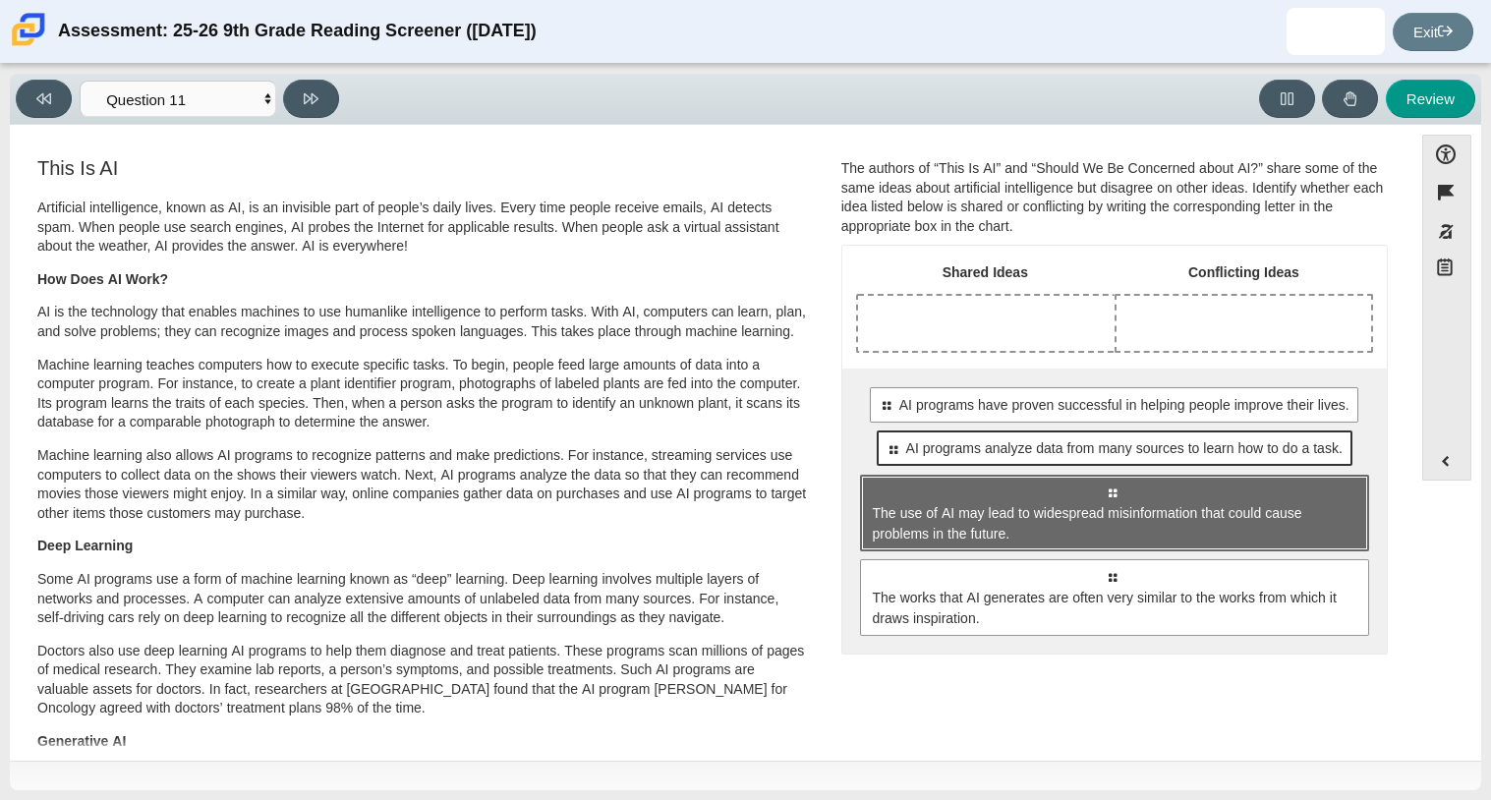
click at [948, 457] on span "AI programs analyze data from many sources to learn how to do a task." at bounding box center [1124, 448] width 436 height 21
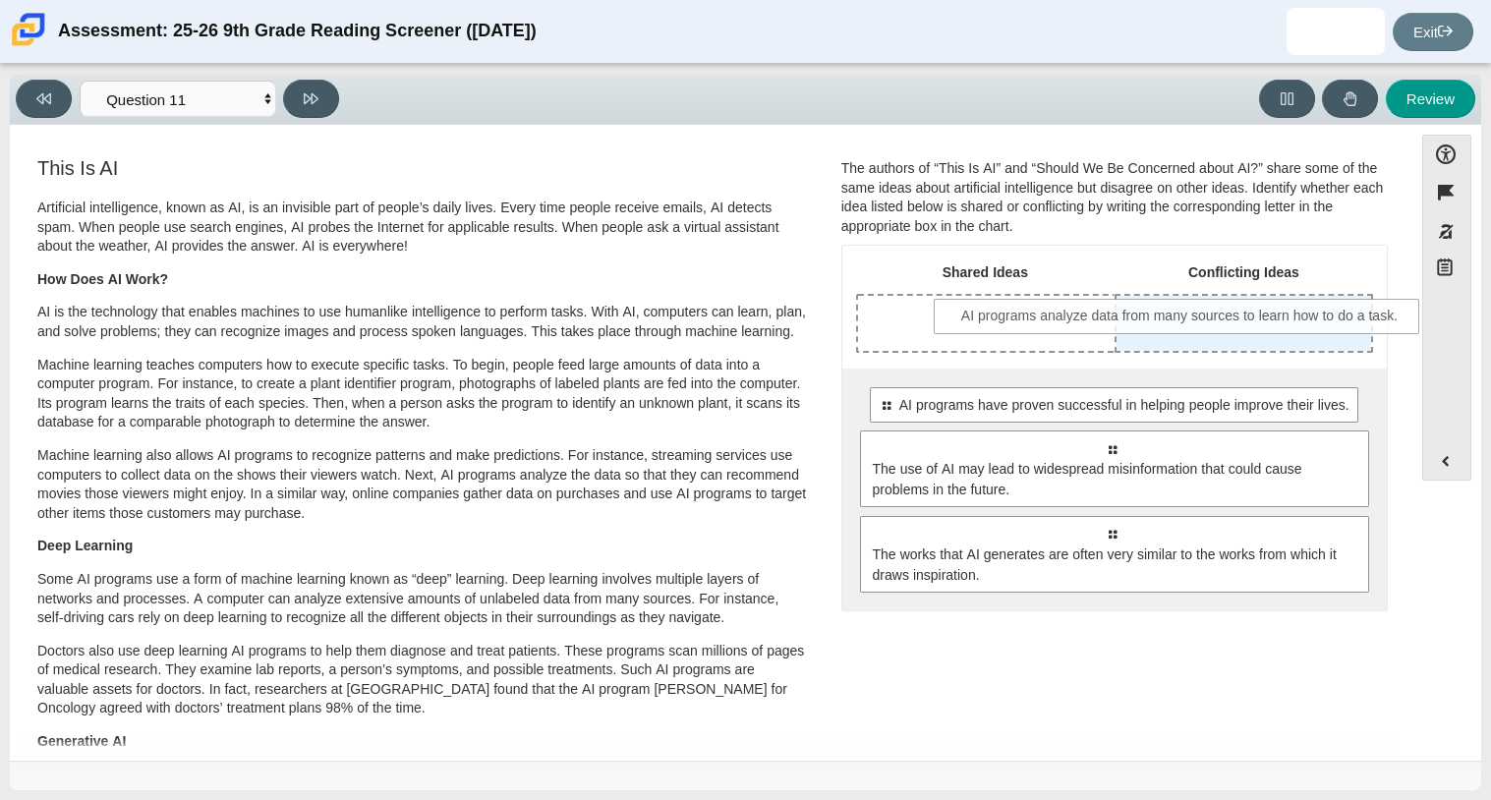
drag, startPoint x: 1176, startPoint y: 455, endPoint x: 1246, endPoint y: 321, distance: 150.8
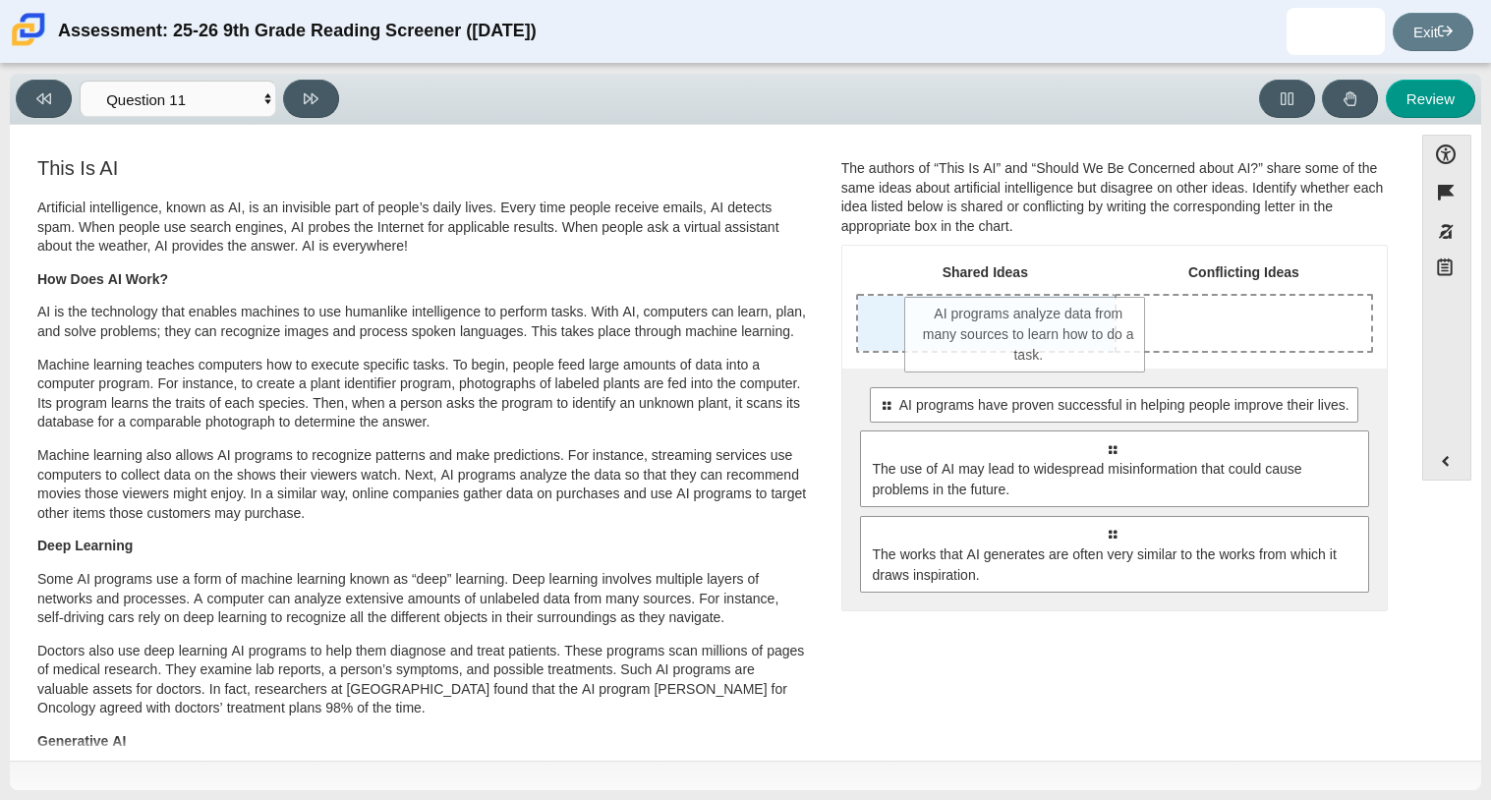
drag, startPoint x: 1193, startPoint y: 324, endPoint x: 973, endPoint y: 325, distance: 220.1
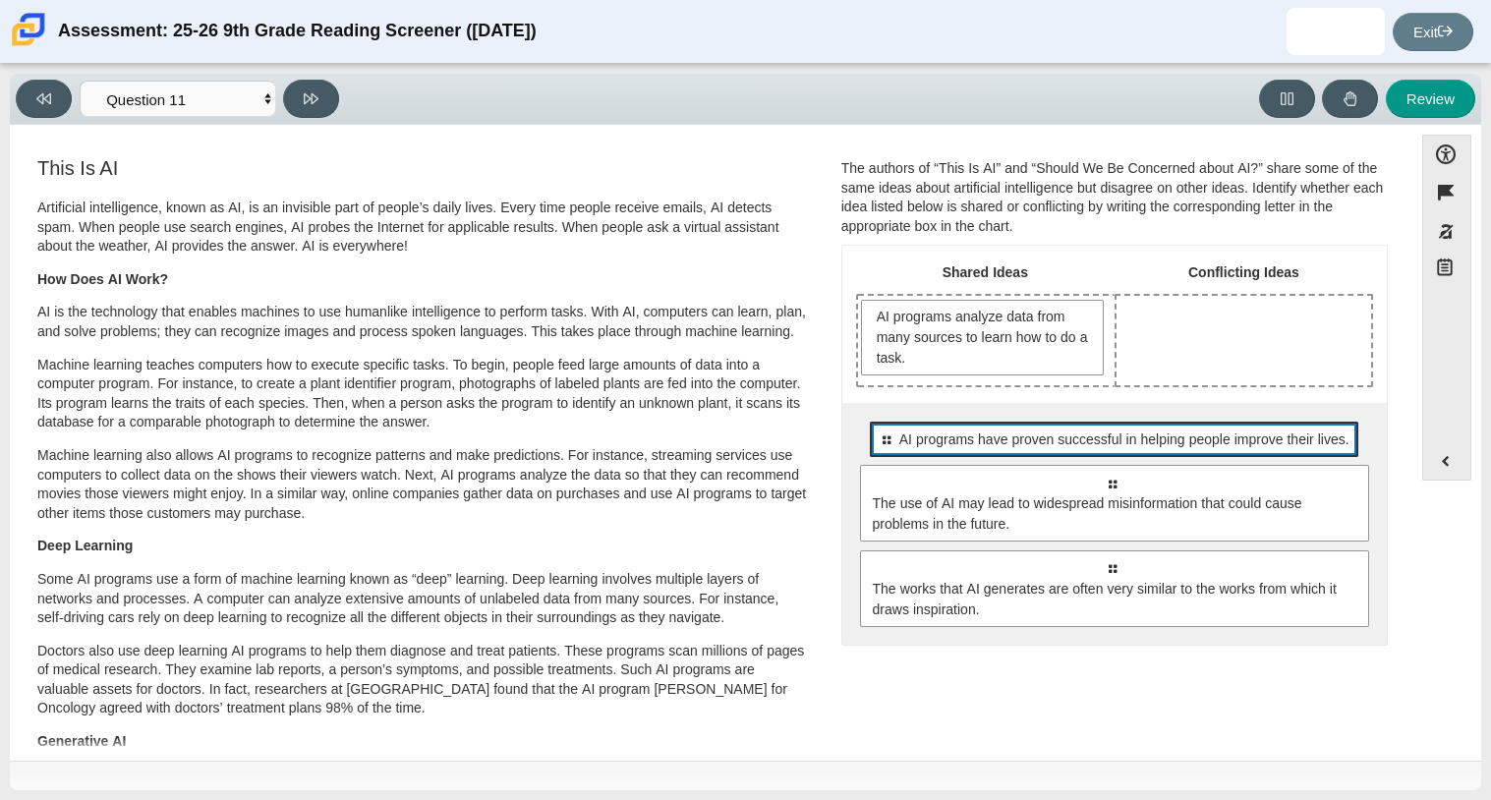
click at [944, 452] on div "Select to move response to a response input area. AI programs have proven succe…" at bounding box center [1114, 439] width 488 height 35
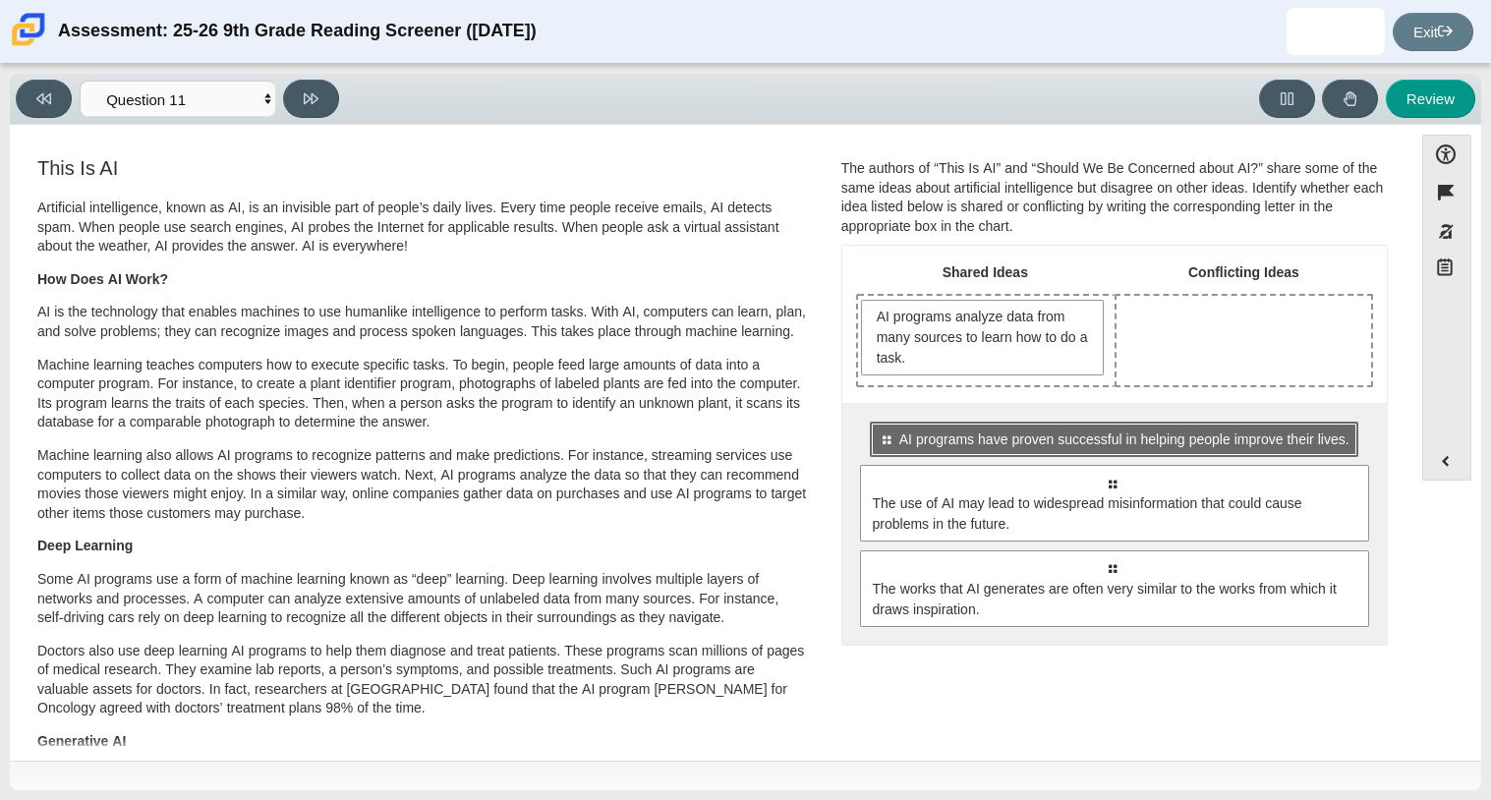
click at [941, 450] on div "Select to move response to a response input area. AI programs have proven succe…" at bounding box center [1114, 439] width 488 height 35
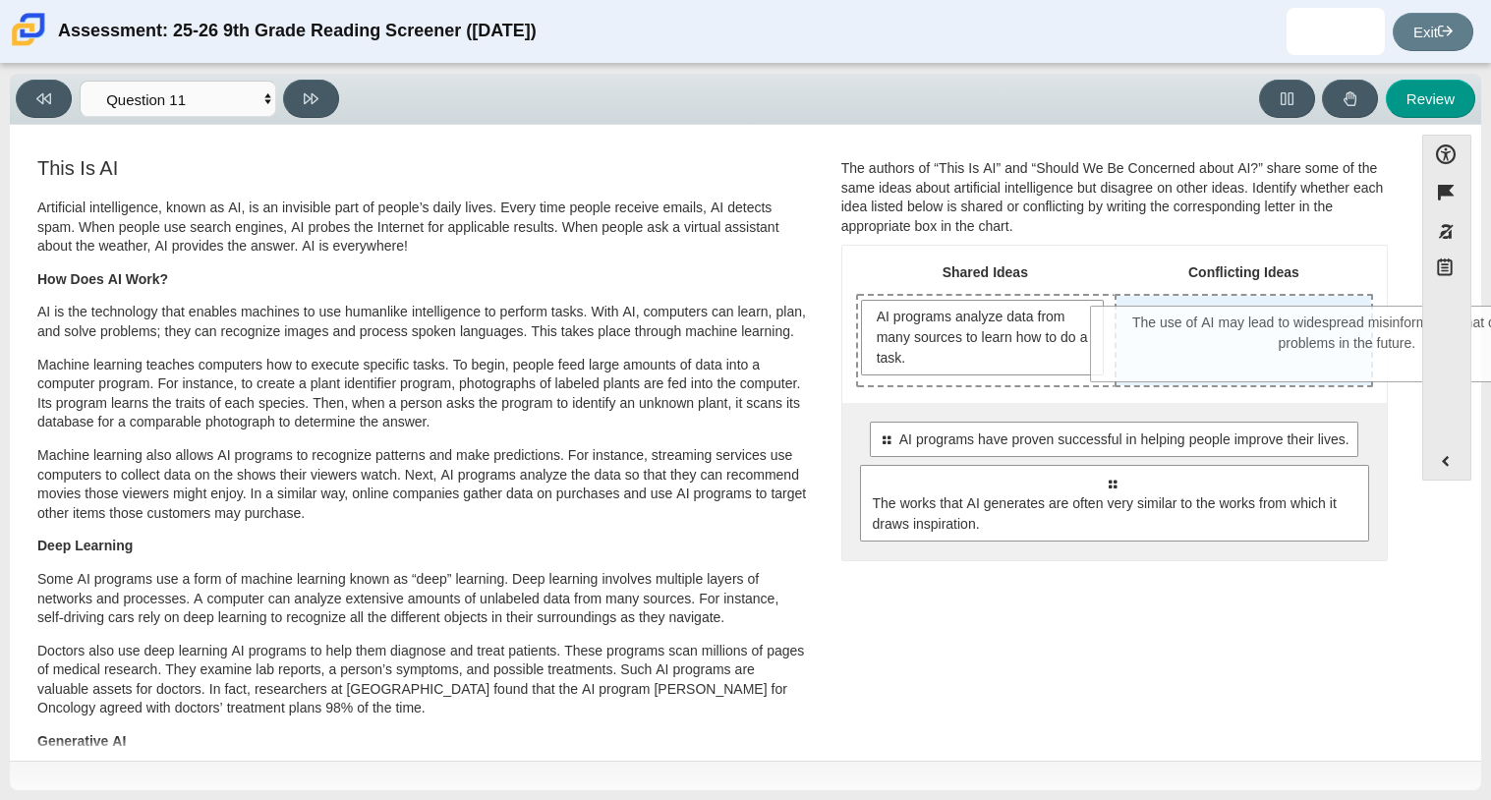
drag, startPoint x: 924, startPoint y: 491, endPoint x: 1159, endPoint y: 333, distance: 283.2
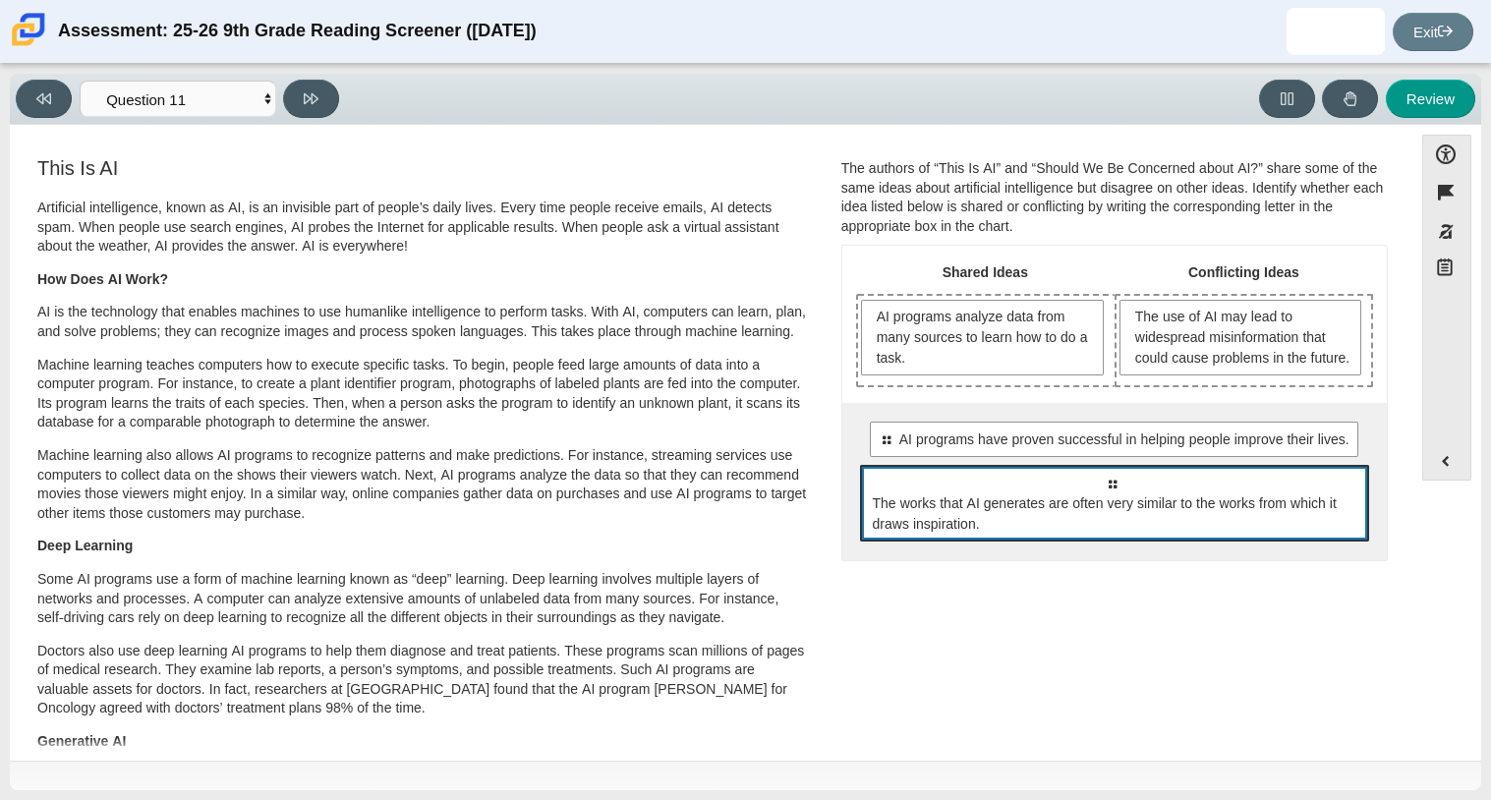
click at [1054, 541] on div "Select to move response to a response input area. The works that AI generates a…" at bounding box center [1114, 503] width 509 height 77
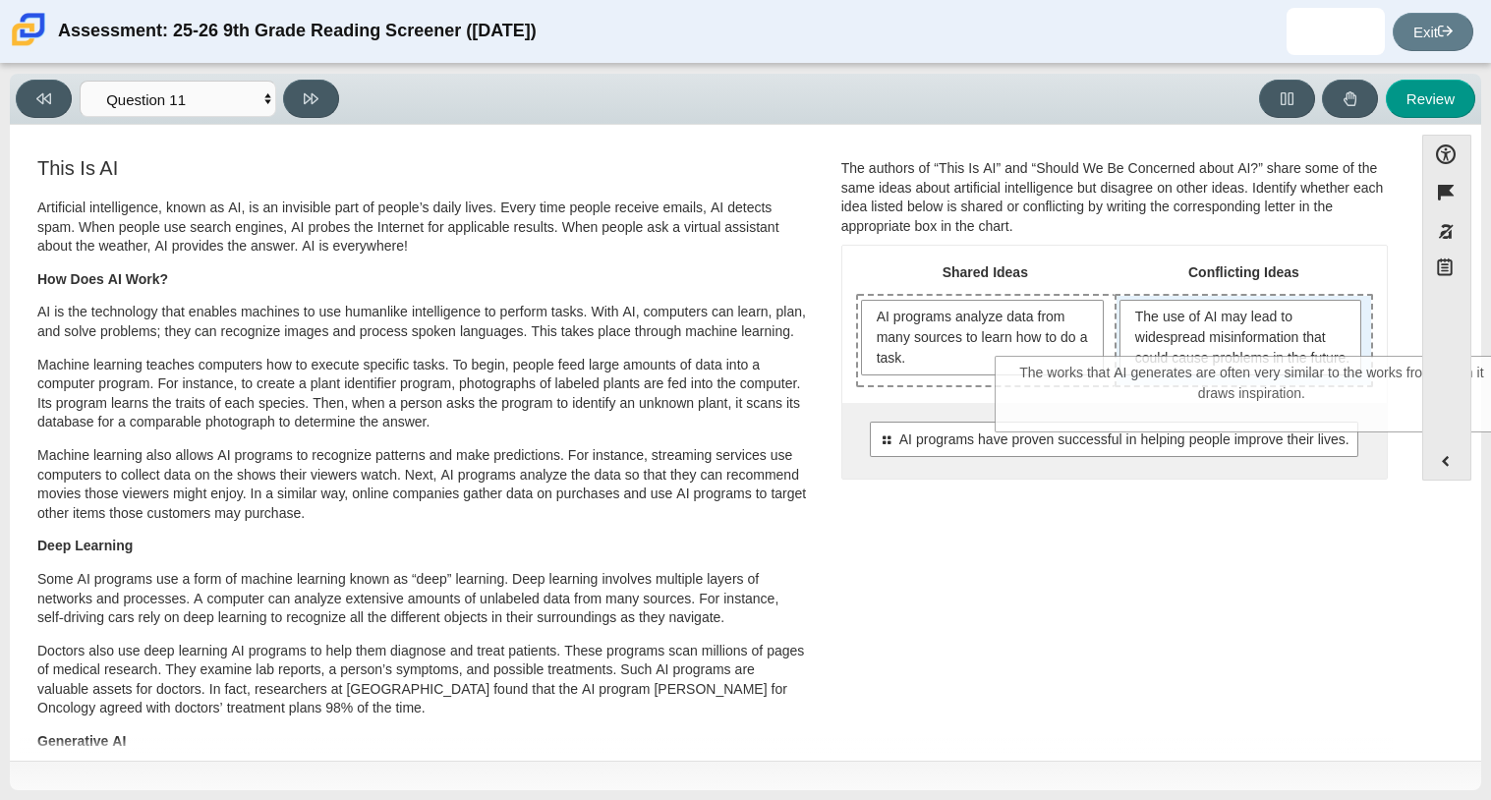
drag, startPoint x: 1154, startPoint y: 526, endPoint x: 1289, endPoint y: 398, distance: 186.3
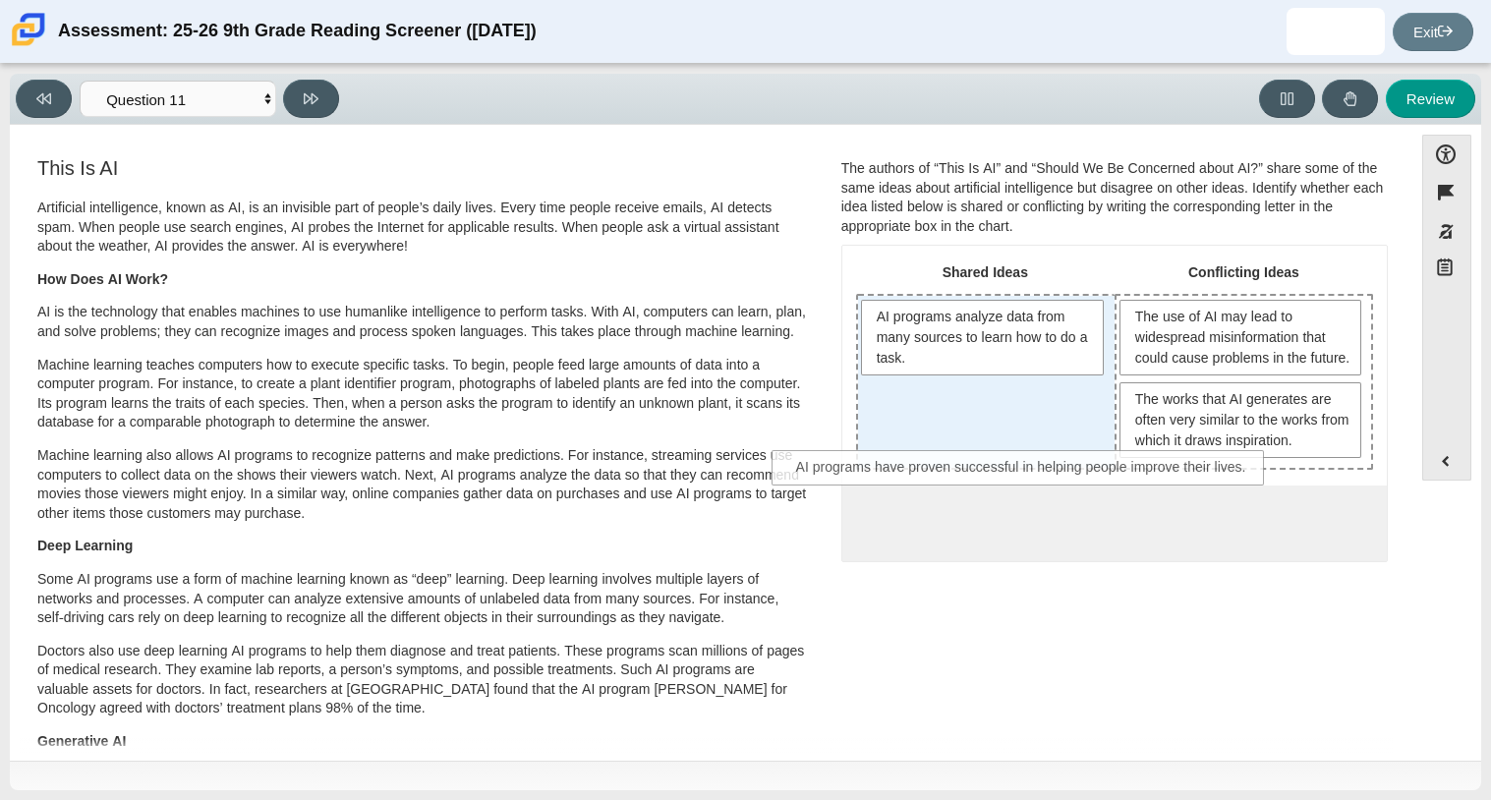
drag, startPoint x: 1112, startPoint y: 546, endPoint x: 1024, endPoint y: 473, distance: 115.1
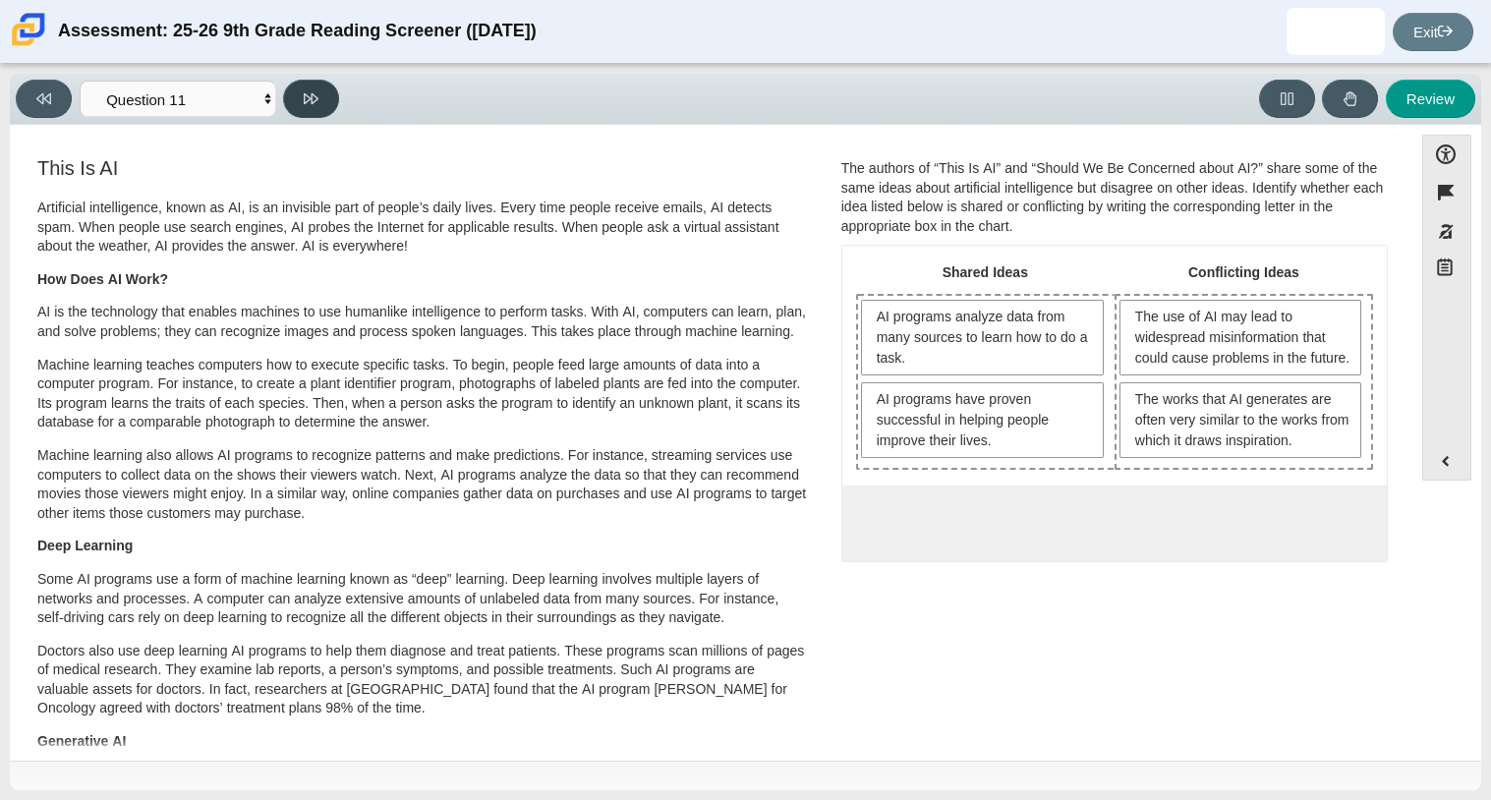
click at [317, 98] on icon at bounding box center [311, 98] width 15 height 15
select select "c3effed4-44ce-4a19-bd96-1787f34e9b4c"
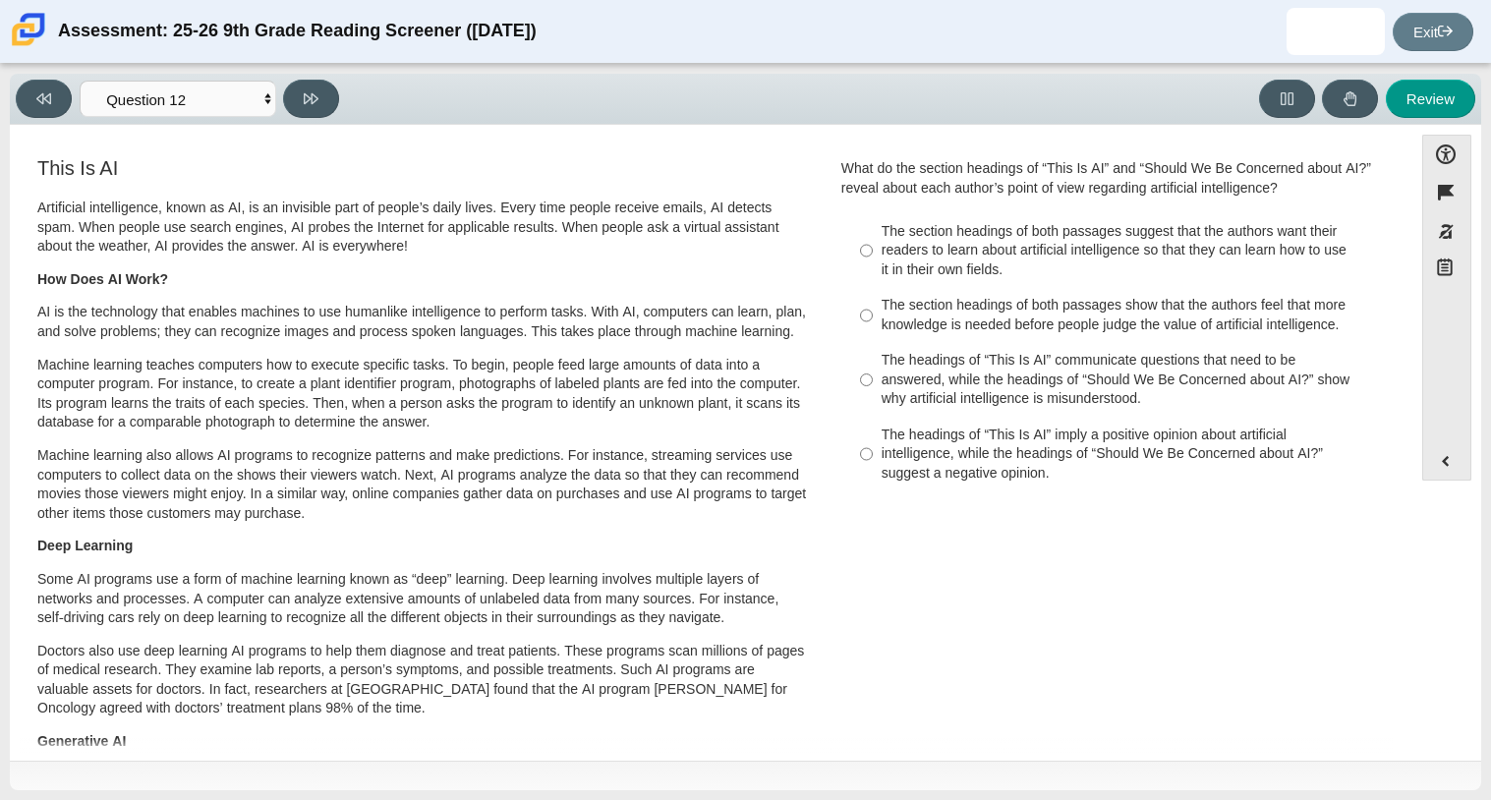
click at [918, 356] on div "The headings of “This Is AI” communicate questions that need to be answered, wh…" at bounding box center [1129, 380] width 496 height 58
click at [873, 356] on input "The headings of “This Is AI” communicate questions that need to be answered, wh…" at bounding box center [866, 380] width 13 height 75
radio input "true"
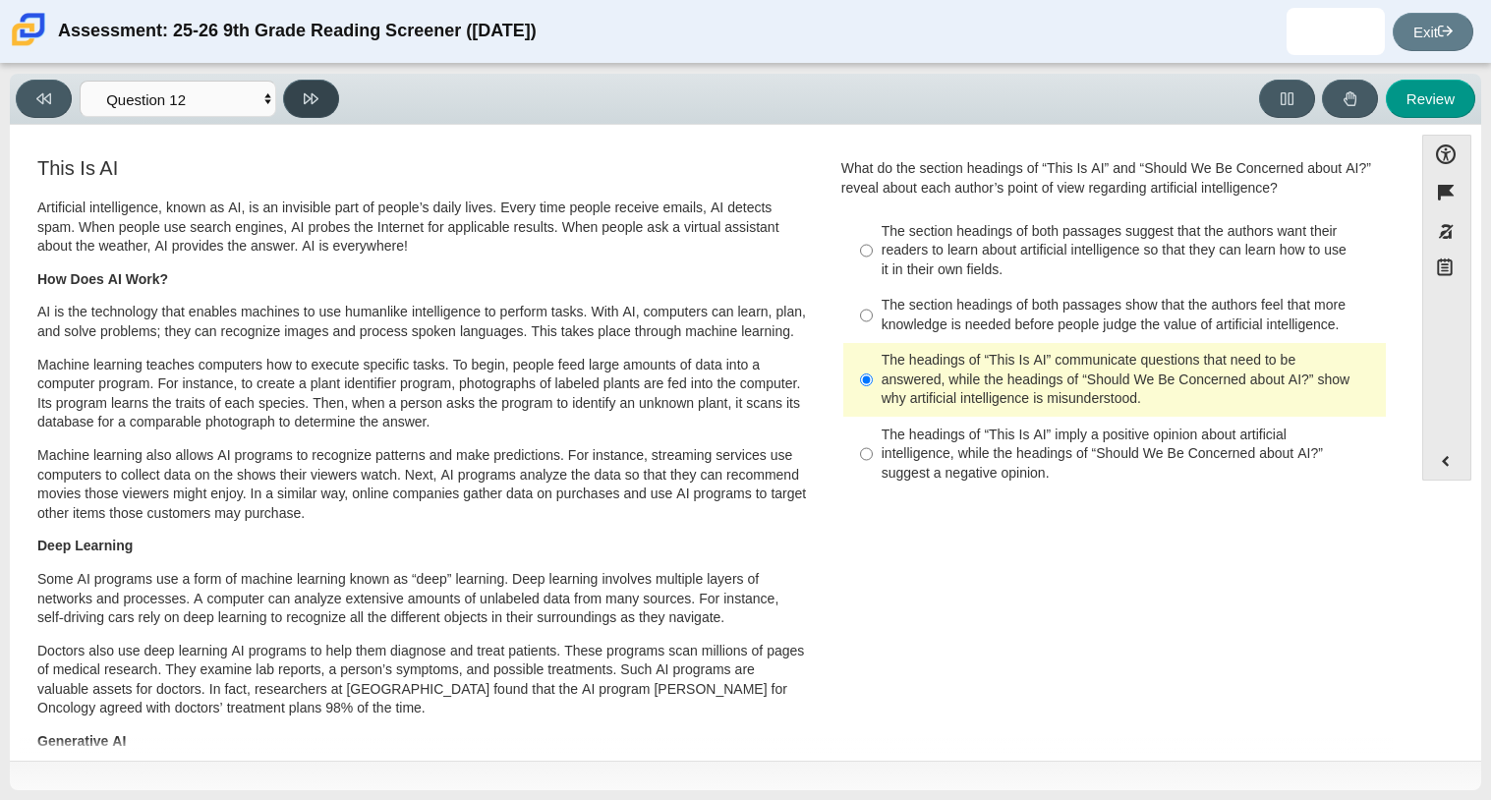
click at [299, 100] on button at bounding box center [311, 99] width 56 height 38
select select "review"
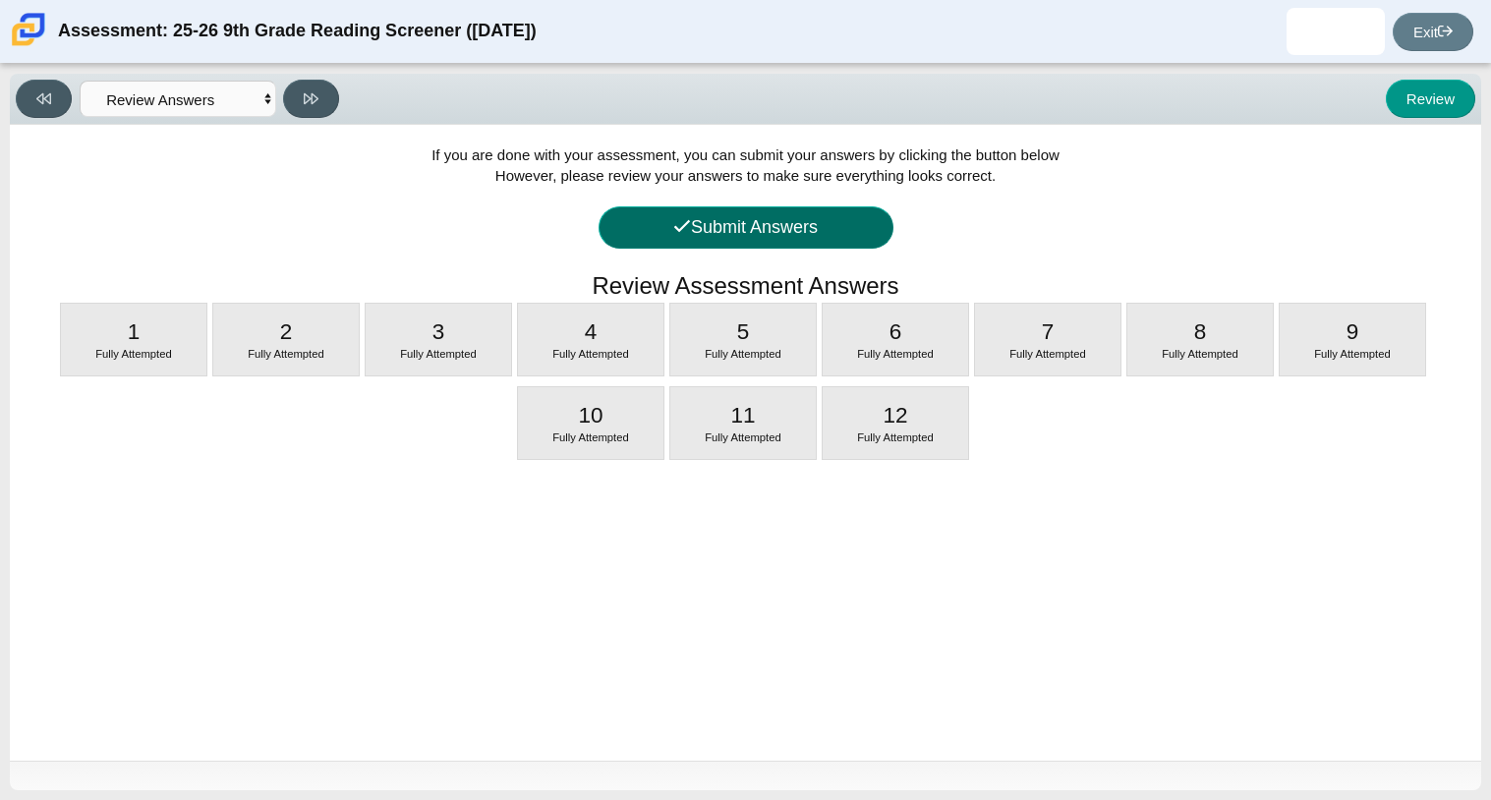
click at [637, 232] on button "Submit Answers" at bounding box center [745, 227] width 295 height 42
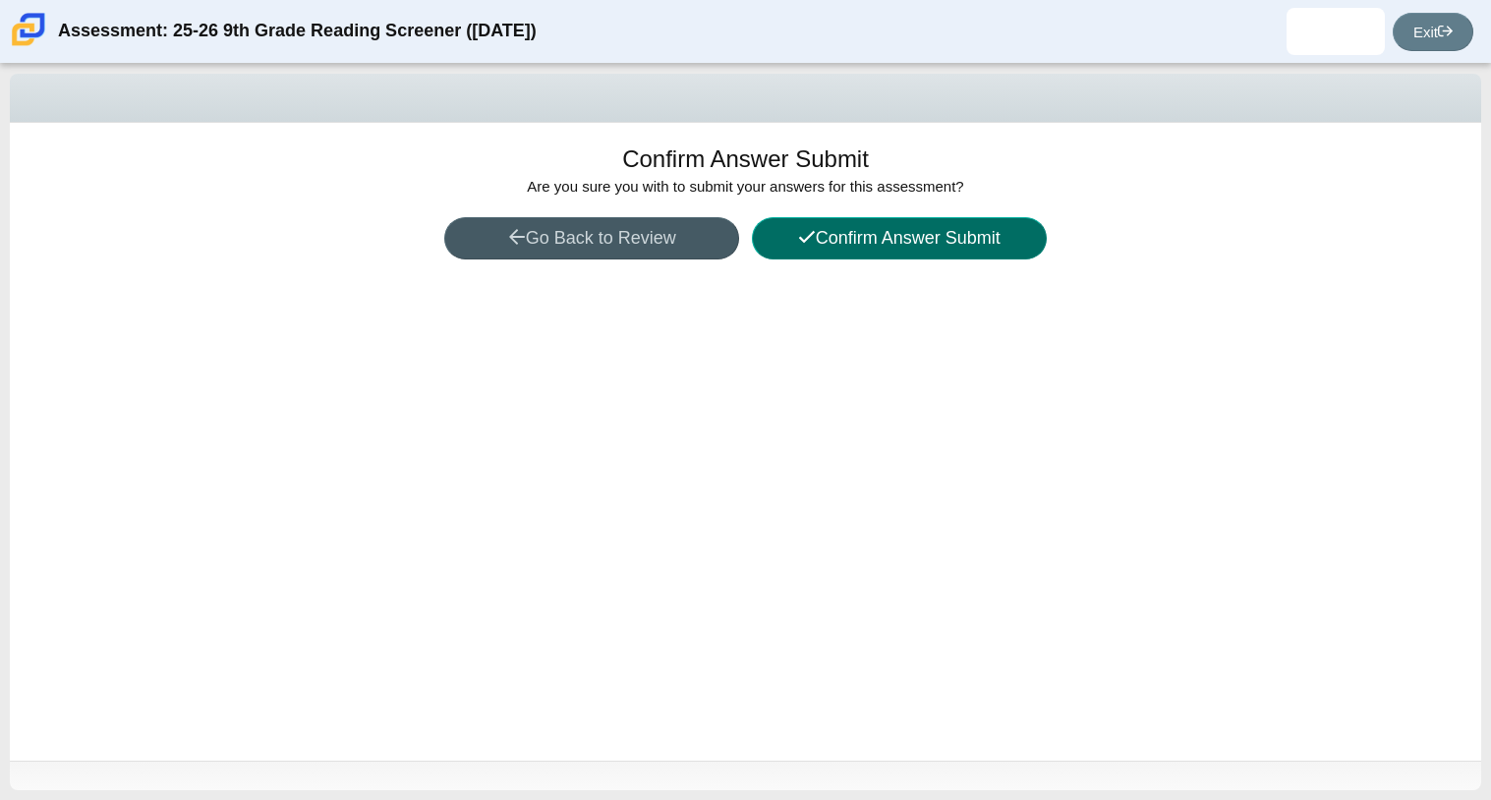
click at [844, 251] on button "Confirm Answer Submit" at bounding box center [899, 238] width 295 height 42
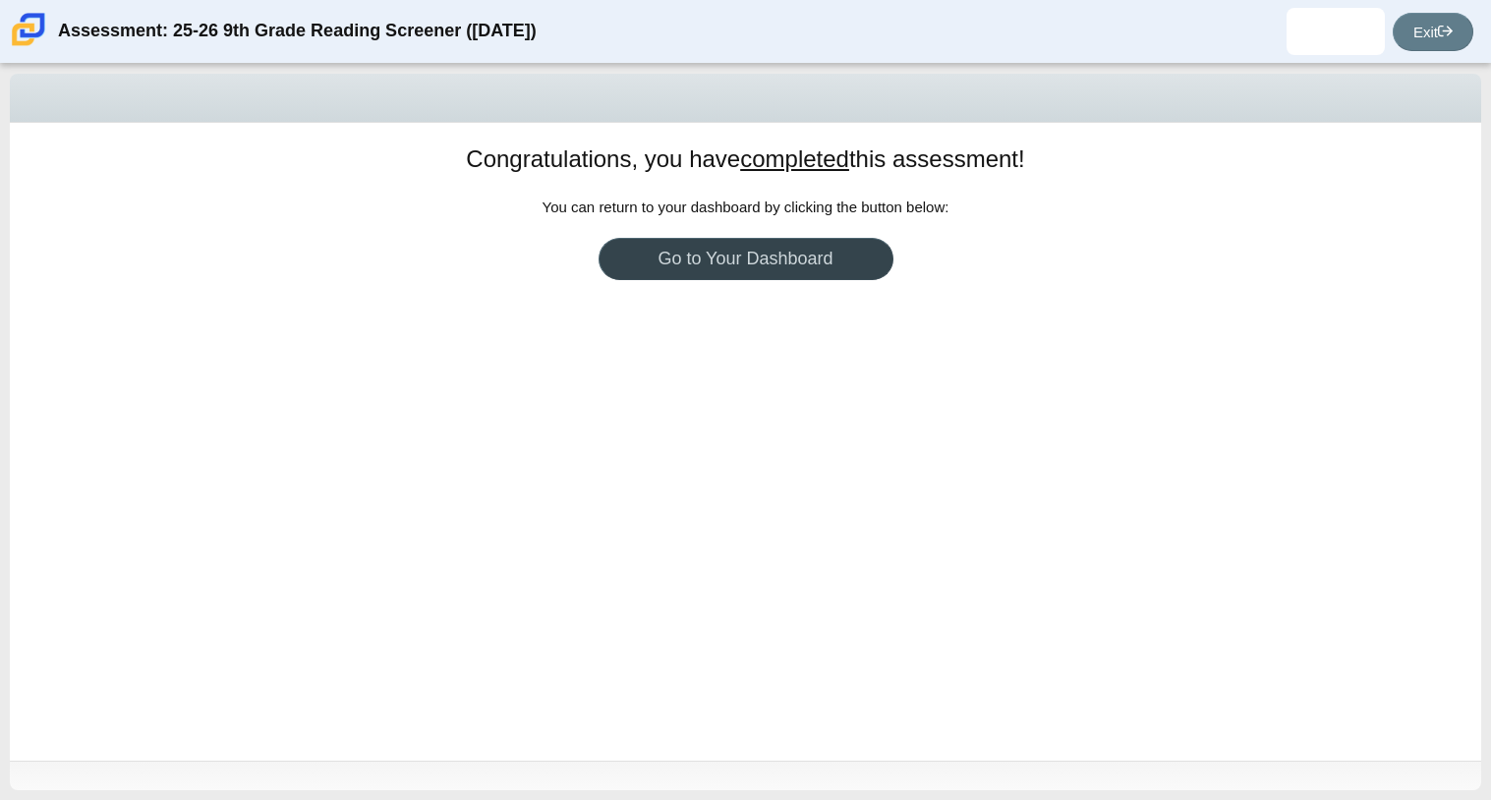
click at [728, 263] on link "Go to Your Dashboard" at bounding box center [745, 259] width 295 height 42
